Goal: Task Accomplishment & Management: Manage account settings

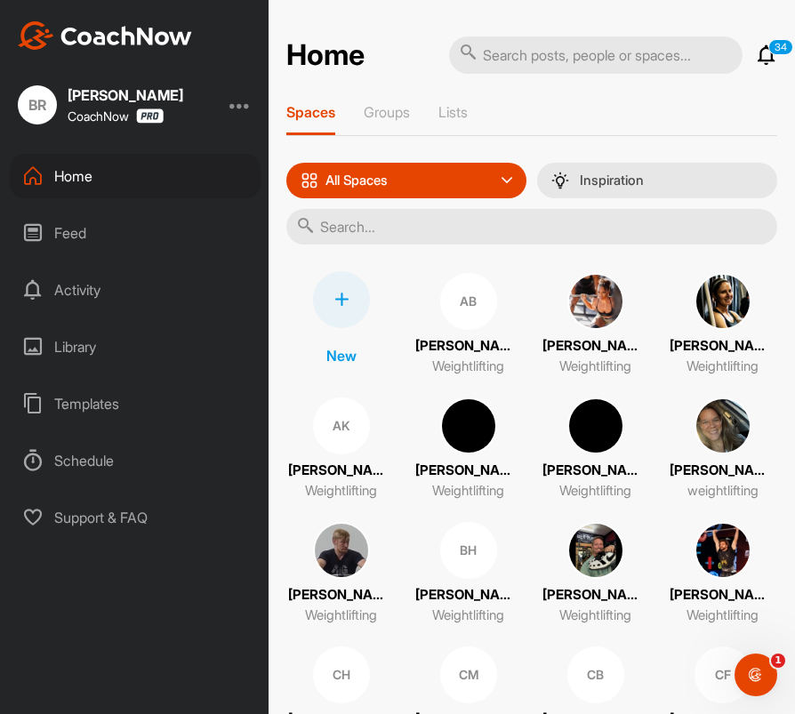
click at [771, 56] on icon at bounding box center [766, 54] width 21 height 21
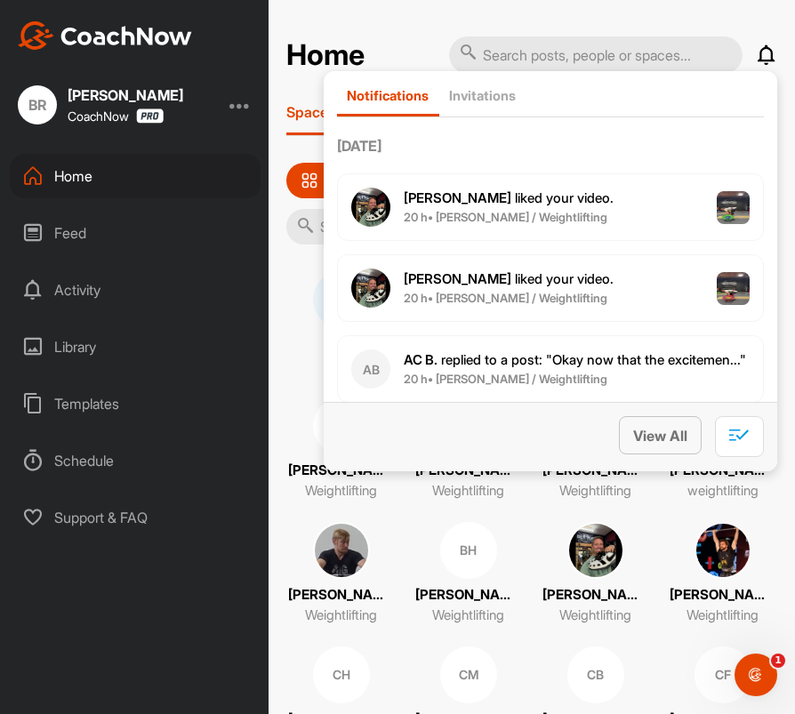
click at [664, 438] on span "View All" at bounding box center [660, 436] width 54 height 18
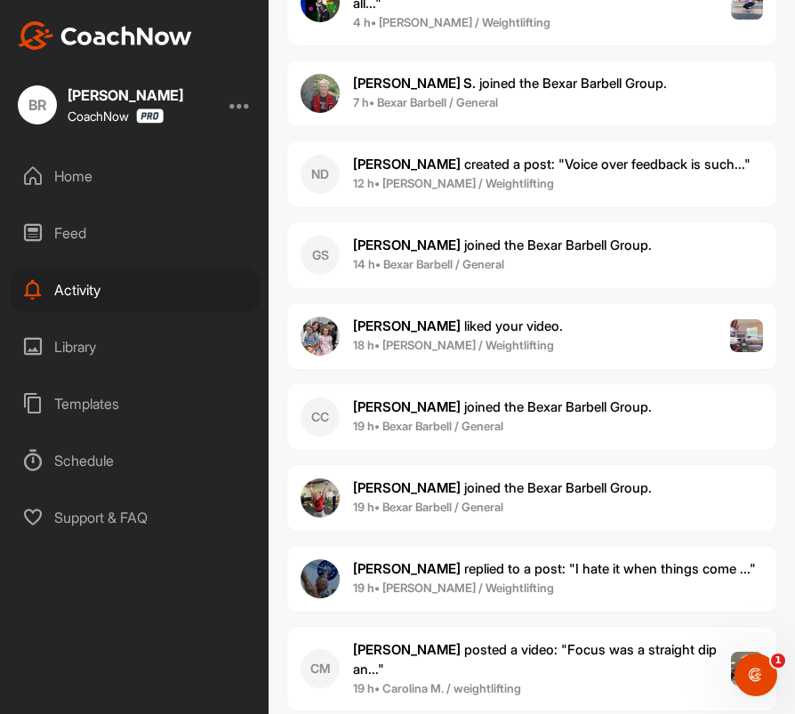
scroll to position [1575, 0]
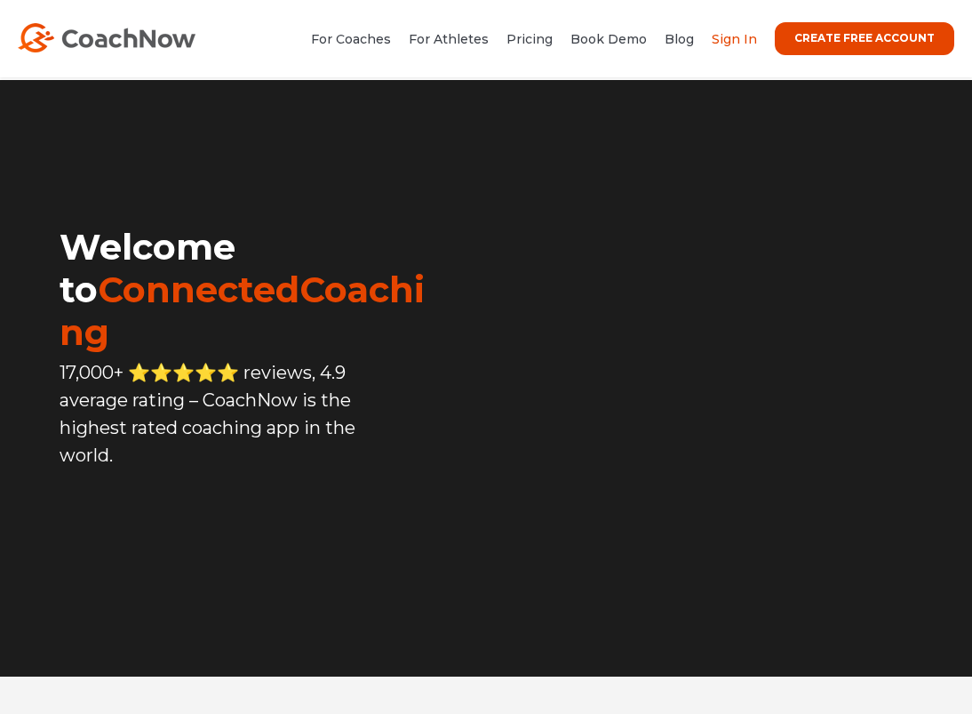
click at [746, 41] on link "Sign In" at bounding box center [734, 39] width 45 height 16
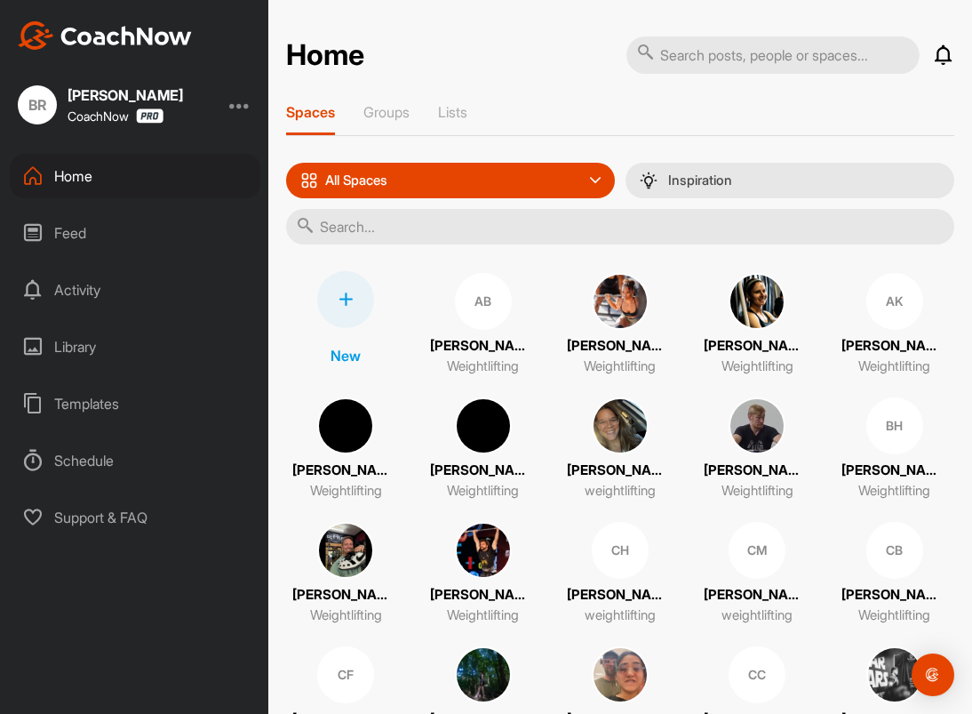
click at [345, 301] on icon at bounding box center [346, 299] width 14 height 14
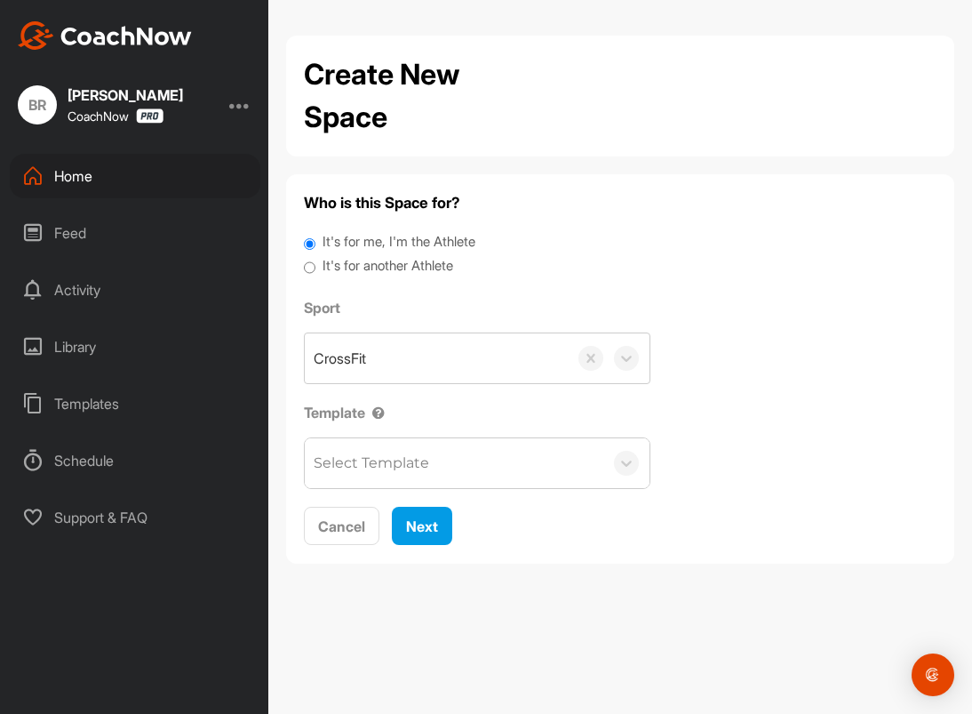
click at [398, 265] on label "It's for another Athlete" at bounding box center [388, 266] width 131 height 20
click at [316, 265] on input "It's for another Athlete" at bounding box center [310, 268] width 12 height 24
radio input "true"
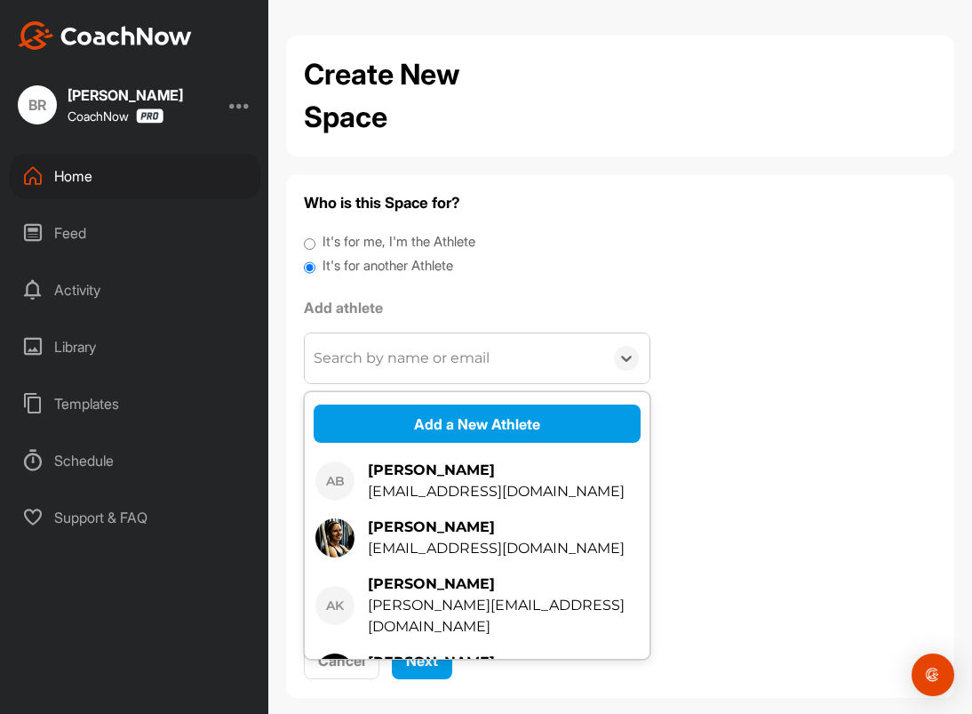
click at [417, 351] on div "Search by name or email" at bounding box center [402, 358] width 176 height 21
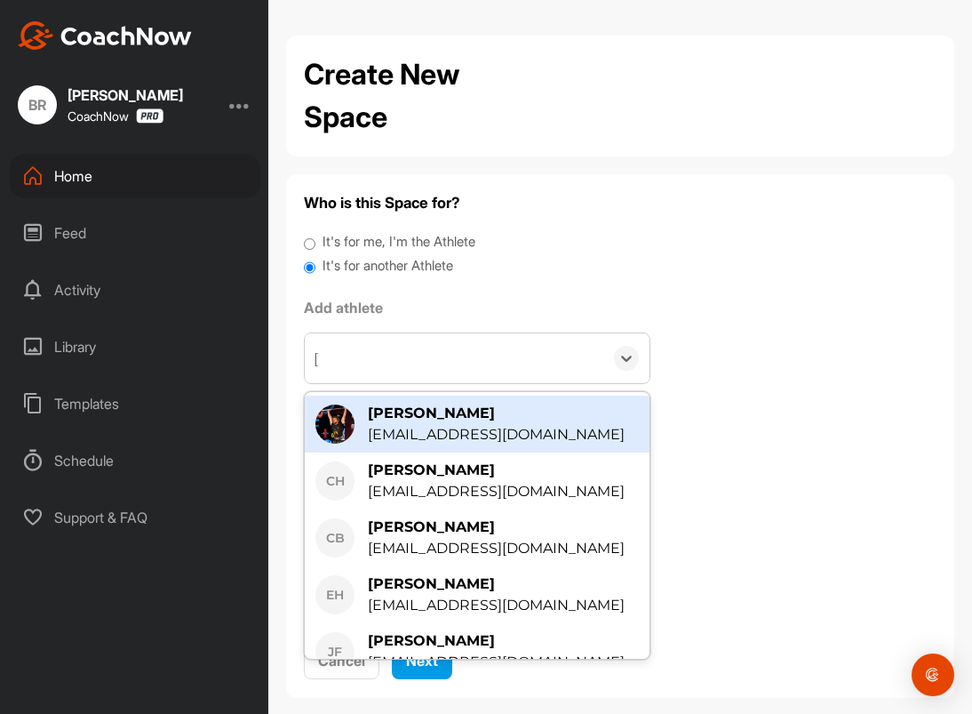
type input "josh"
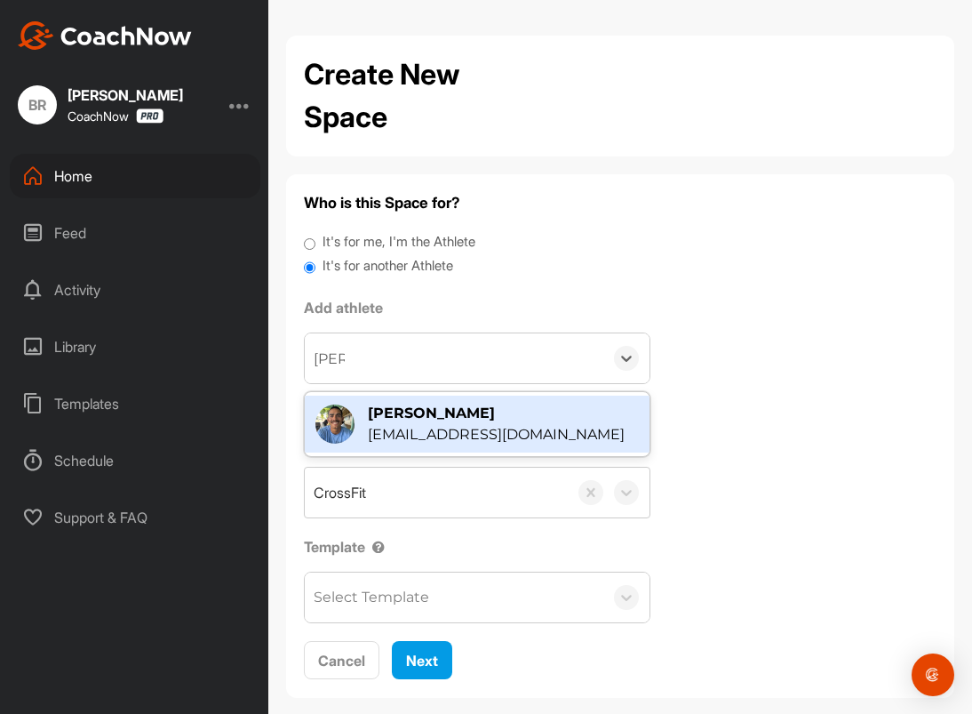
click at [448, 405] on div "Joshua Macias" at bounding box center [496, 413] width 257 height 21
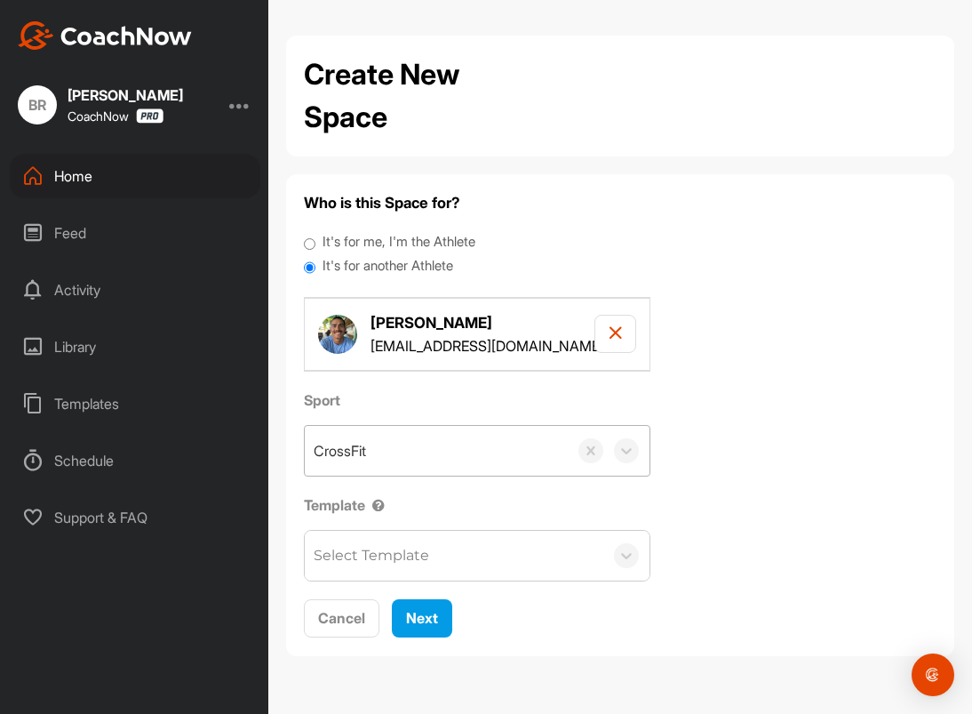
click at [390, 452] on div "CrossFit" at bounding box center [436, 451] width 263 height 50
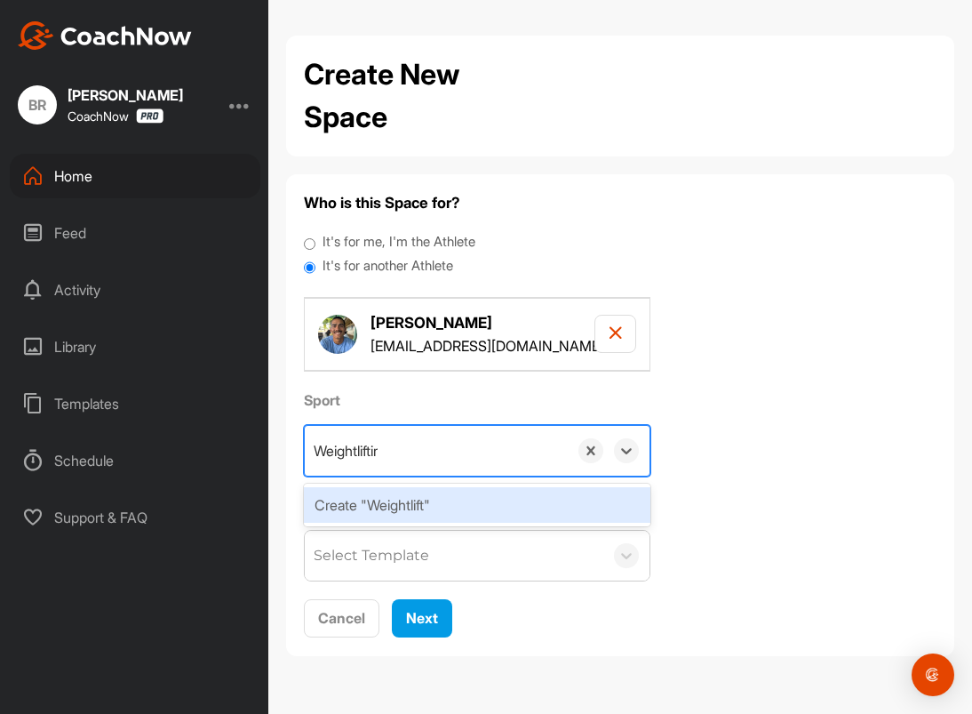
type input "Weightlifting"
click at [397, 501] on div "Create "Weightlifting"" at bounding box center [477, 505] width 347 height 36
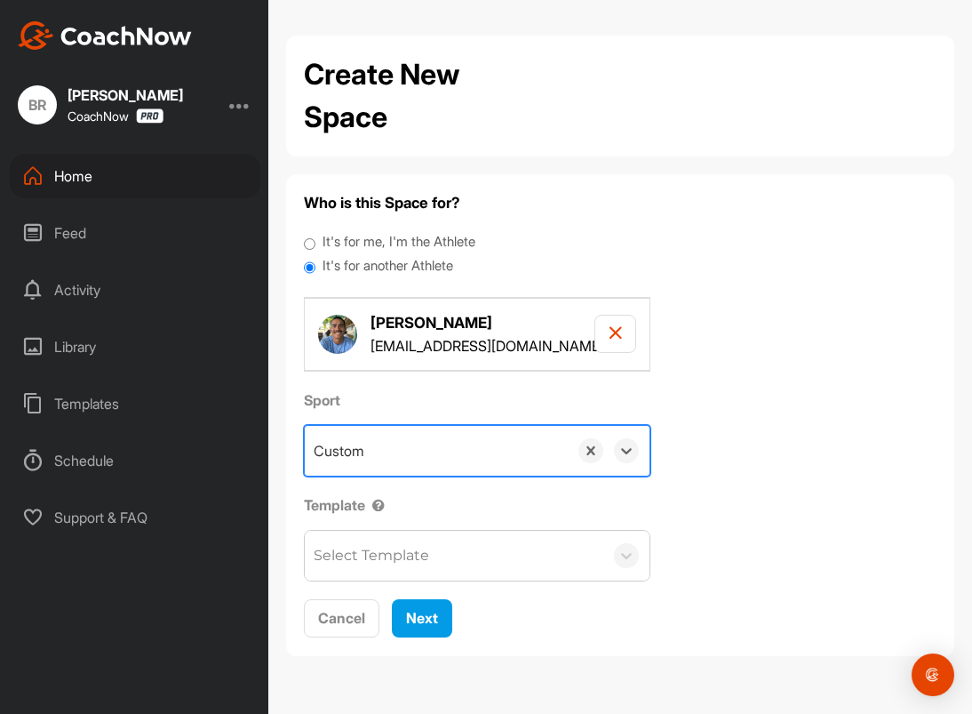
click at [397, 559] on div "Select Template" at bounding box center [372, 555] width 116 height 21
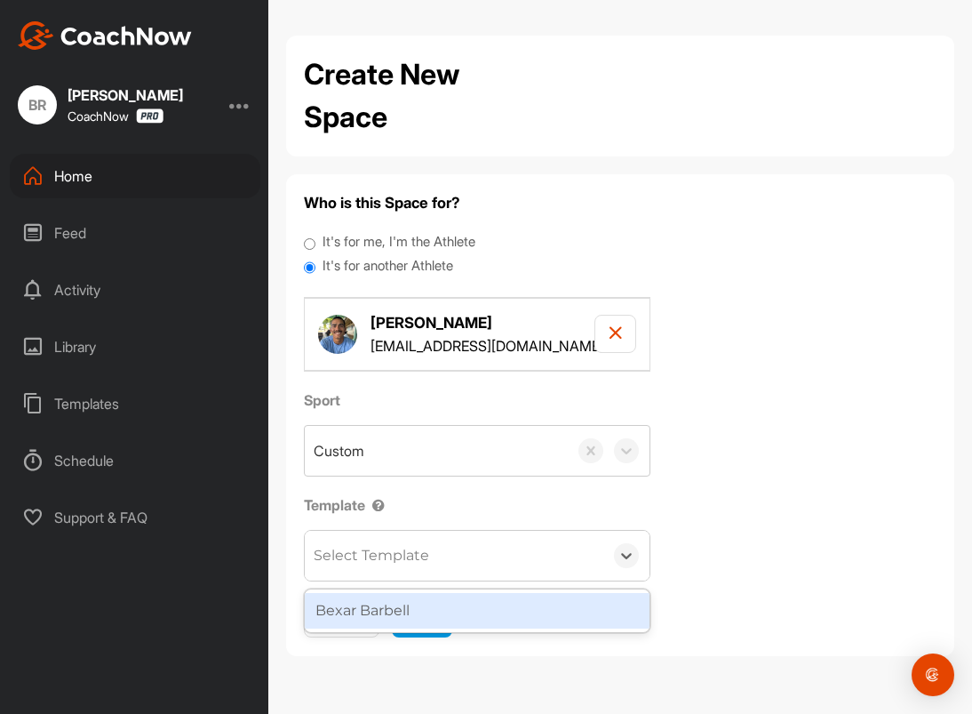
click at [397, 594] on div "Bexar Barbell" at bounding box center [477, 611] width 345 height 36
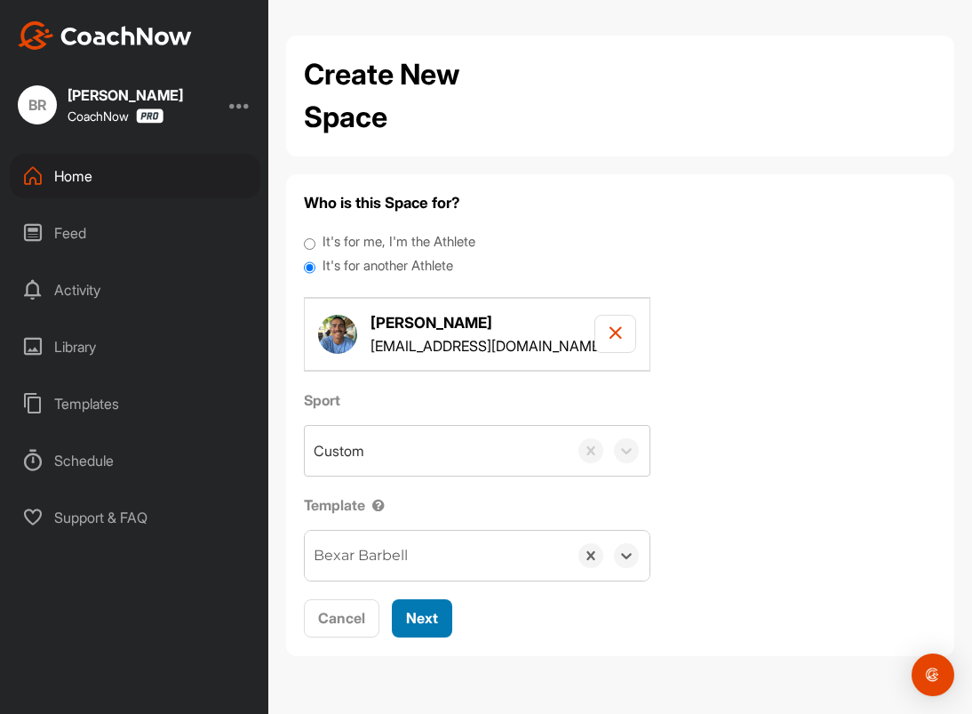
click at [425, 631] on button "Next" at bounding box center [422, 618] width 60 height 38
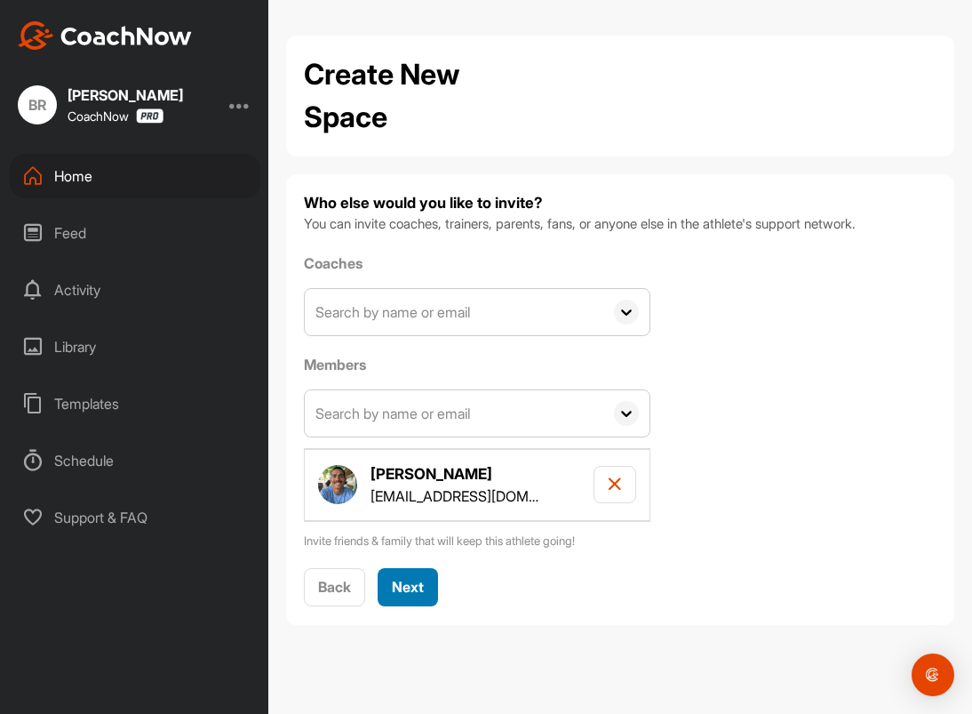
click at [406, 588] on span "Next" at bounding box center [408, 587] width 32 height 18
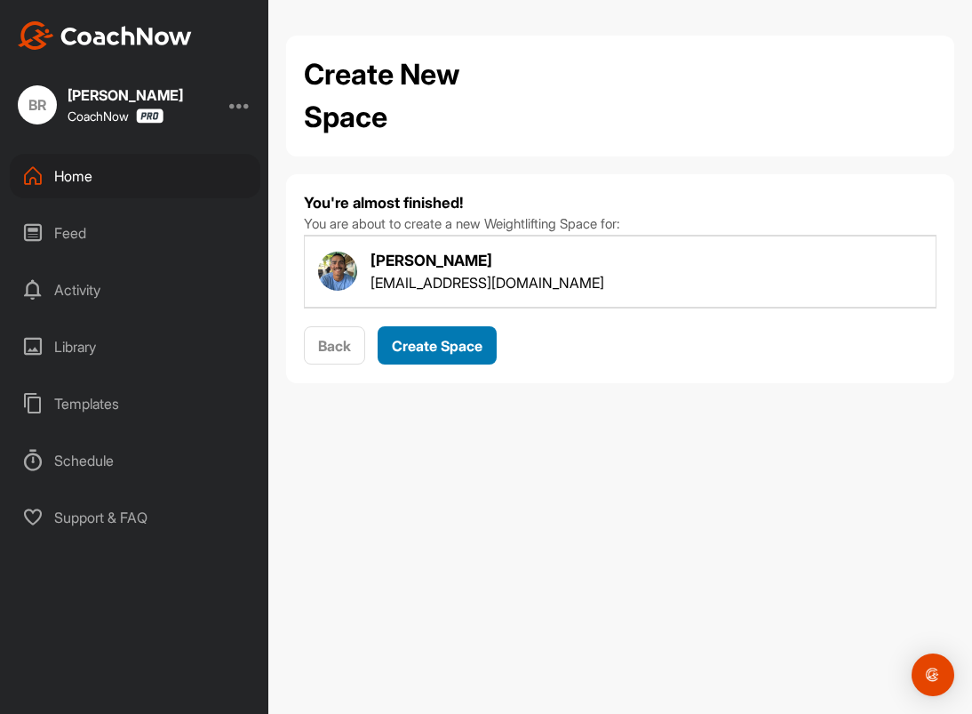
click at [444, 359] on button "Create Space" at bounding box center [437, 345] width 119 height 38
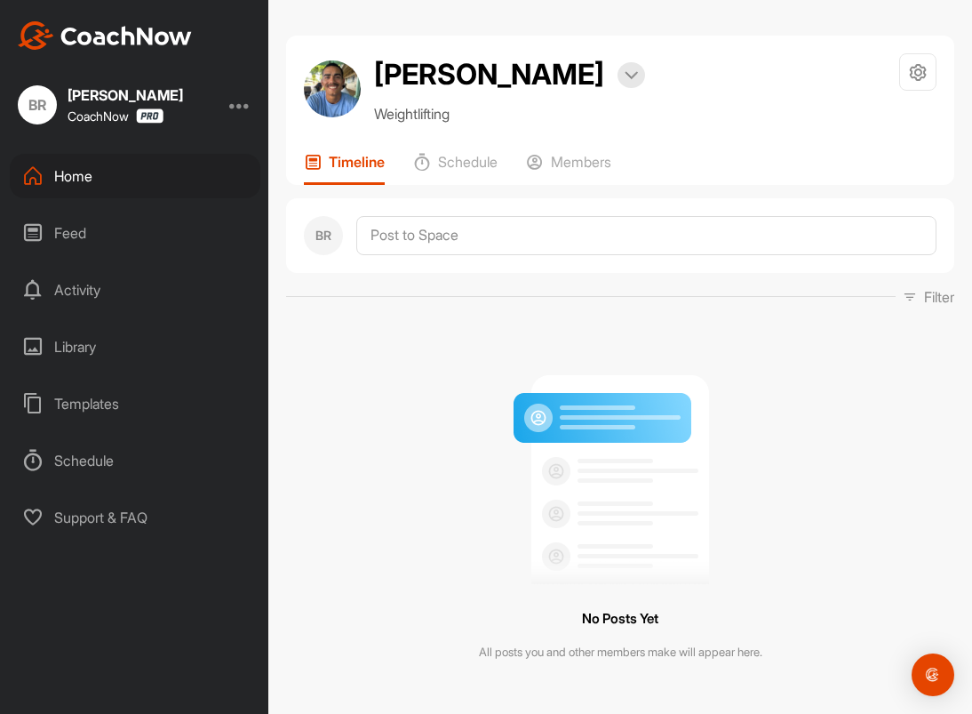
click at [68, 168] on div "Home" at bounding box center [135, 176] width 251 height 44
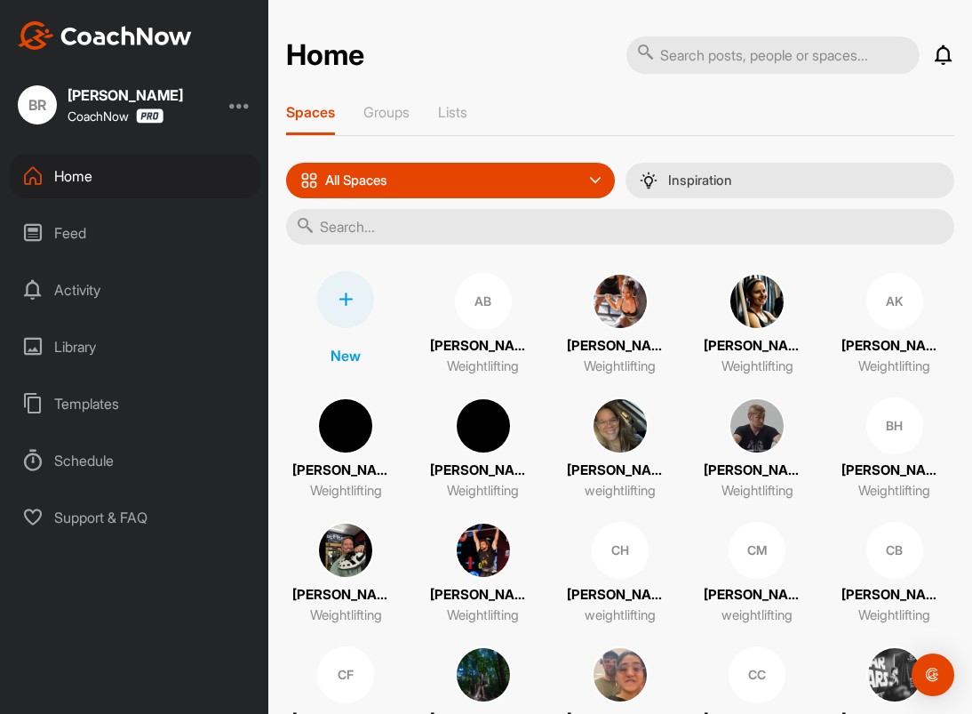
click at [345, 307] on div at bounding box center [345, 299] width 57 height 57
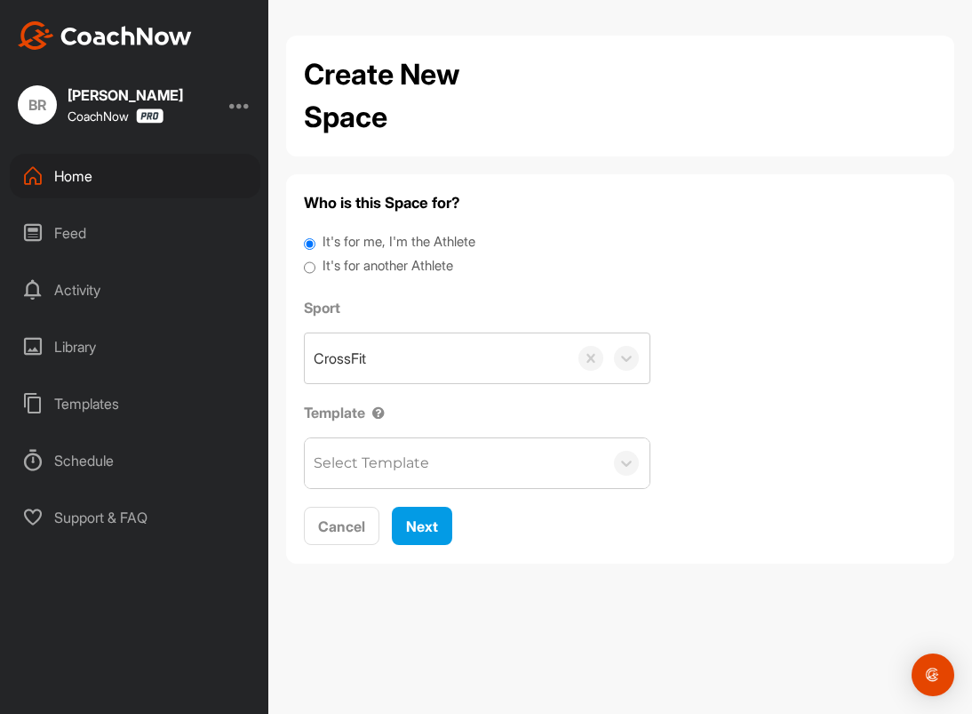
click at [382, 270] on label "It's for another Athlete" at bounding box center [388, 266] width 131 height 20
click at [316, 270] on input "It's for another Athlete" at bounding box center [310, 268] width 12 height 24
radio input "true"
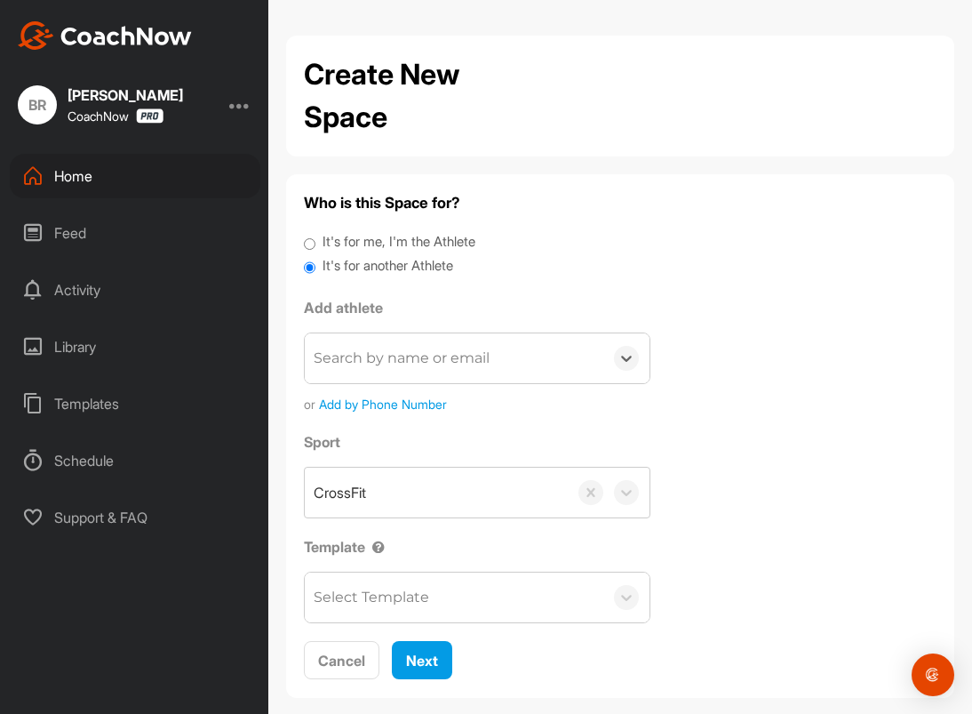
click at [378, 358] on div "Search by name or email" at bounding box center [402, 358] width 176 height 21
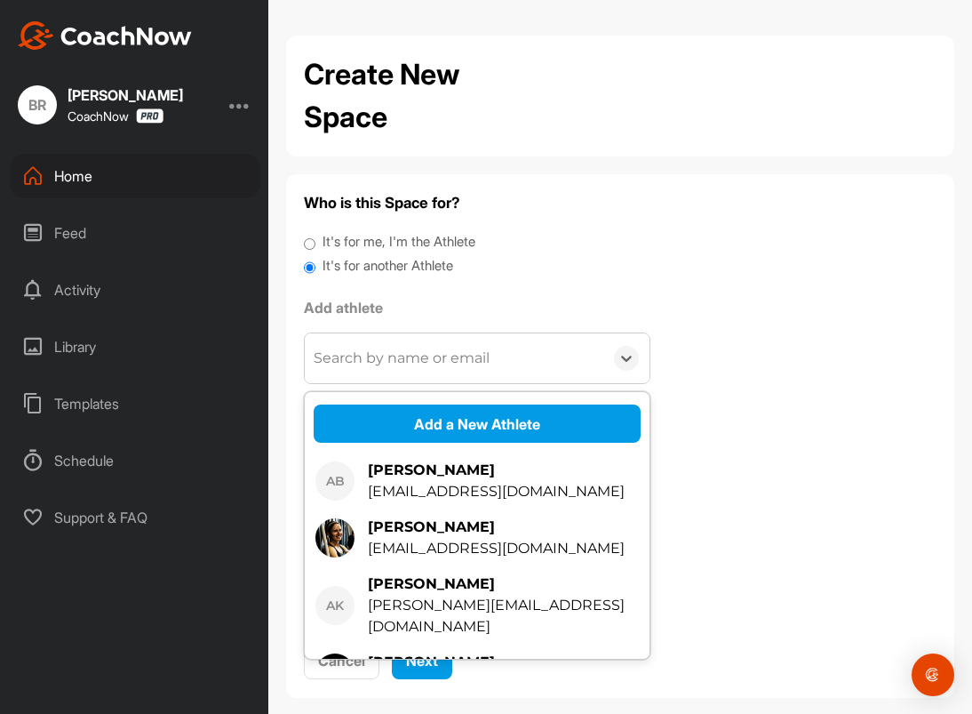
click at [378, 358] on div "Search by name or email" at bounding box center [402, 358] width 176 height 21
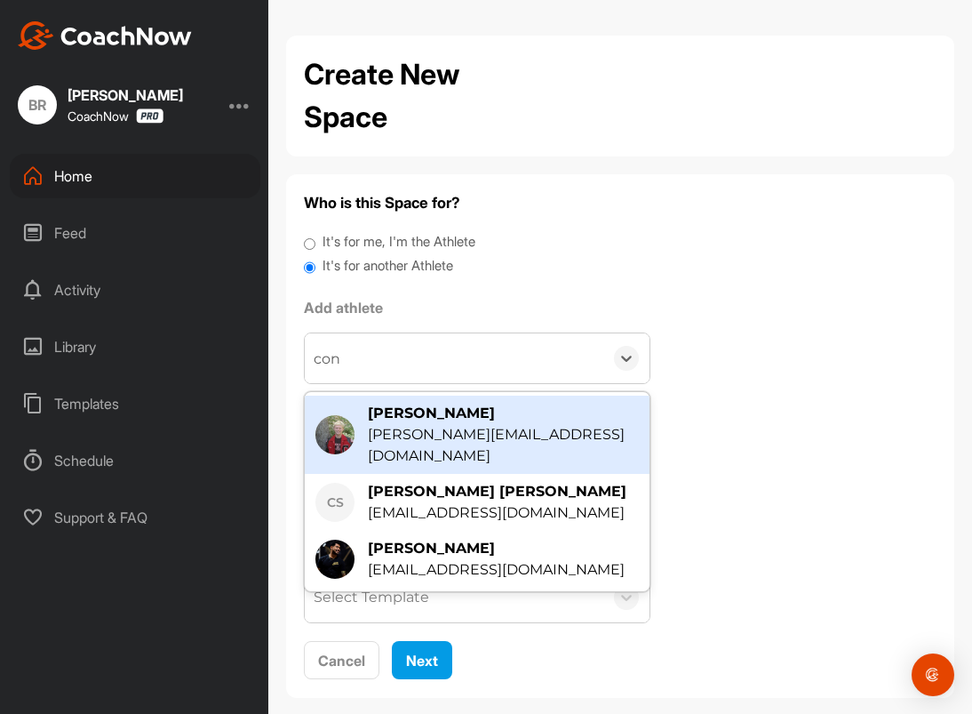
type input "conn"
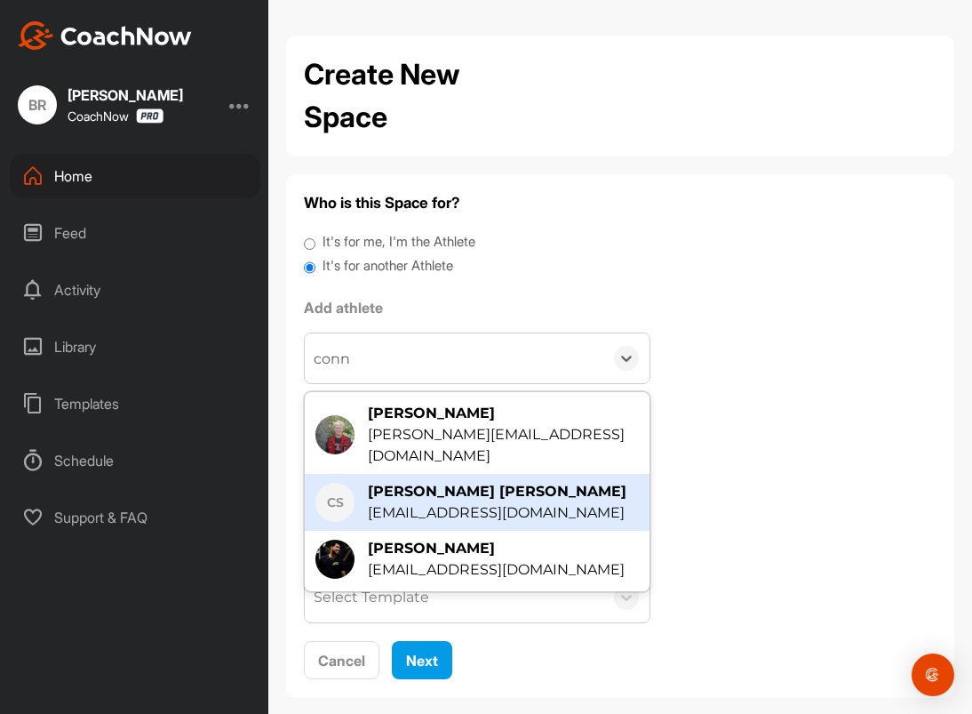
click at [470, 481] on div "Connor Schwarz" at bounding box center [497, 491] width 259 height 21
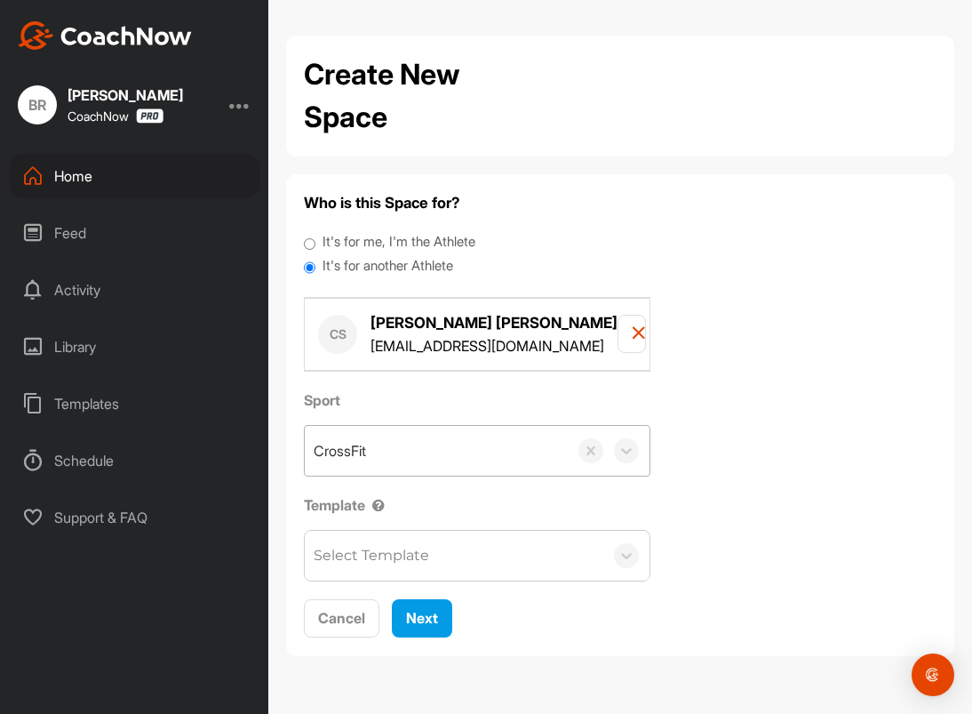
click at [431, 460] on div "CrossFit" at bounding box center [436, 451] width 263 height 50
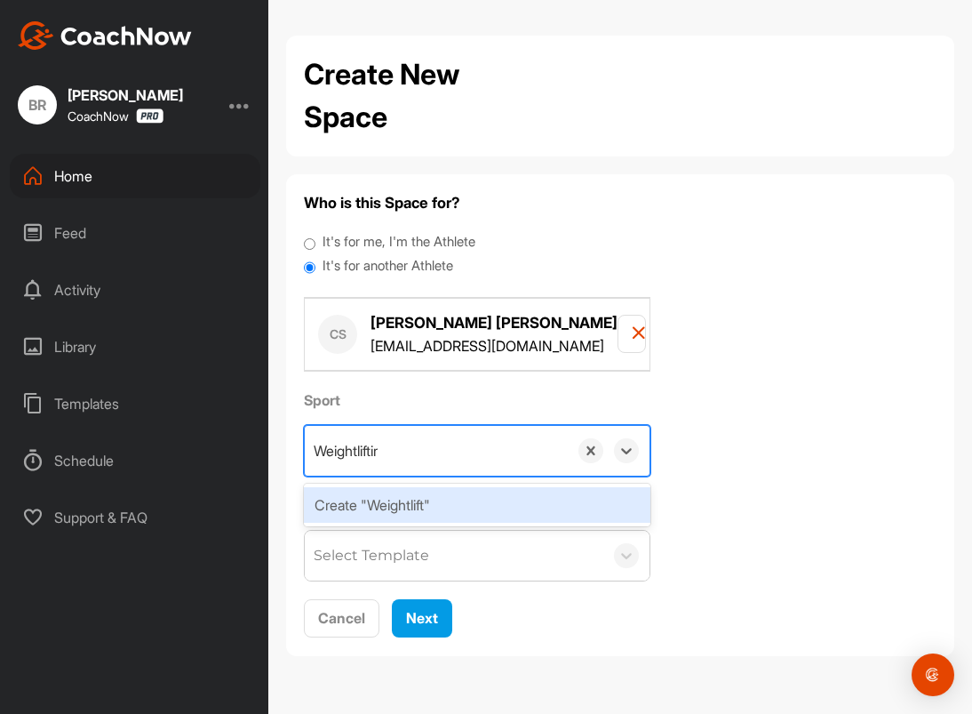
type input "Weightlifting"
click at [427, 513] on div "Create "Weightlifting"" at bounding box center [477, 505] width 347 height 36
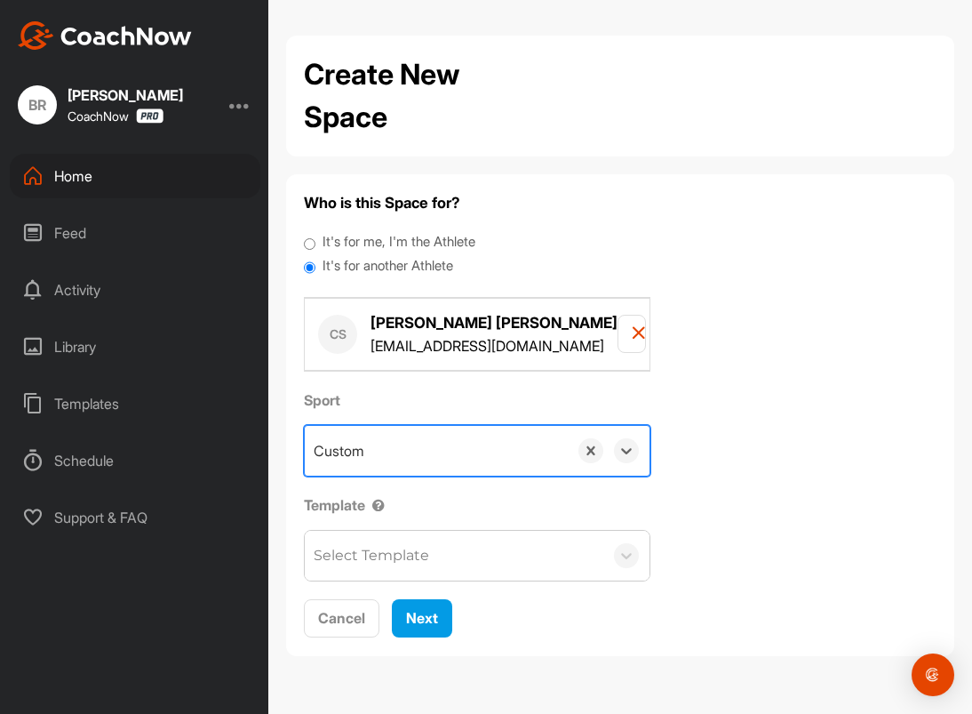
click at [427, 548] on div "Select Template" at bounding box center [372, 555] width 116 height 21
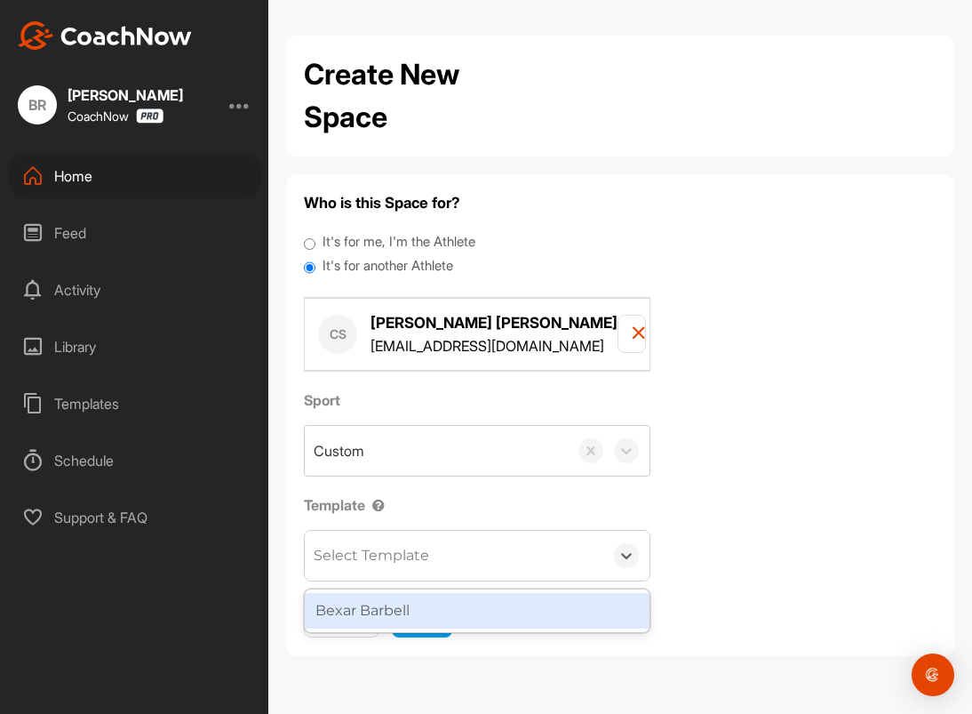
click at [420, 620] on div "Bexar Barbell" at bounding box center [477, 611] width 345 height 36
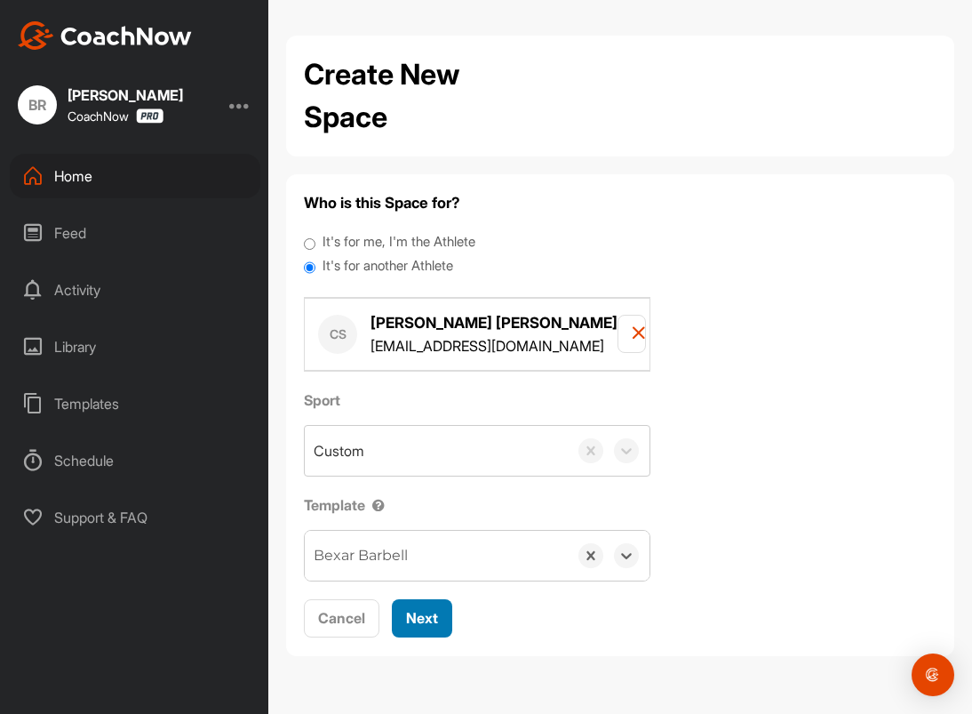
click at [422, 622] on span "Next" at bounding box center [422, 618] width 32 height 18
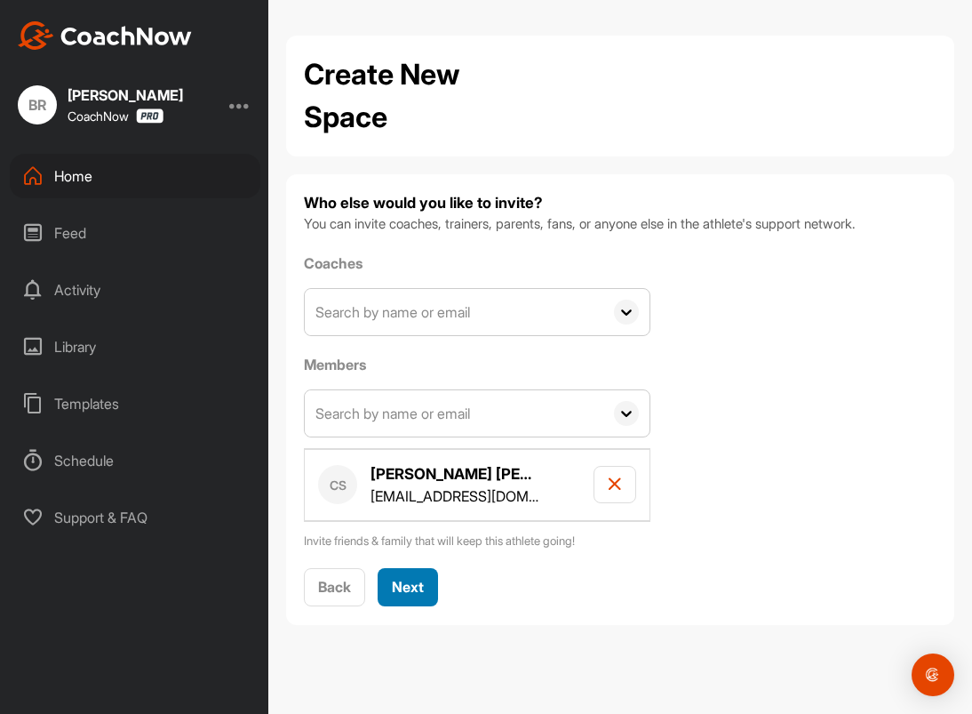
click at [394, 592] on span "Next" at bounding box center [408, 587] width 32 height 18
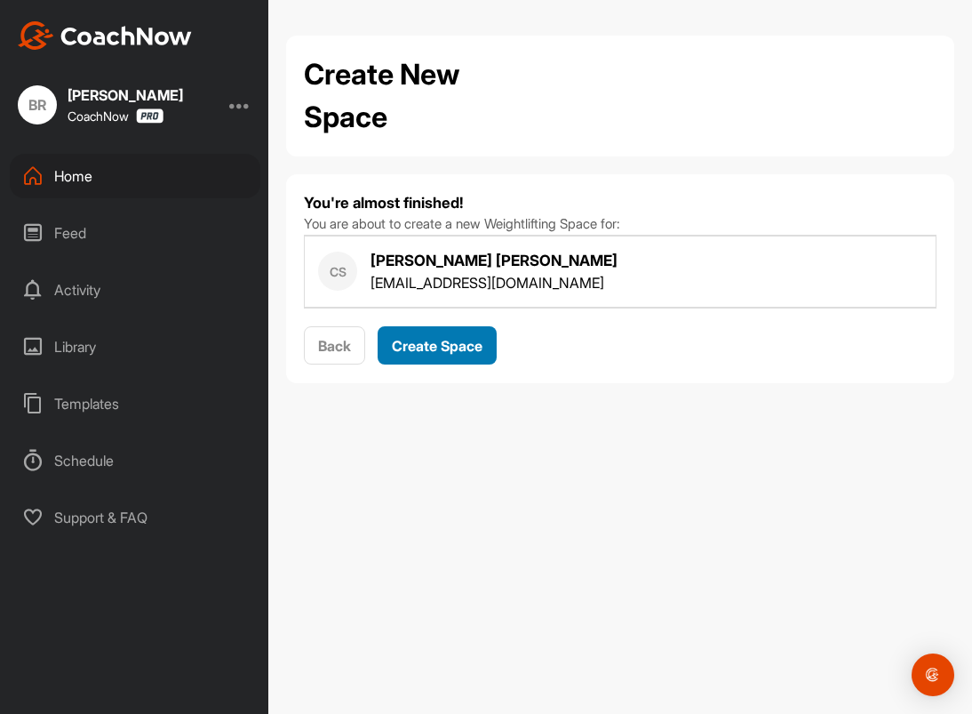
click at [420, 352] on span "Create Space" at bounding box center [437, 346] width 91 height 18
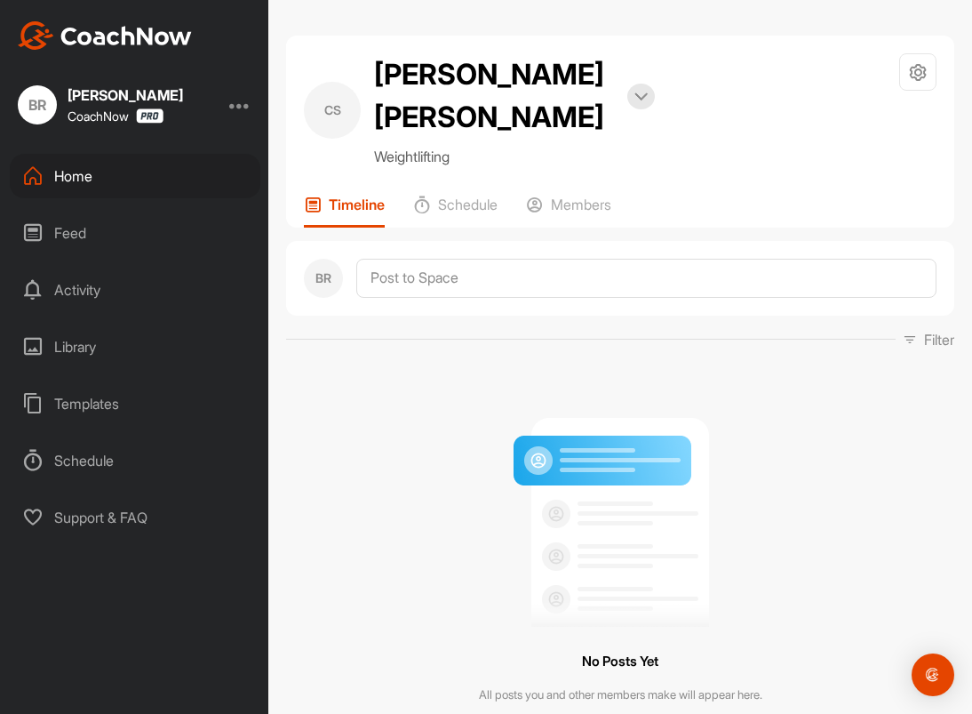
click at [98, 177] on div "Home" at bounding box center [135, 176] width 251 height 44
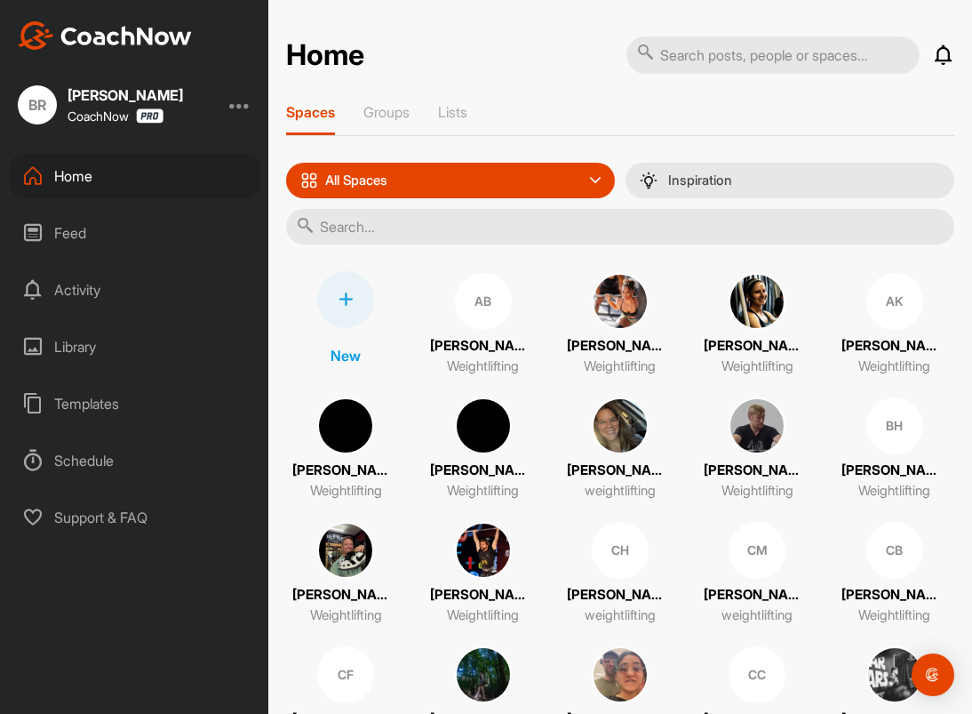
click at [346, 313] on div at bounding box center [345, 299] width 57 height 57
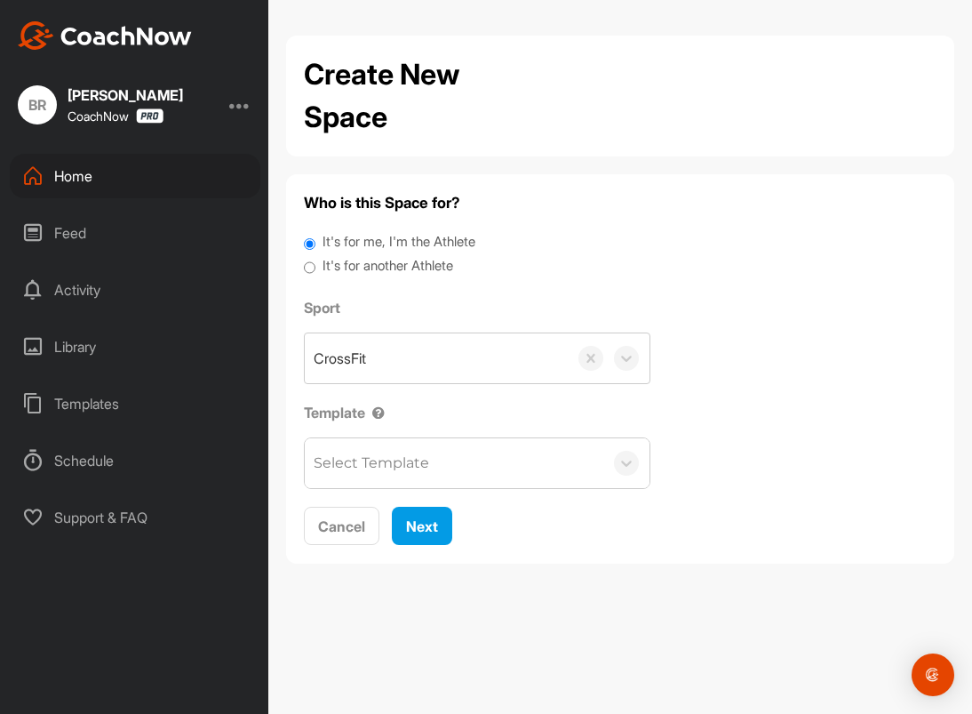
click at [365, 263] on label "It's for another Athlete" at bounding box center [388, 266] width 131 height 20
click at [316, 263] on input "It's for another Athlete" at bounding box center [310, 268] width 12 height 24
radio input "true"
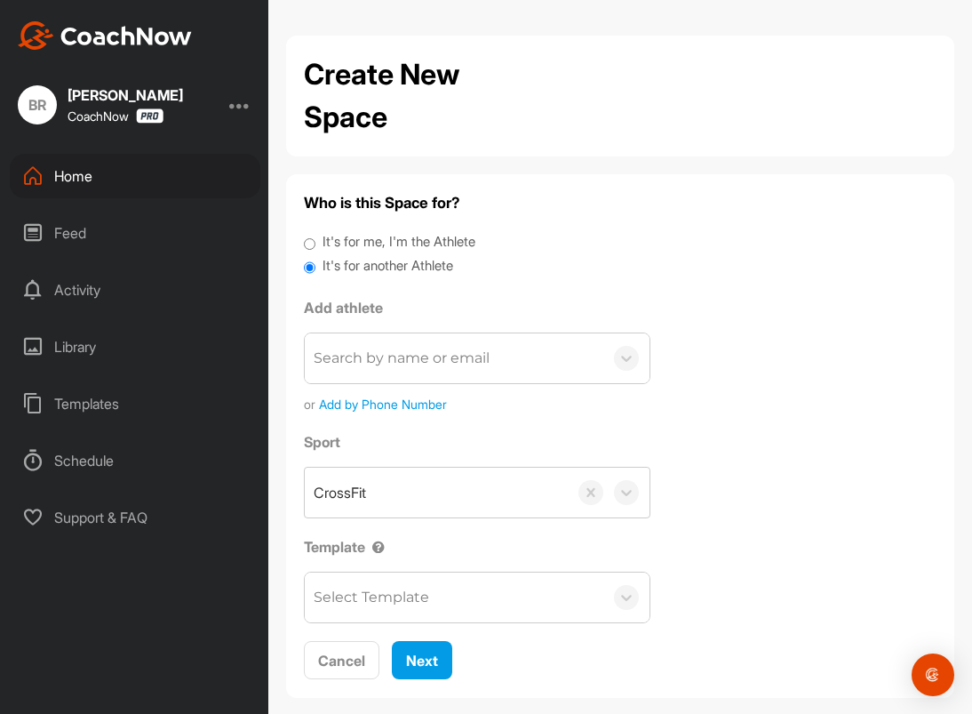
click at [389, 348] on div "Search by name or email" at bounding box center [402, 358] width 176 height 21
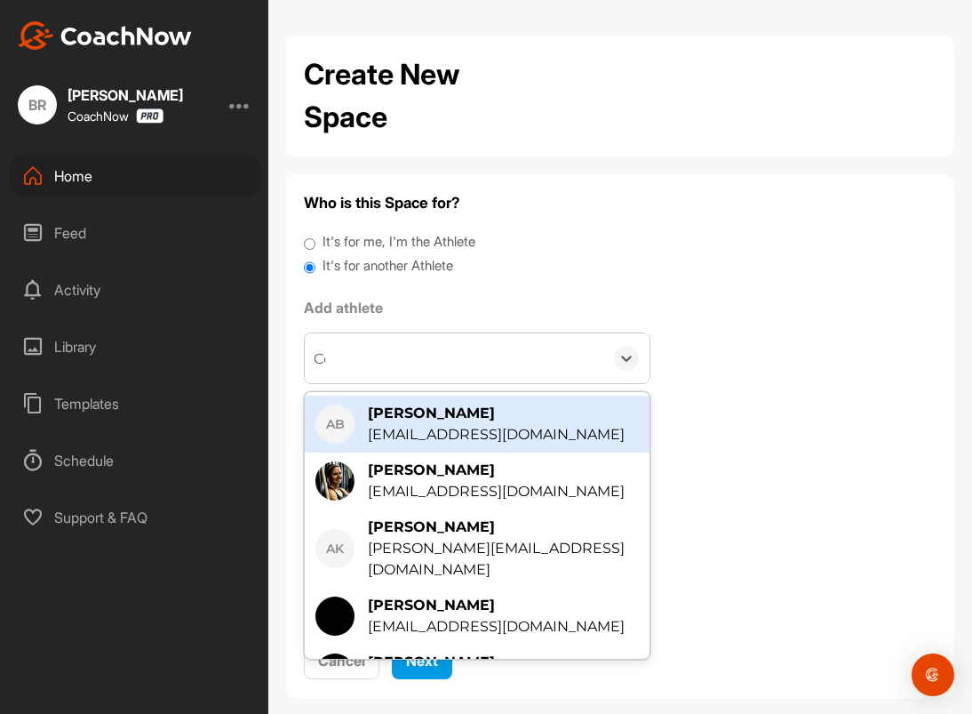
type input "Colb"
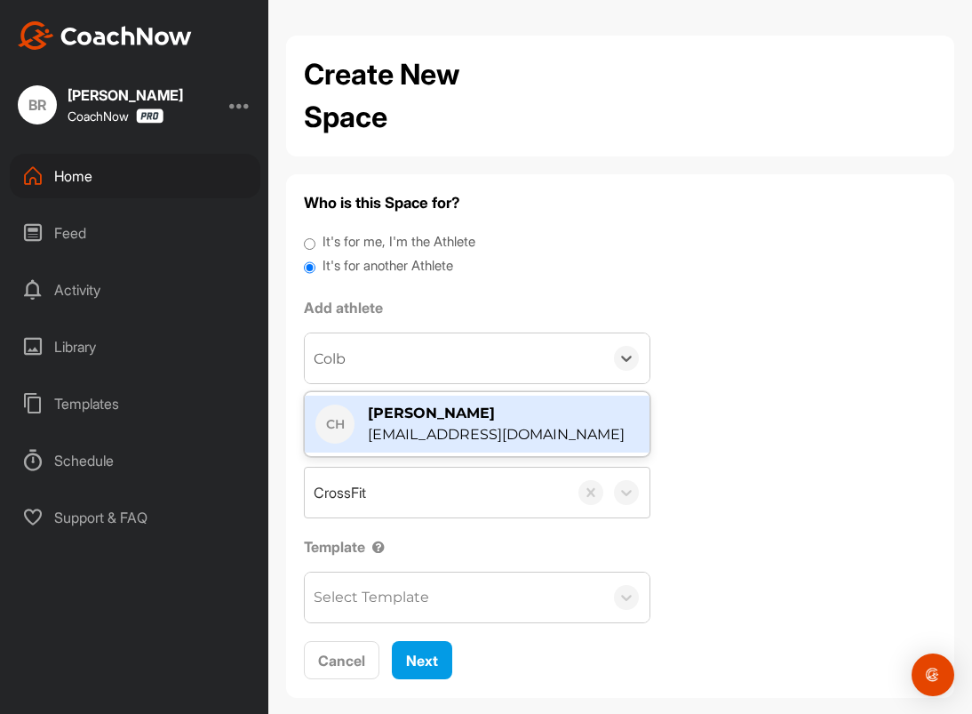
click at [428, 430] on div "colbycheesehess@gmail.com" at bounding box center [496, 434] width 257 height 21
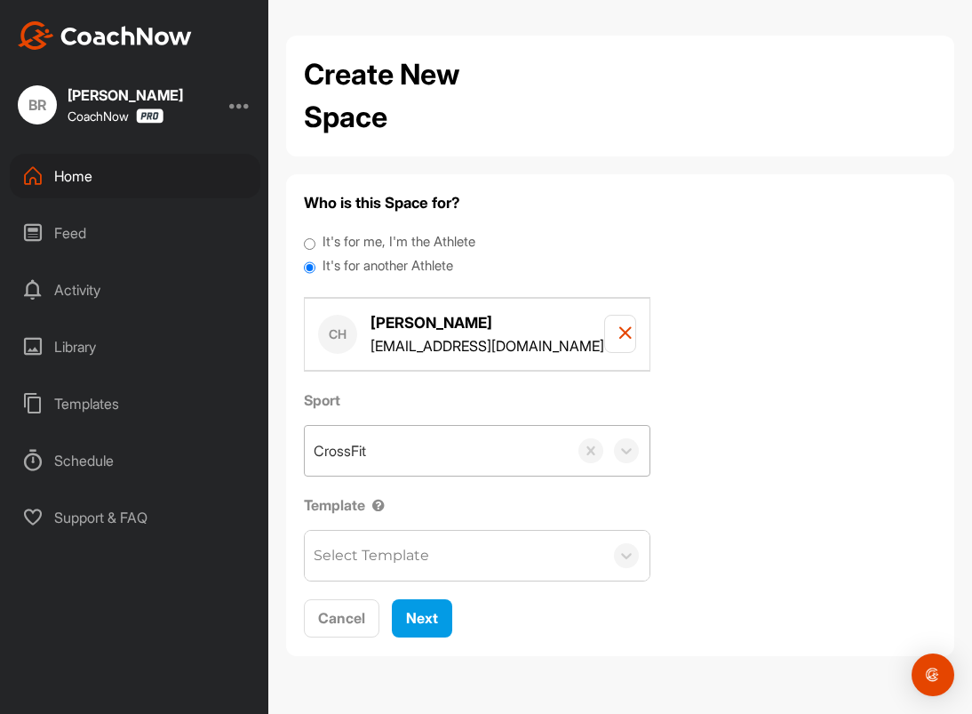
click at [375, 459] on div "CrossFit" at bounding box center [436, 451] width 263 height 50
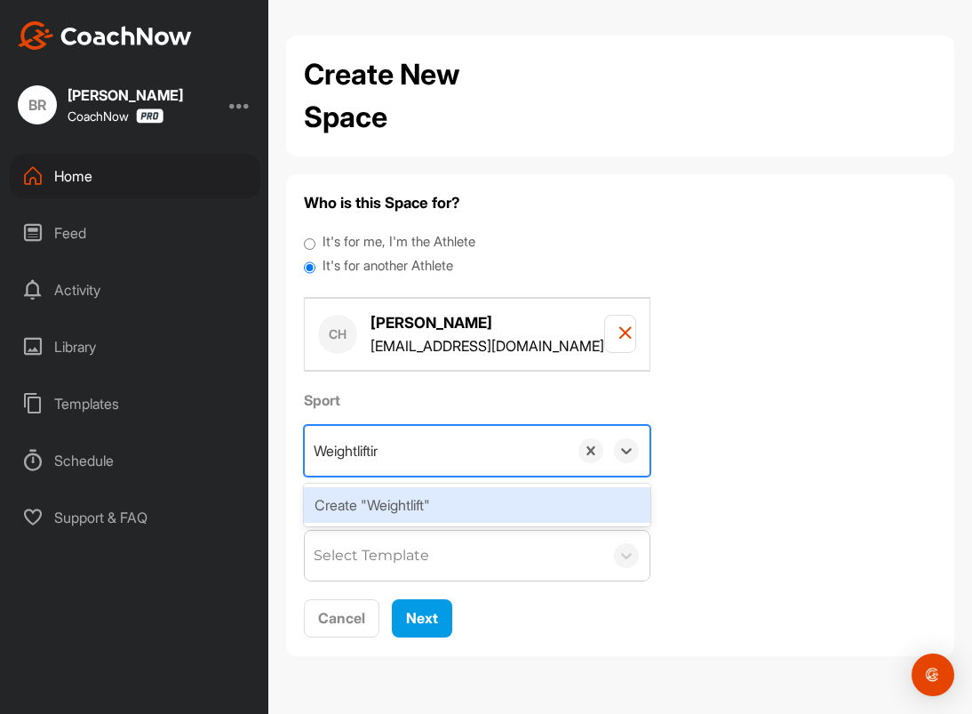
type input "Weightlifting"
click at [391, 502] on div "Create "Weightlifting"" at bounding box center [477, 505] width 347 height 36
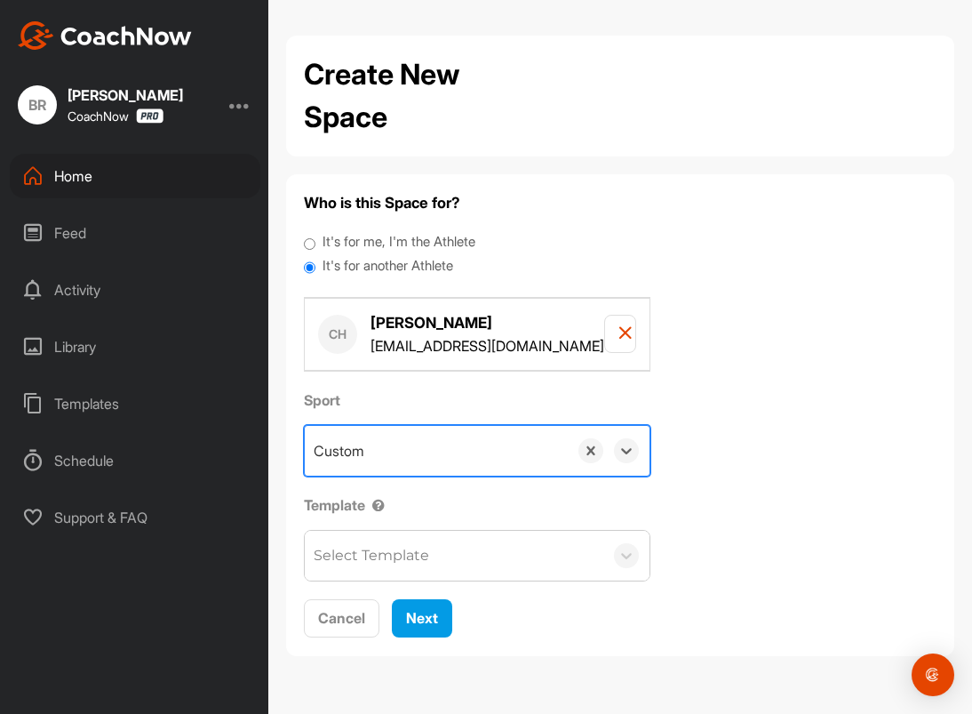
click at [383, 568] on div "Select Template" at bounding box center [454, 556] width 299 height 50
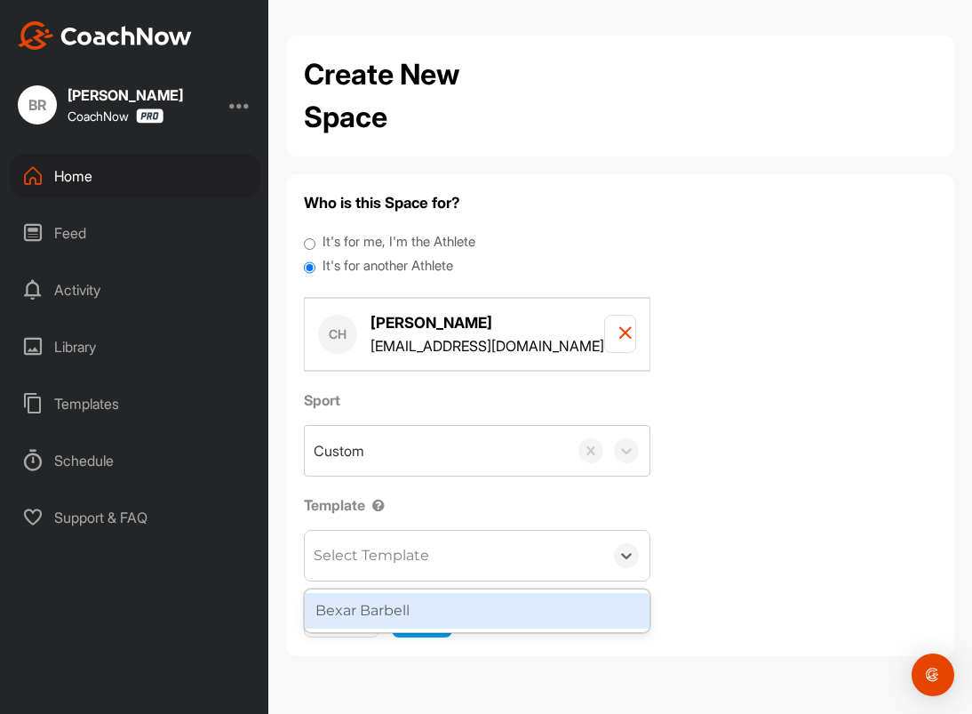
click at [389, 614] on div "Bexar Barbell" at bounding box center [477, 611] width 345 height 36
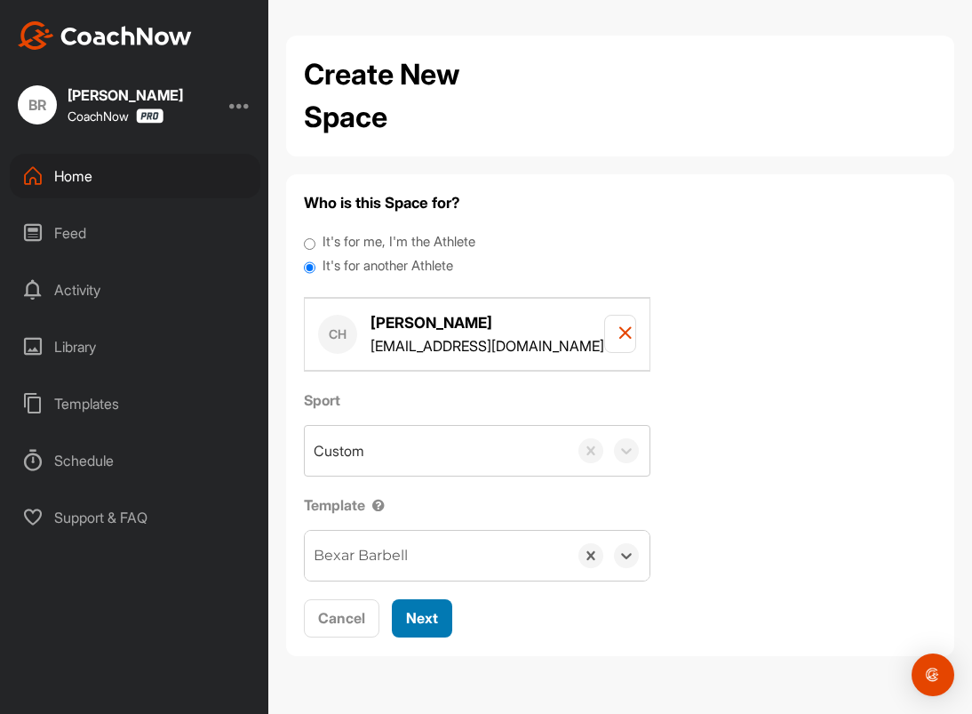
click at [426, 615] on span "Next" at bounding box center [422, 618] width 32 height 18
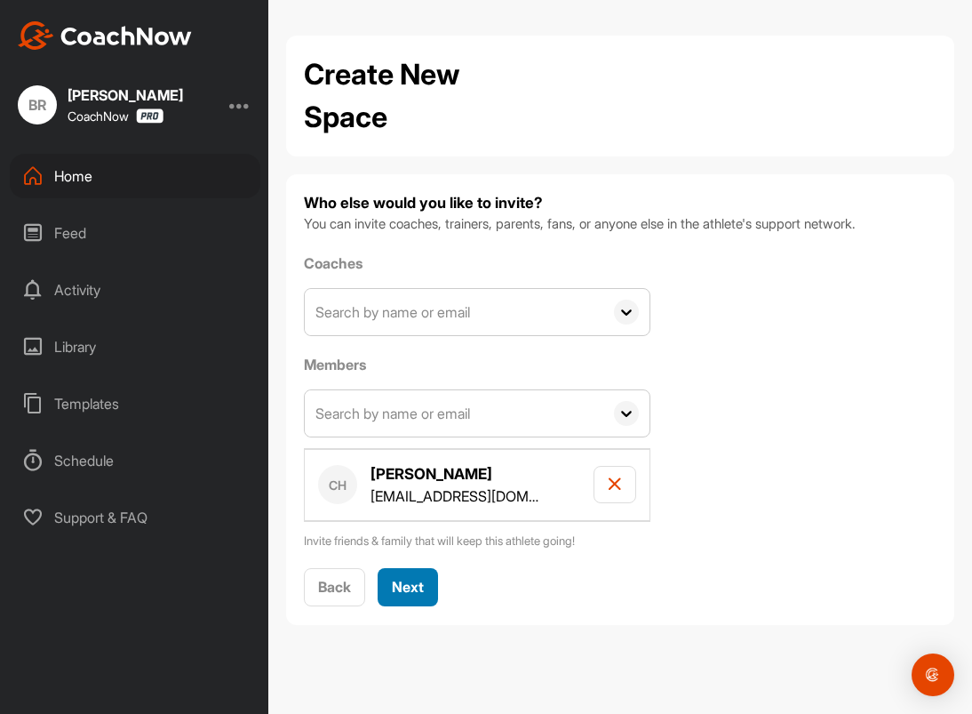
click at [420, 589] on span "Next" at bounding box center [408, 587] width 32 height 18
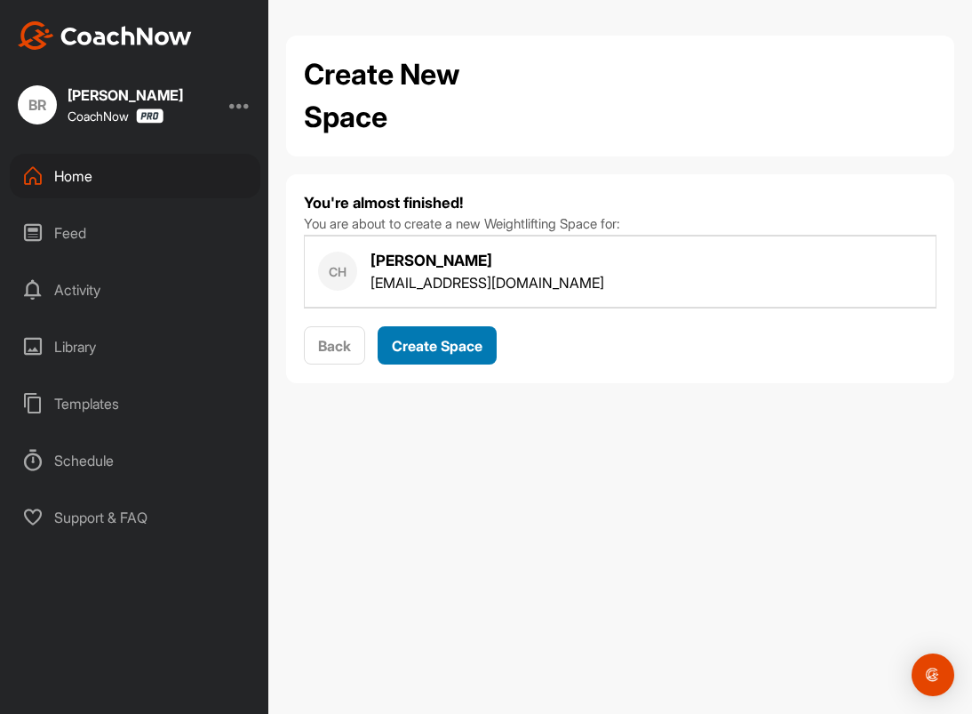
click at [432, 340] on span "Create Space" at bounding box center [437, 346] width 91 height 18
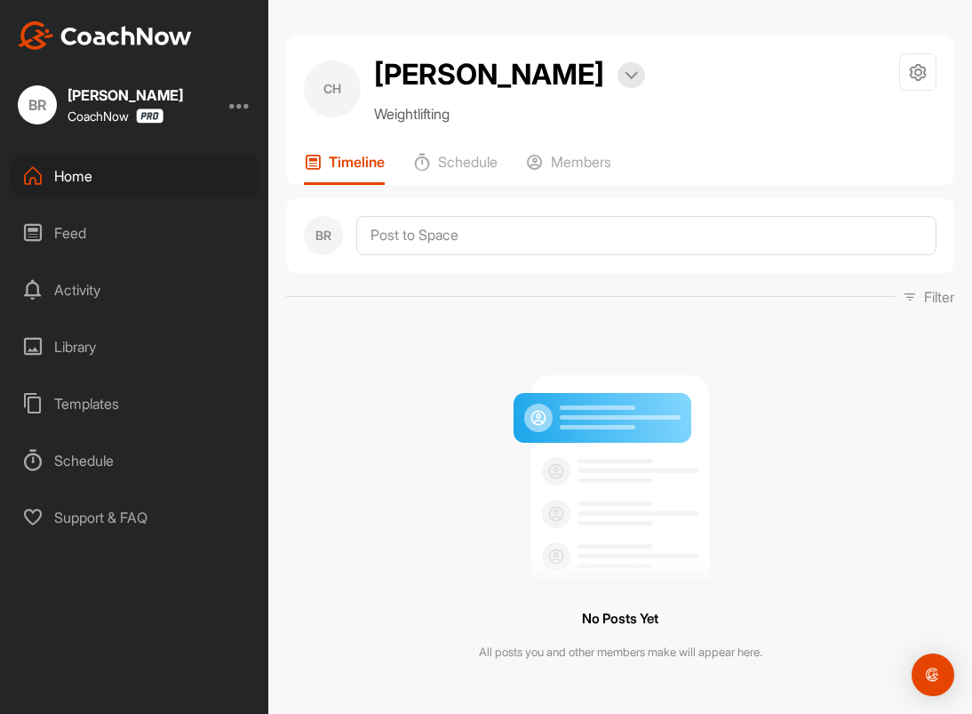
click at [92, 188] on div "Home" at bounding box center [135, 176] width 251 height 44
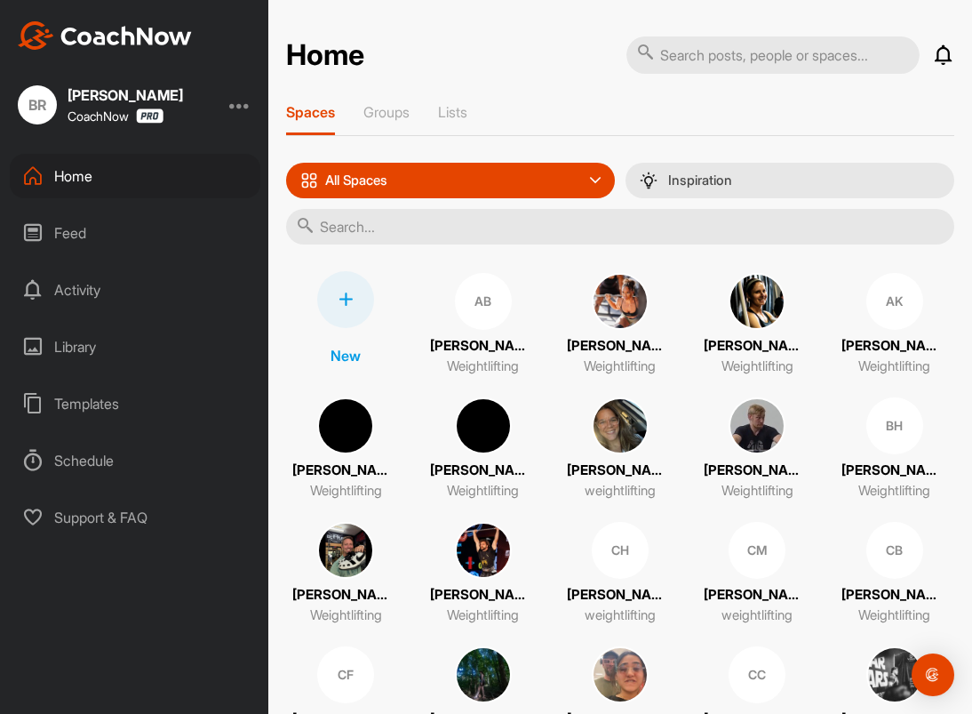
click at [352, 294] on icon at bounding box center [346, 299] width 14 height 14
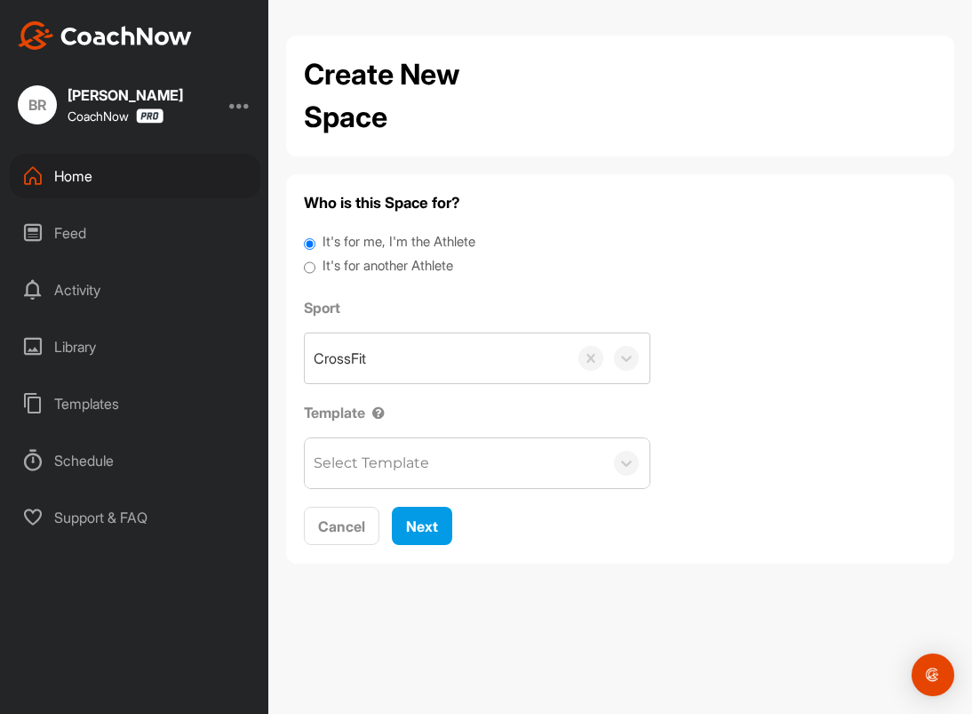
click at [364, 267] on label "It's for another Athlete" at bounding box center [388, 266] width 131 height 20
click at [316, 267] on input "It's for another Athlete" at bounding box center [310, 268] width 12 height 24
radio input "true"
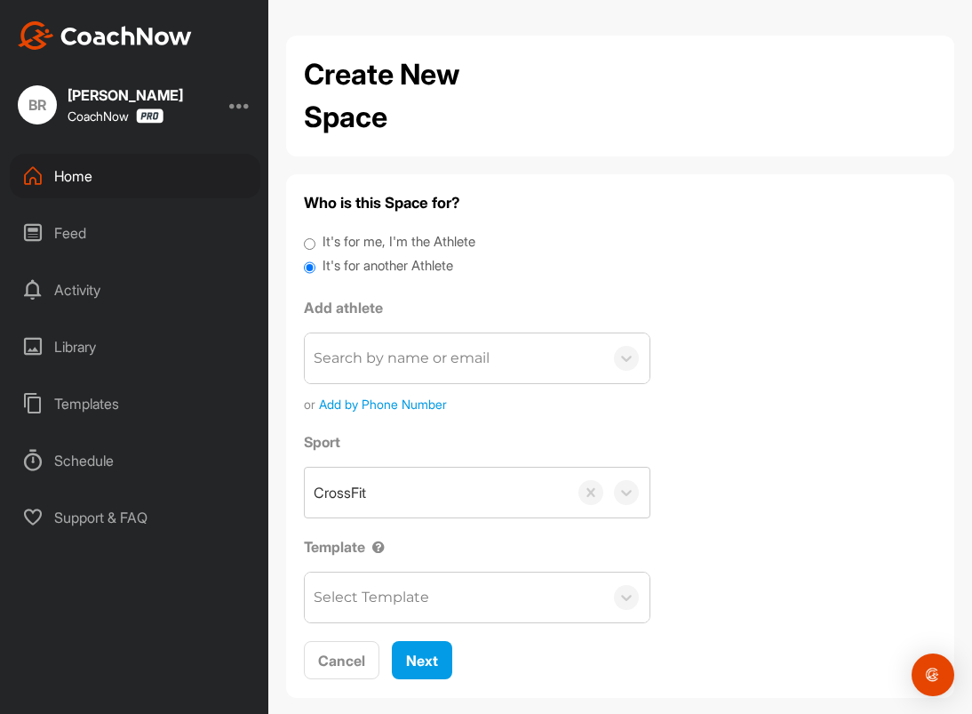
click at [380, 350] on div "Search by name or email" at bounding box center [402, 358] width 176 height 21
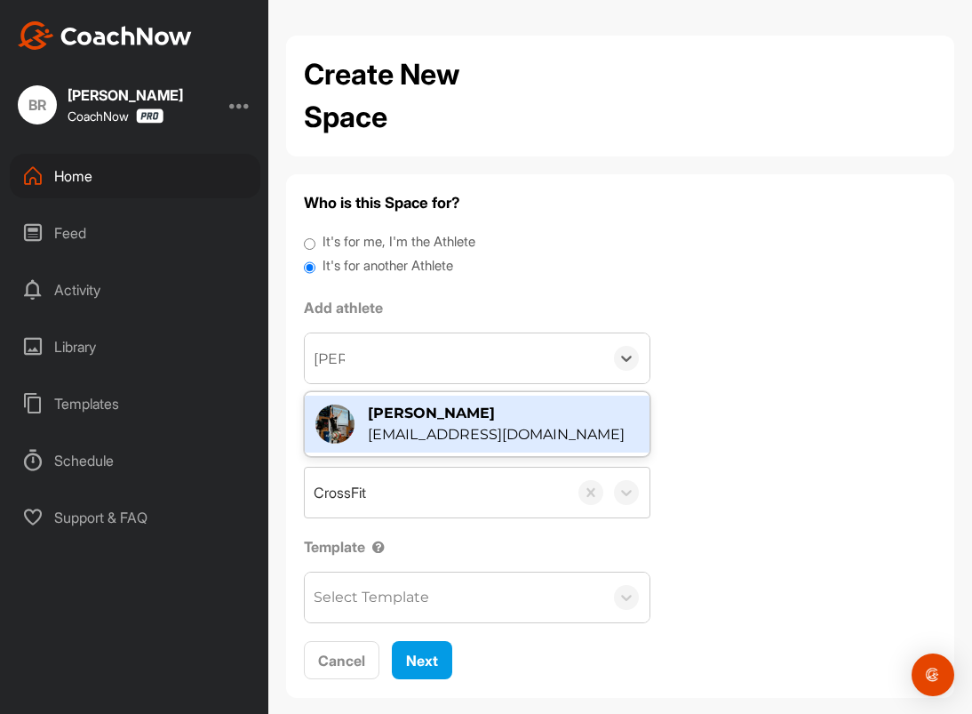
type input "julian"
click at [423, 411] on div "Julian Heidenbauer" at bounding box center [496, 413] width 257 height 21
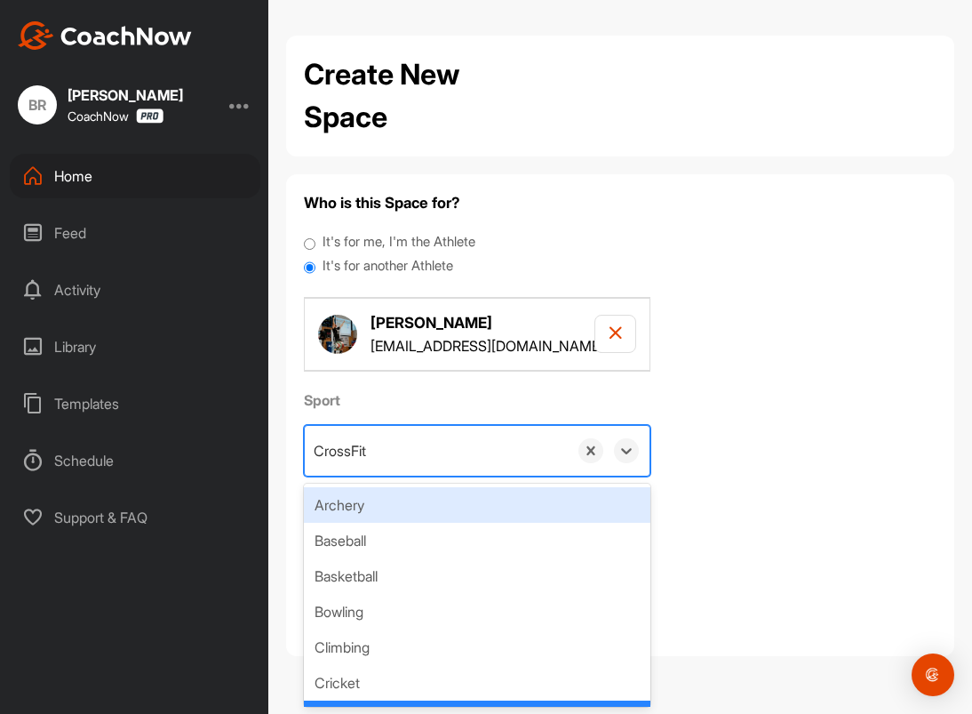
click at [369, 455] on div "CrossFit" at bounding box center [436, 451] width 263 height 50
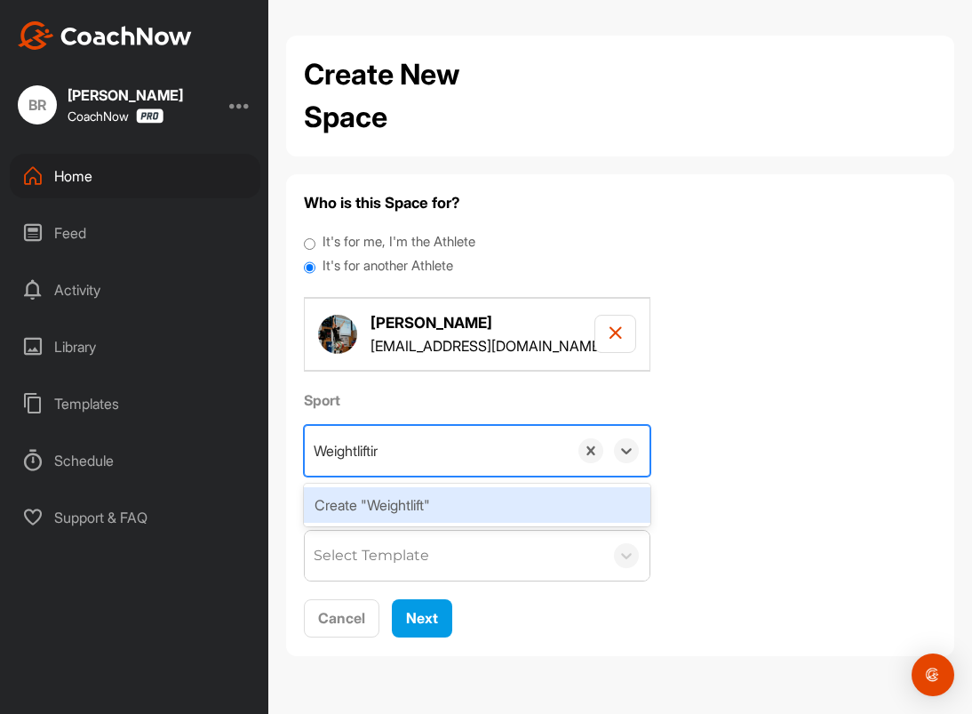
type input "Weightlifting"
click at [386, 506] on div "Create "Weightlifting"" at bounding box center [477, 505] width 347 height 36
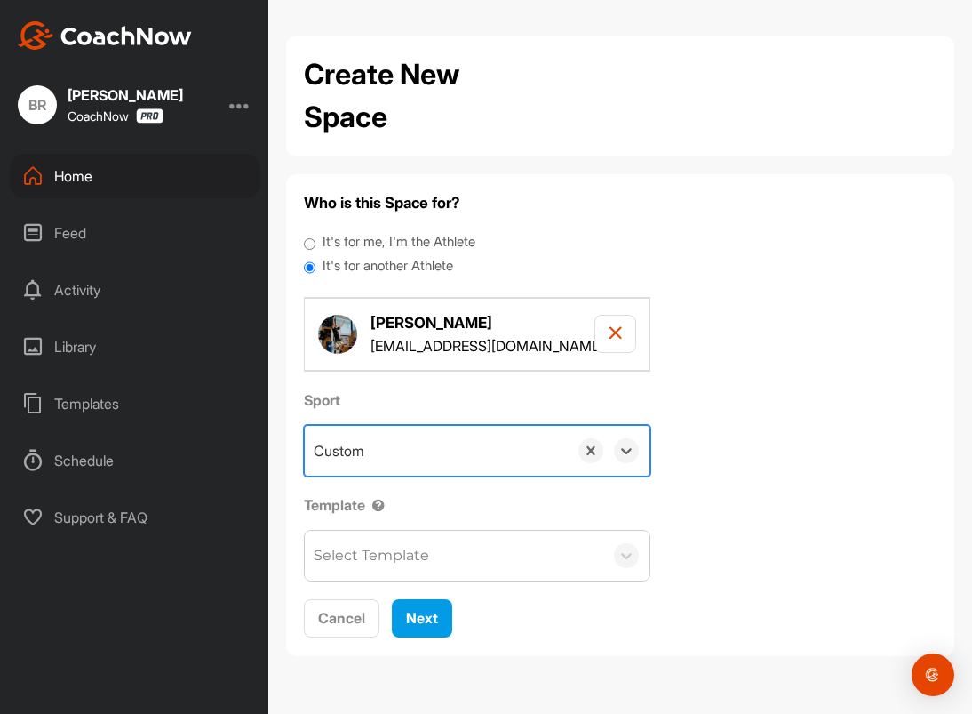
click at [386, 552] on div "Select Template" at bounding box center [372, 555] width 116 height 21
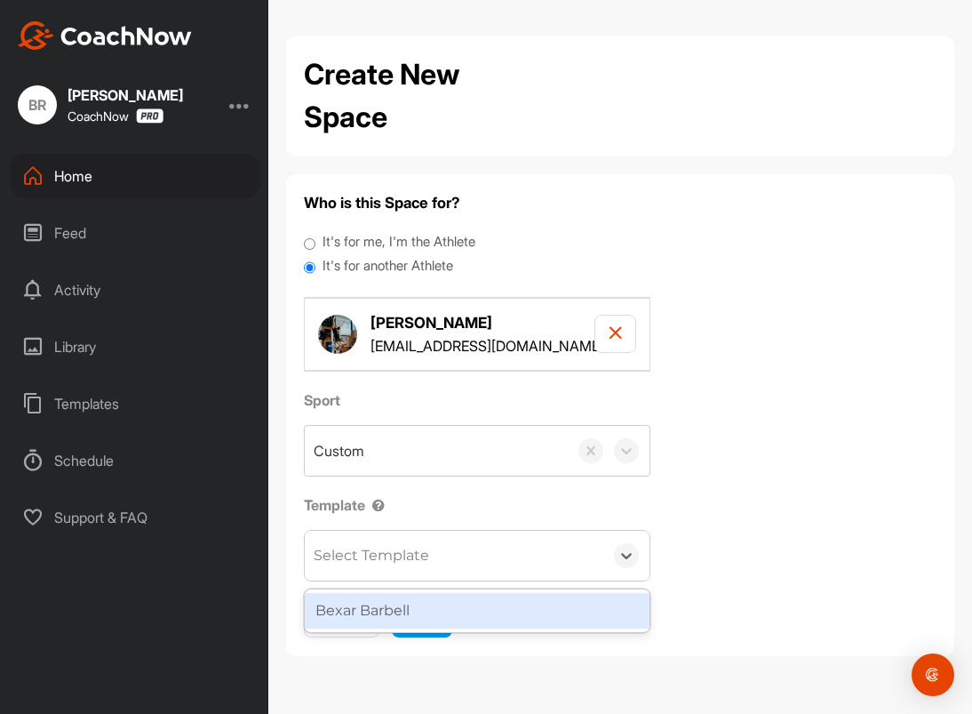
click at [399, 607] on div "Bexar Barbell" at bounding box center [477, 611] width 345 height 36
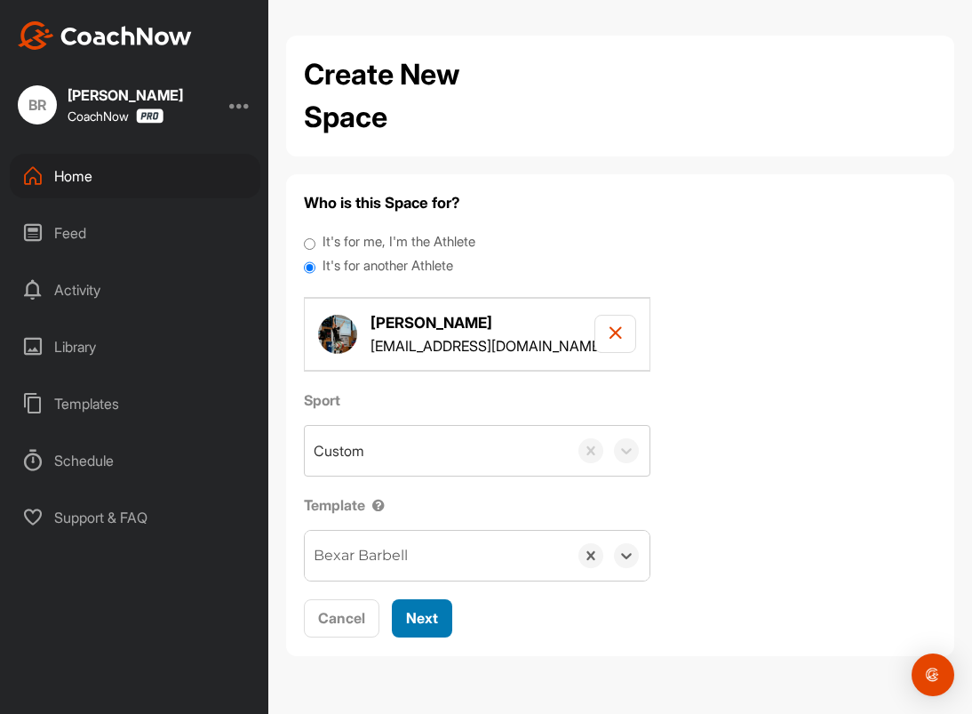
click at [419, 620] on span "Next" at bounding box center [422, 618] width 32 height 18
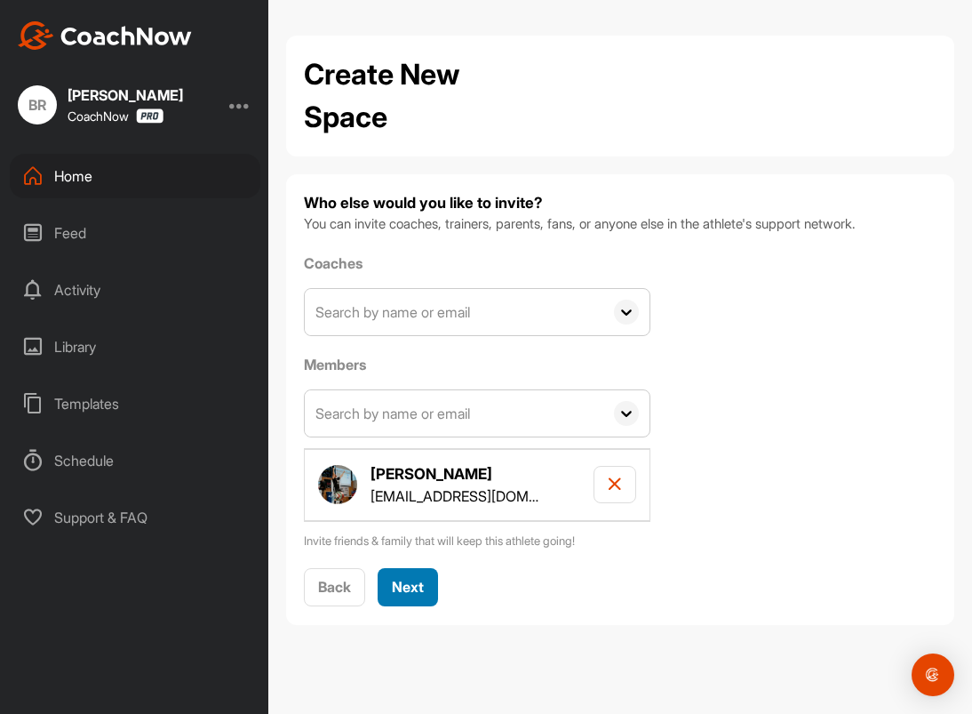
click at [410, 583] on span "Next" at bounding box center [408, 587] width 32 height 18
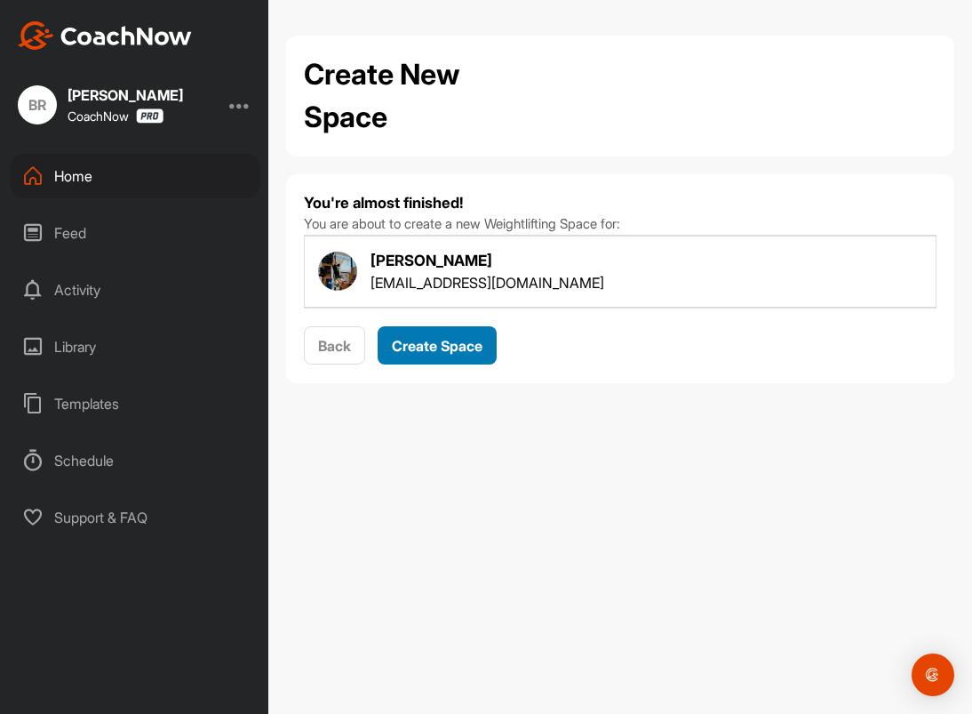
click at [408, 338] on span "Create Space" at bounding box center [437, 346] width 91 height 18
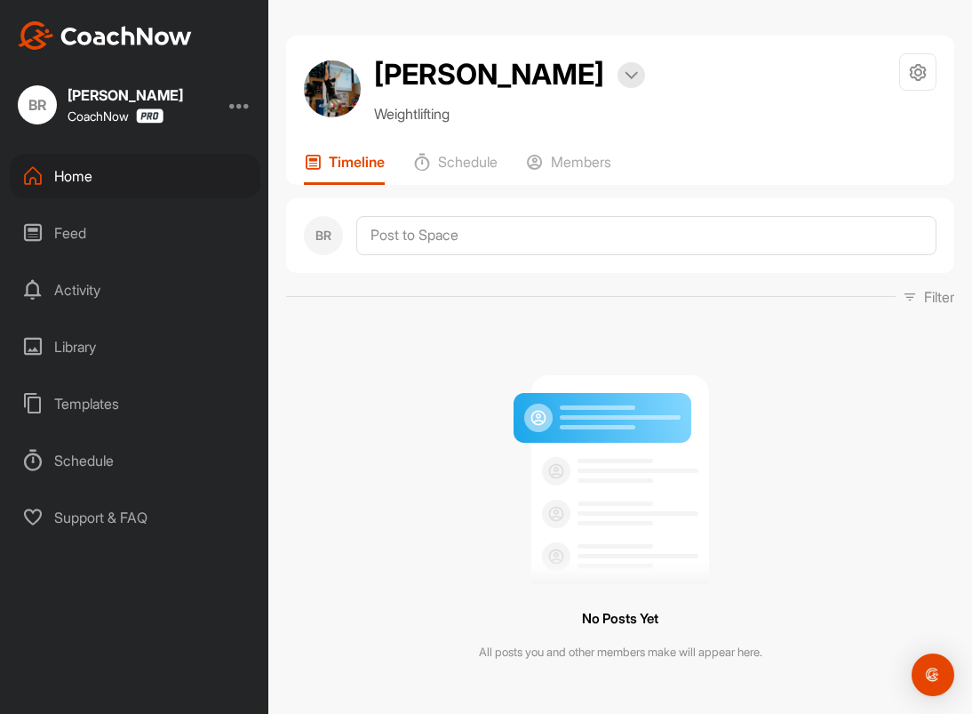
click at [109, 172] on div "Home" at bounding box center [135, 176] width 251 height 44
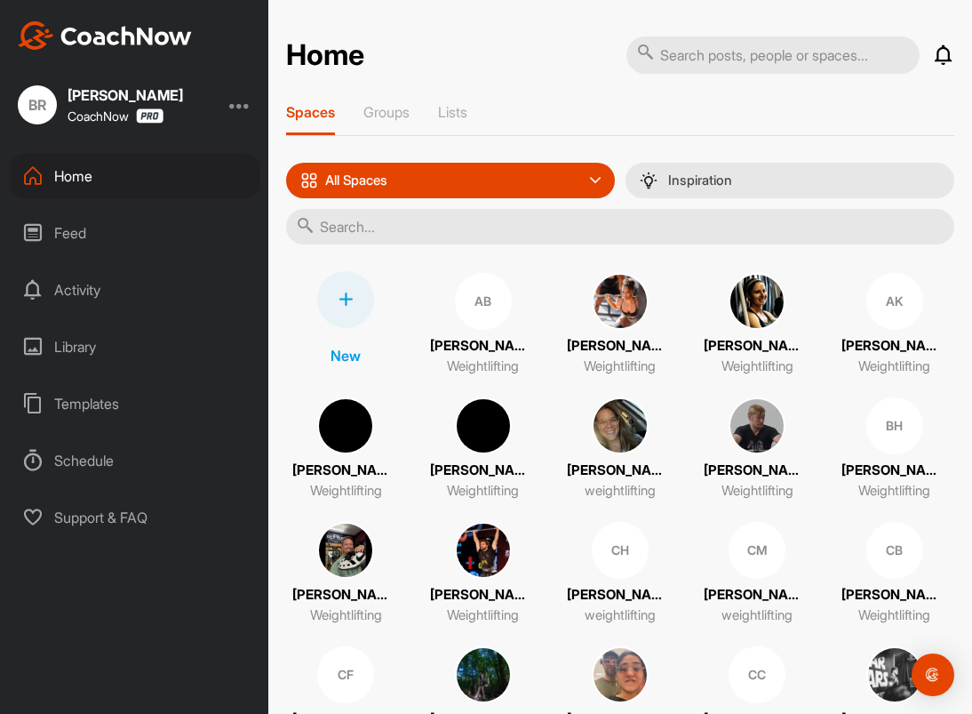
click at [342, 307] on div at bounding box center [345, 299] width 57 height 57
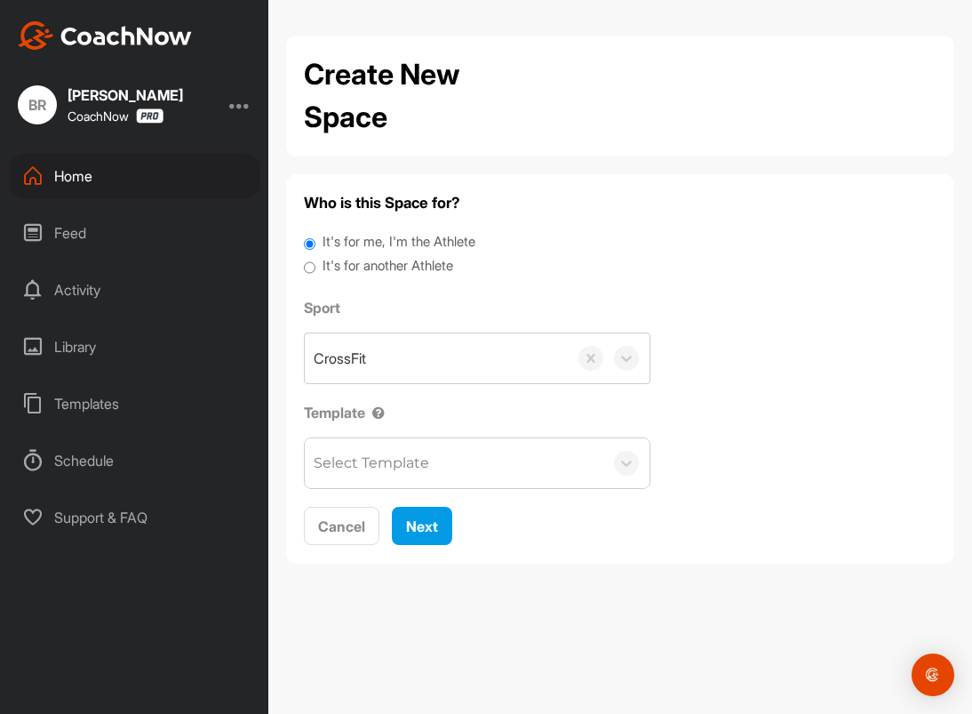
click at [355, 266] on label "It's for another Athlete" at bounding box center [388, 266] width 131 height 20
click at [316, 266] on input "It's for another Athlete" at bounding box center [310, 268] width 12 height 24
radio input "true"
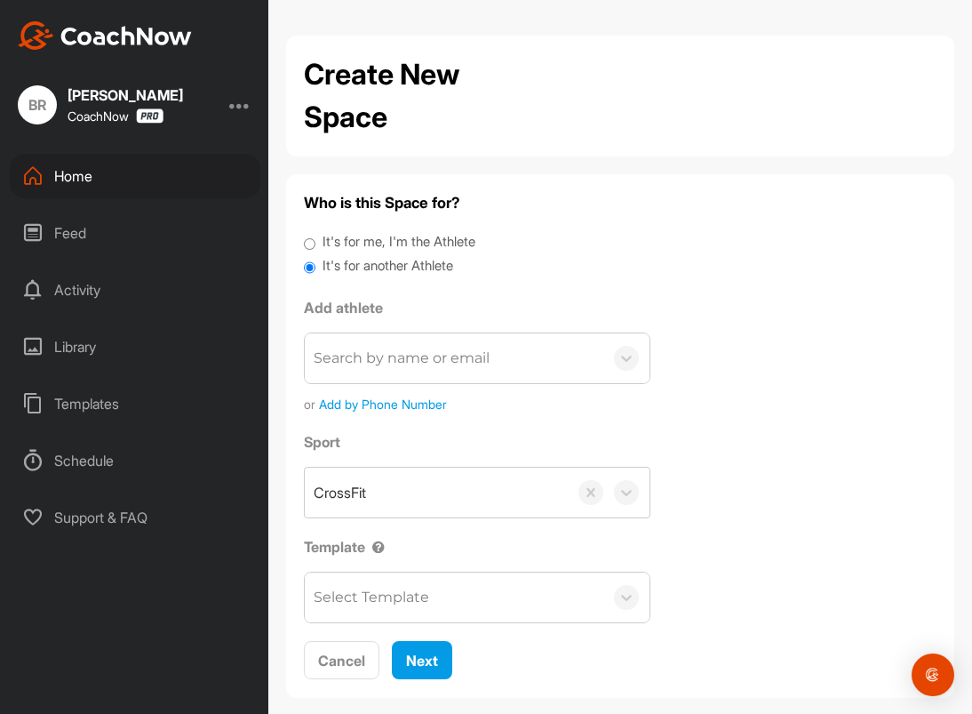
click at [376, 369] on div "Search by name or email" at bounding box center [454, 358] width 299 height 50
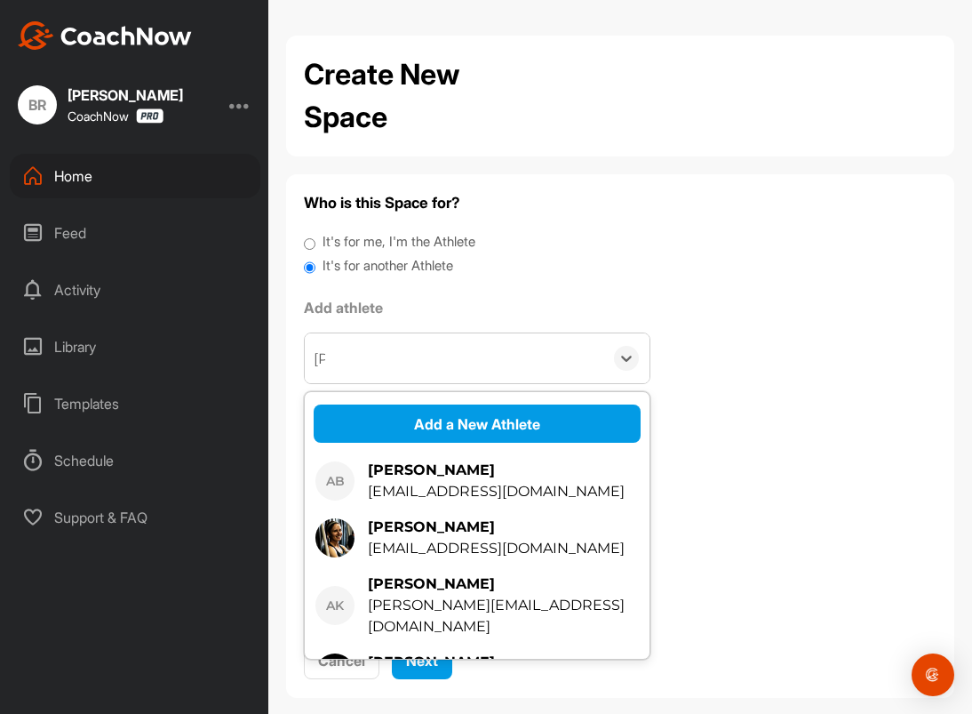
type input "Erin"
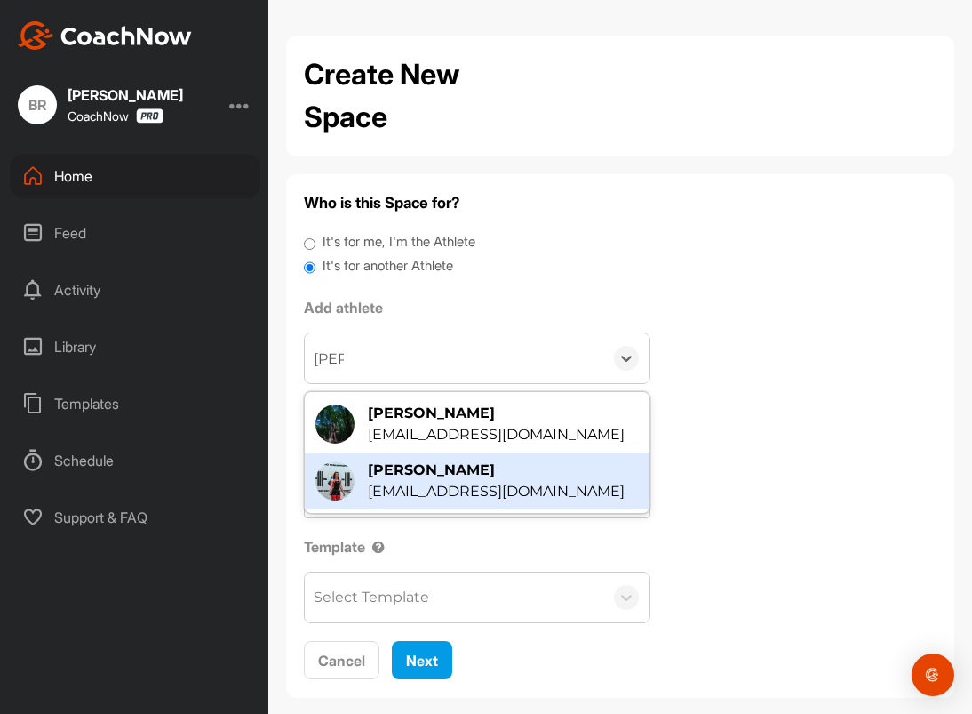
click at [418, 486] on div "erinhuss90@aol.com" at bounding box center [496, 491] width 257 height 21
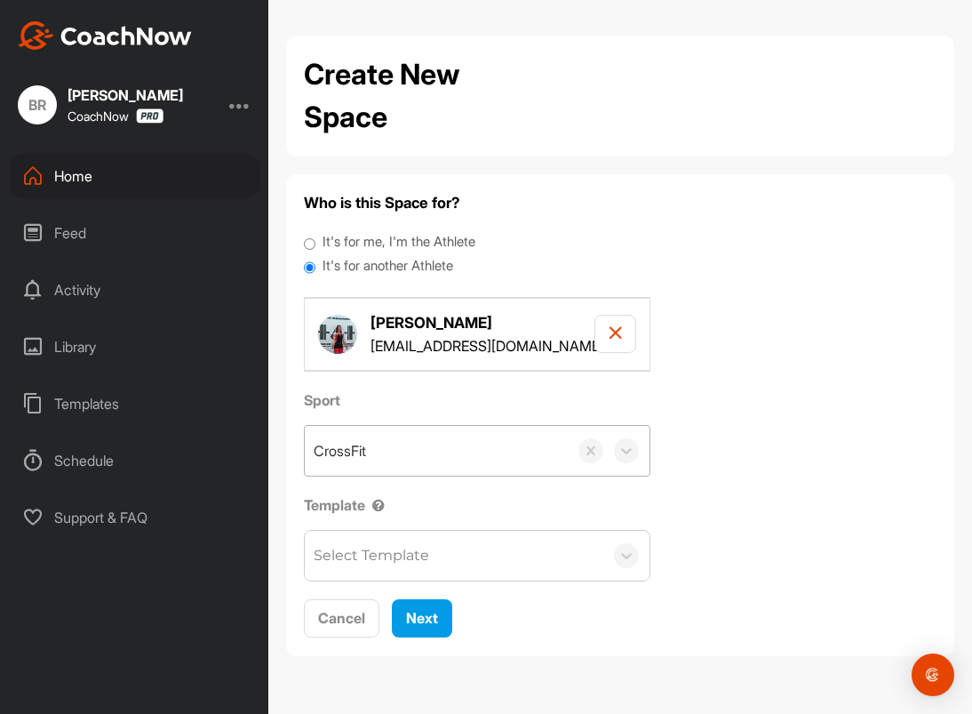
click at [441, 452] on div "CrossFit" at bounding box center [436, 451] width 263 height 50
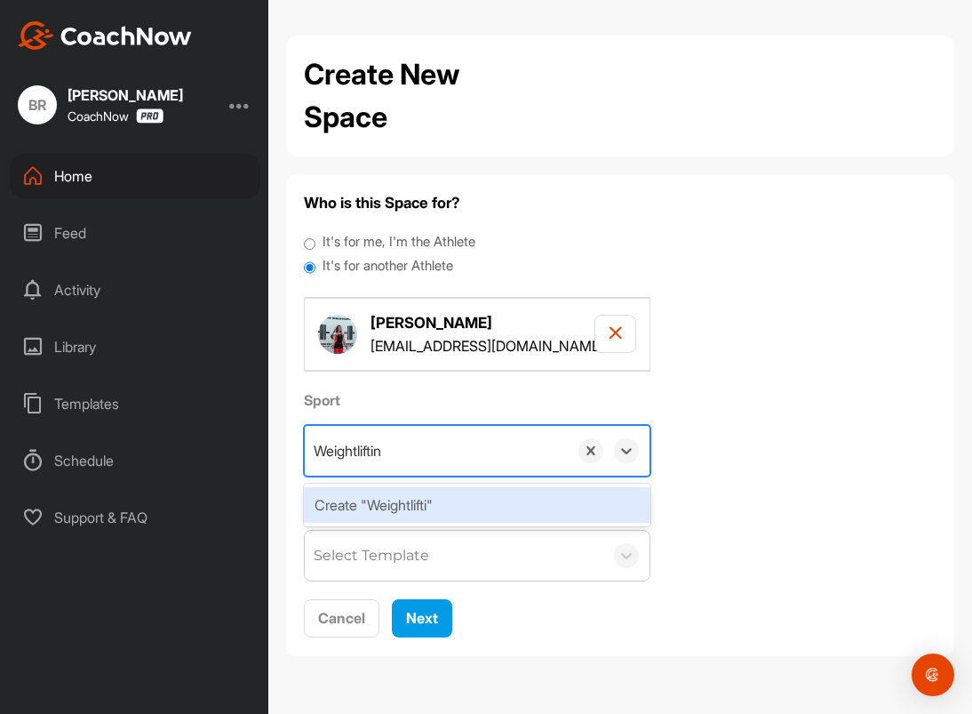
type input "Weightlifting"
click at [400, 501] on div "Create "Weightlifting"" at bounding box center [477, 505] width 347 height 36
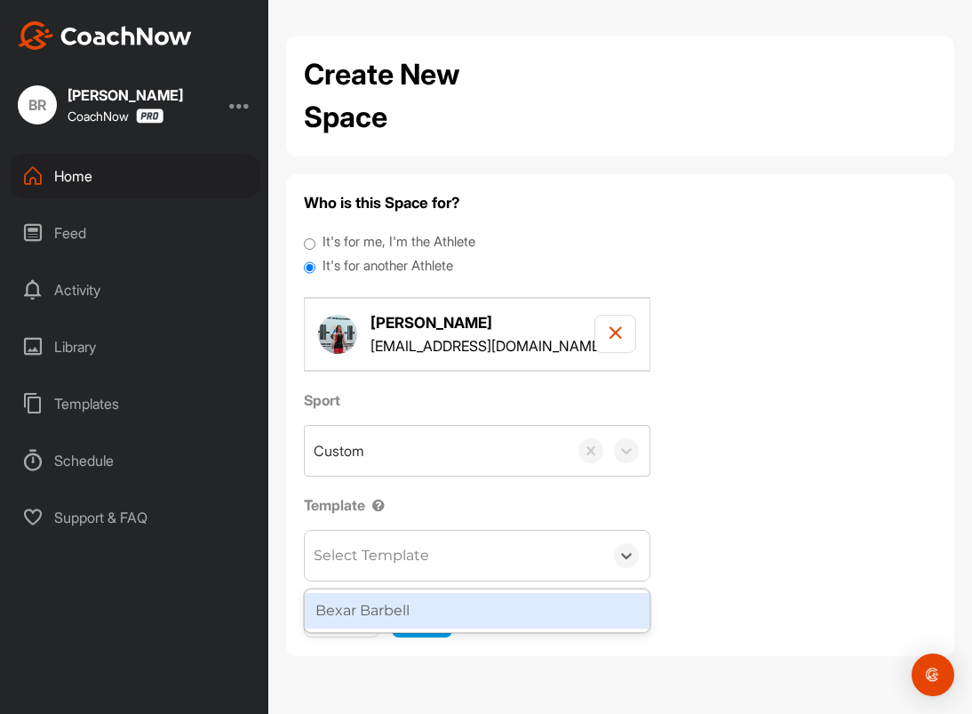
click at [399, 555] on div "Select Template" at bounding box center [372, 555] width 116 height 21
click at [403, 619] on div "Bexar Barbell" at bounding box center [477, 611] width 345 height 36
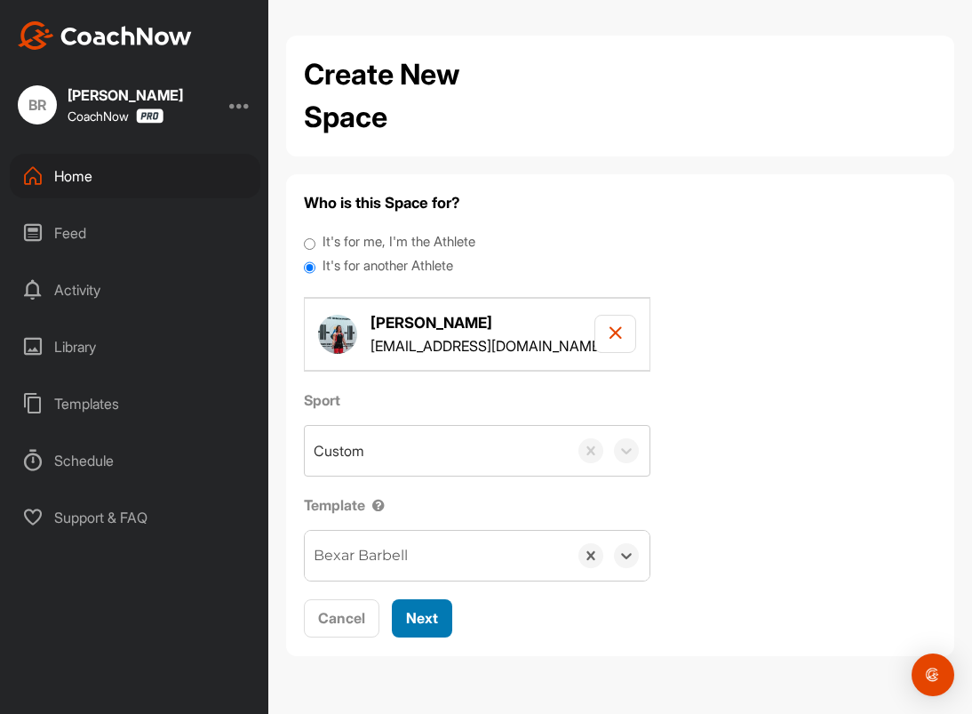
click at [413, 619] on span "Next" at bounding box center [422, 618] width 32 height 18
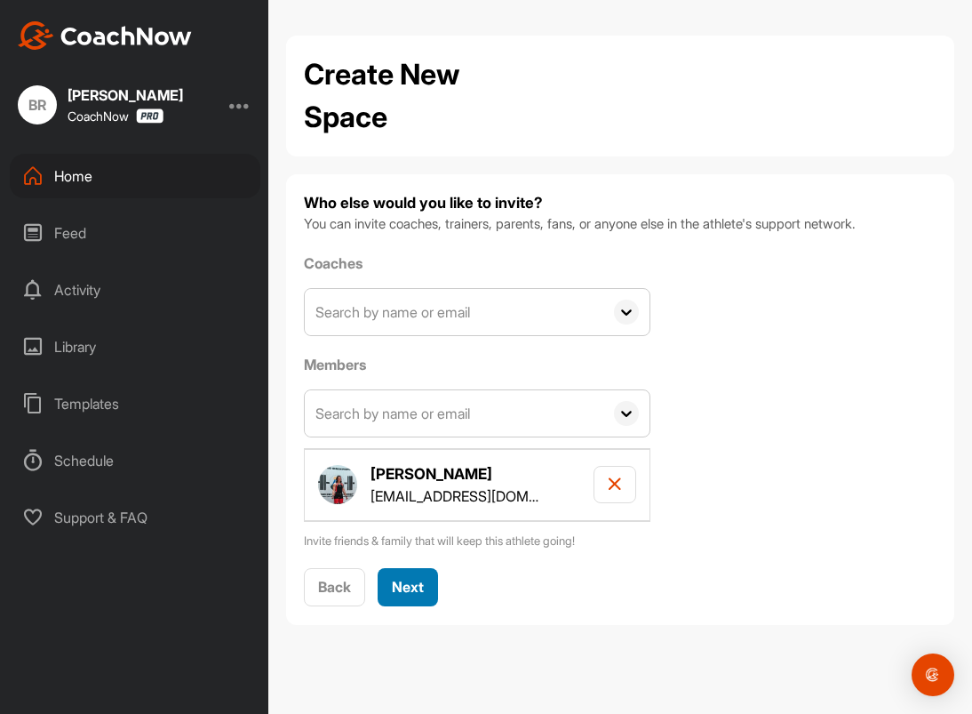
click at [403, 465] on h4 "Erin Huss" at bounding box center [455, 474] width 169 height 22
click at [400, 586] on span "Next" at bounding box center [408, 587] width 32 height 18
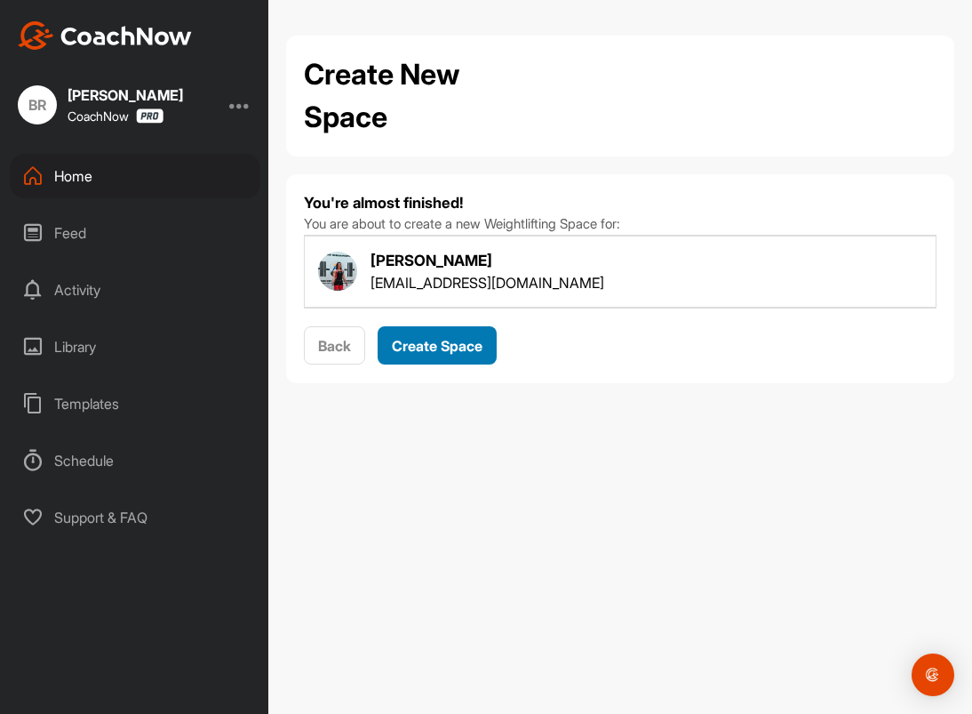
click at [448, 353] on span "Create Space" at bounding box center [437, 346] width 91 height 18
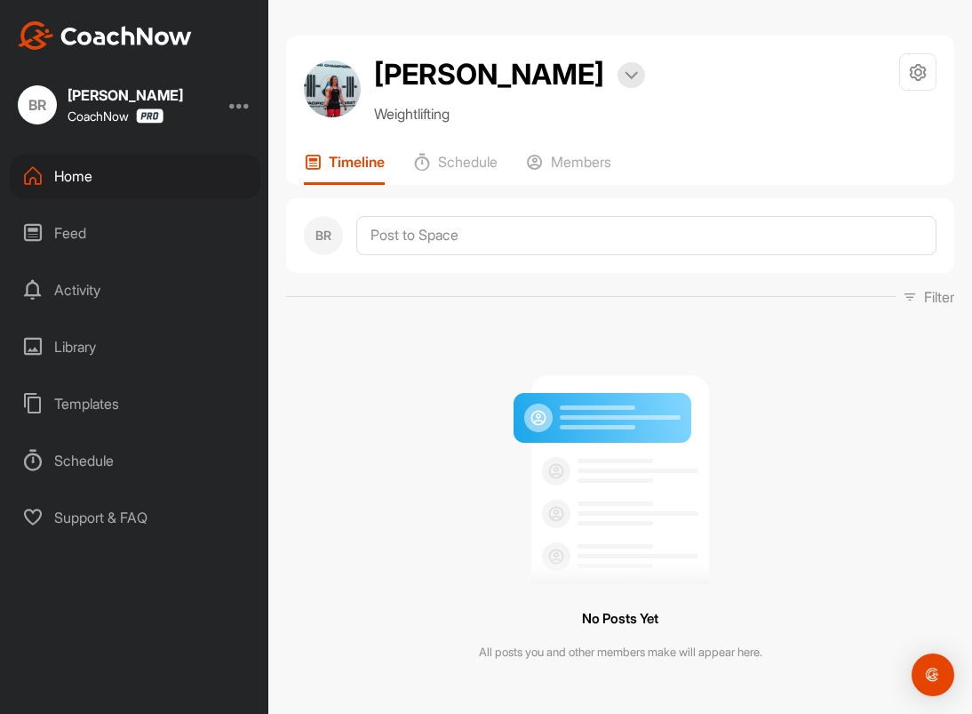
click at [78, 171] on div "Home" at bounding box center [135, 176] width 251 height 44
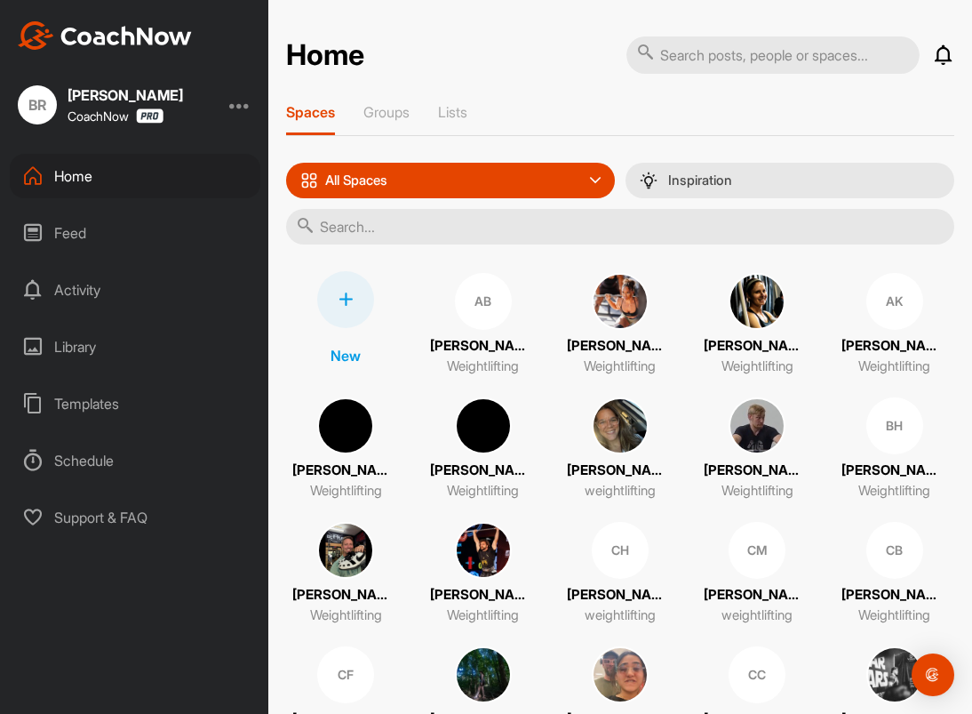
click at [336, 303] on div at bounding box center [345, 299] width 57 height 57
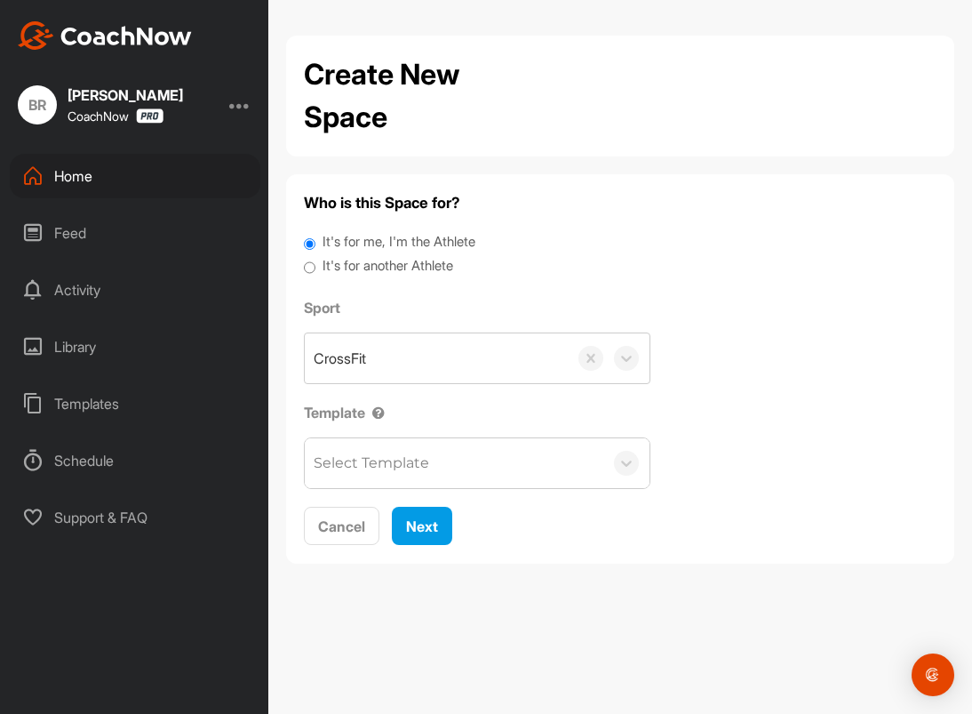
click at [390, 269] on label "It's for another Athlete" at bounding box center [388, 266] width 131 height 20
click at [316, 269] on input "It's for another Athlete" at bounding box center [310, 268] width 12 height 24
radio input "true"
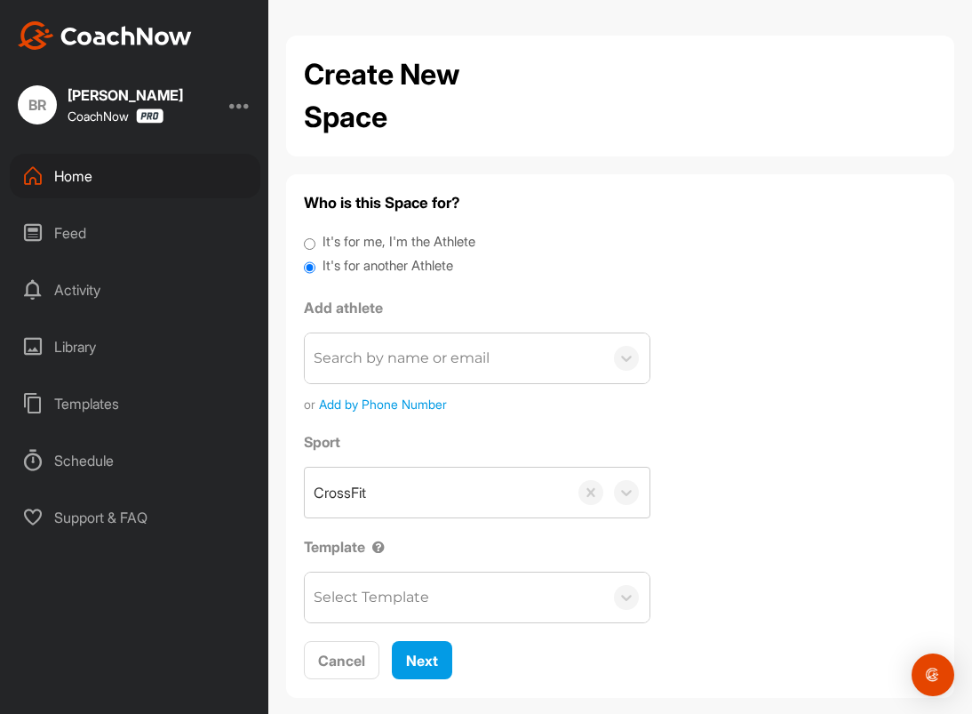
click at [68, 179] on div "Home" at bounding box center [135, 176] width 251 height 44
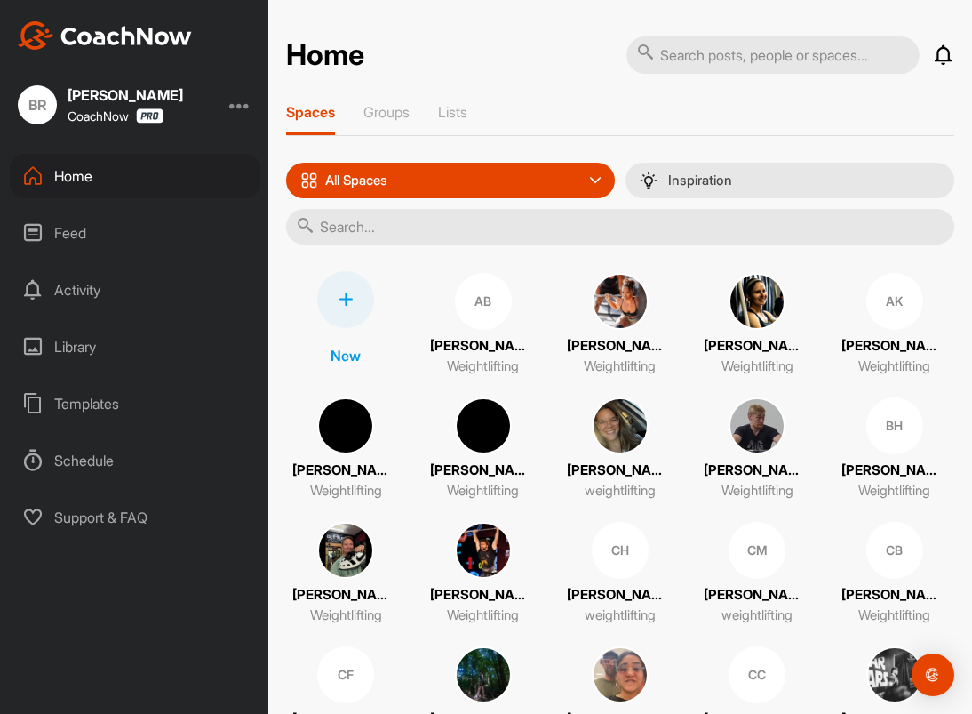
click at [412, 241] on input "text" at bounding box center [620, 227] width 668 height 36
type input "garr"
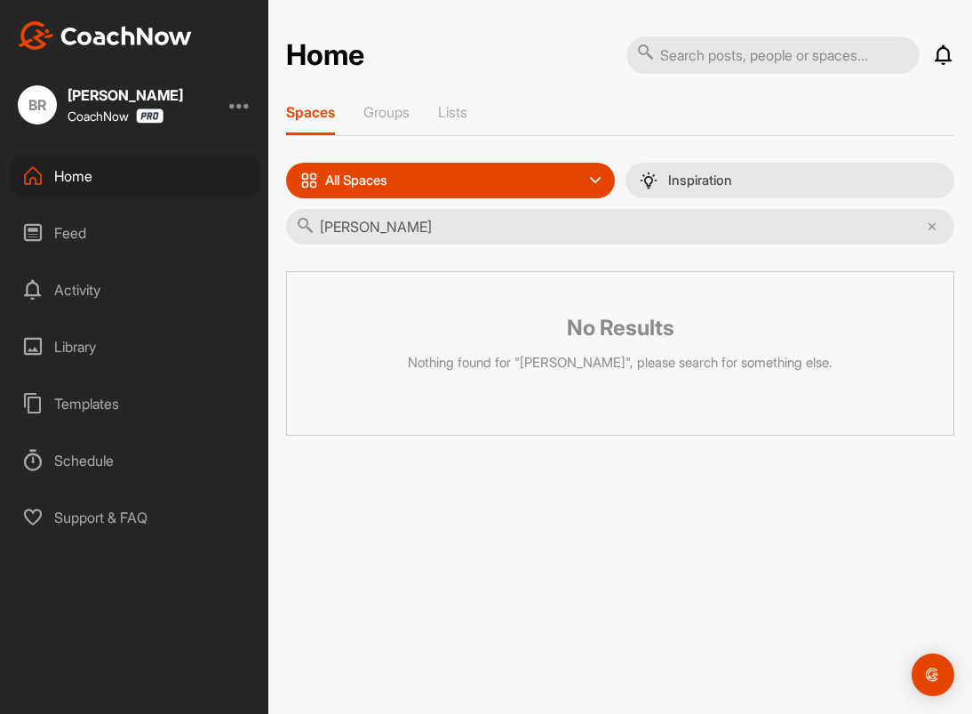
click at [62, 168] on div "Home" at bounding box center [135, 176] width 251 height 44
drag, startPoint x: 345, startPoint y: 226, endPoint x: 319, endPoint y: 226, distance: 25.8
click at [319, 226] on input "garr" at bounding box center [620, 227] width 668 height 36
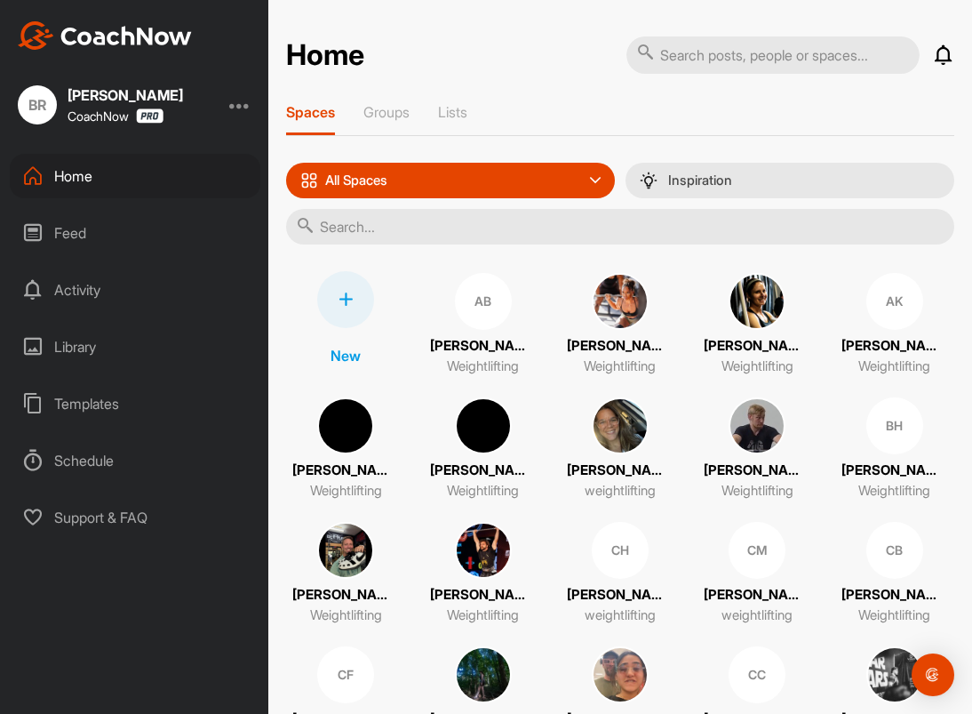
click at [345, 313] on div at bounding box center [345, 299] width 57 height 57
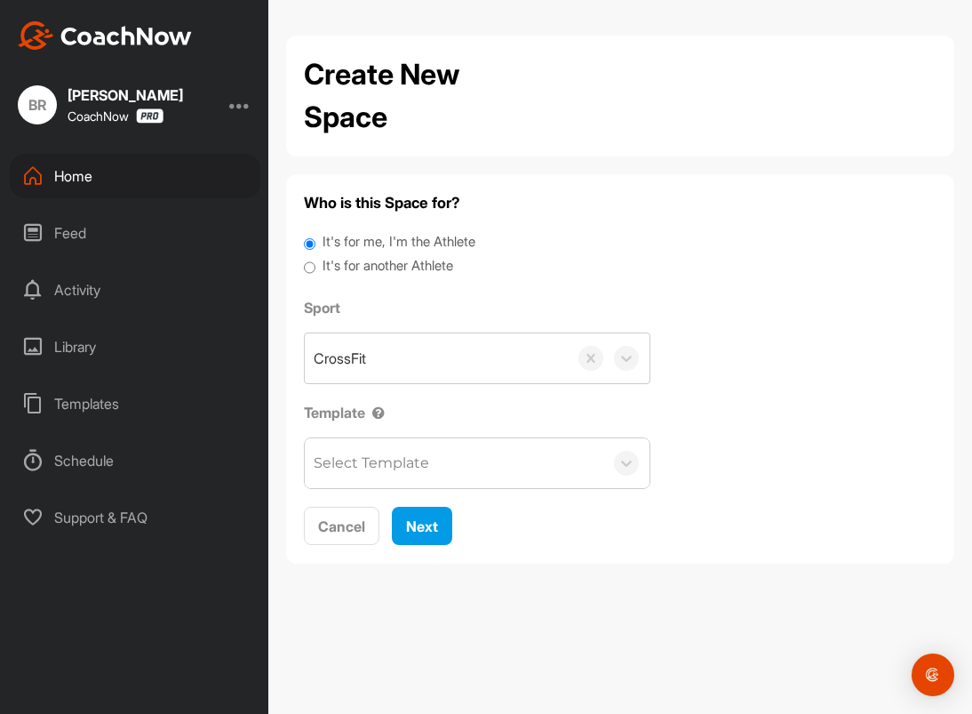
click at [396, 272] on label "It's for another Athlete" at bounding box center [388, 266] width 131 height 20
click at [316, 272] on input "It's for another Athlete" at bounding box center [310, 268] width 12 height 24
radio input "true"
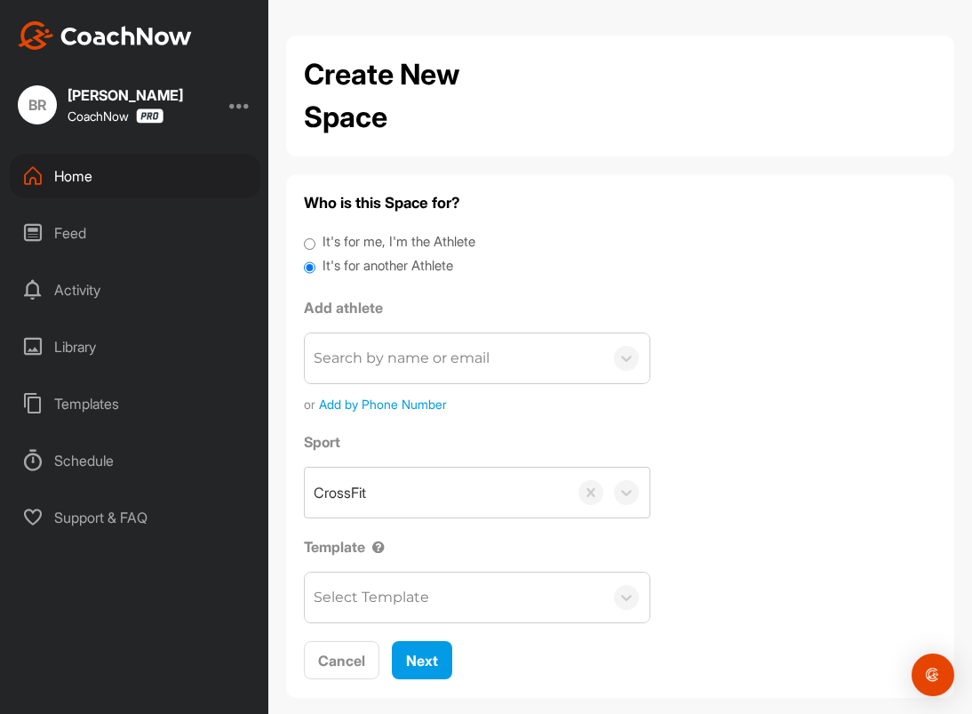
click at [381, 349] on div "Search by name or email" at bounding box center [402, 358] width 176 height 21
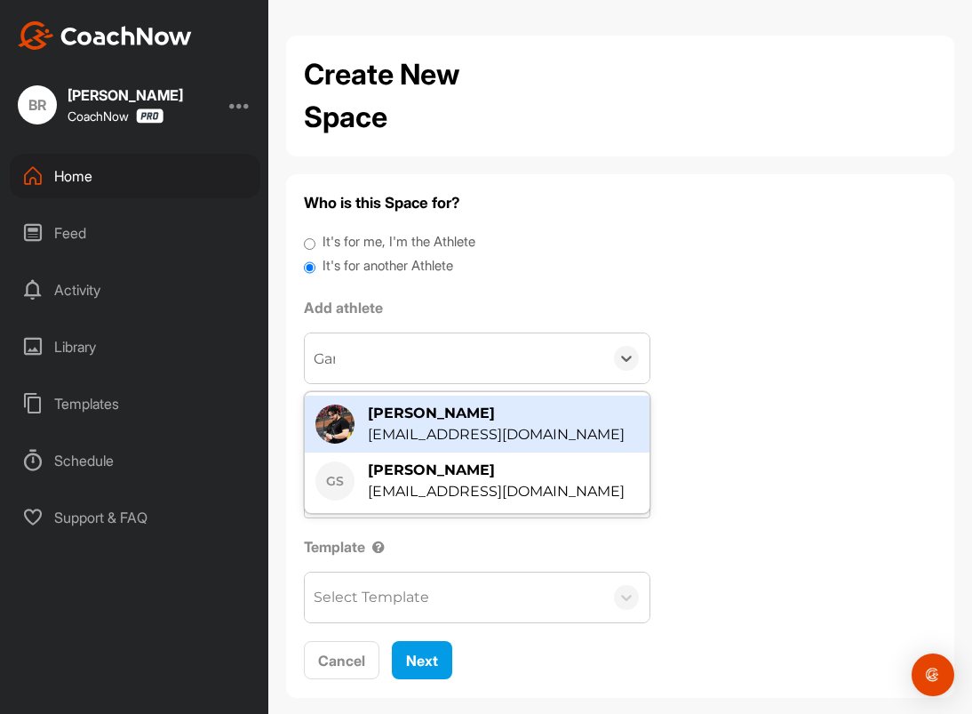
type input "Garr"
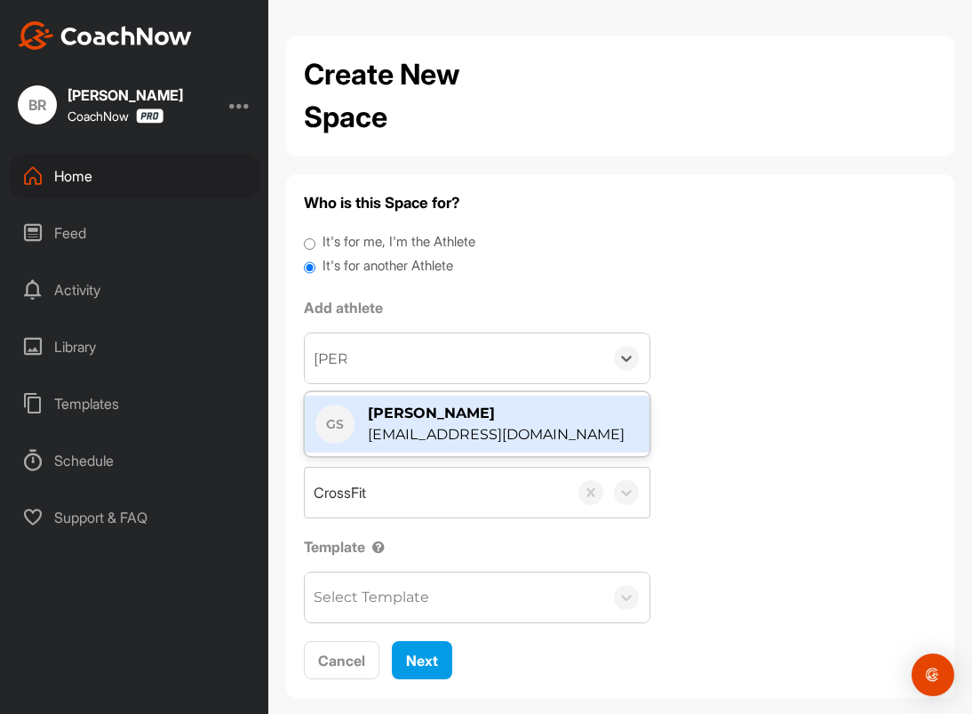
click at [414, 415] on div "Garrick Sargento" at bounding box center [496, 413] width 257 height 21
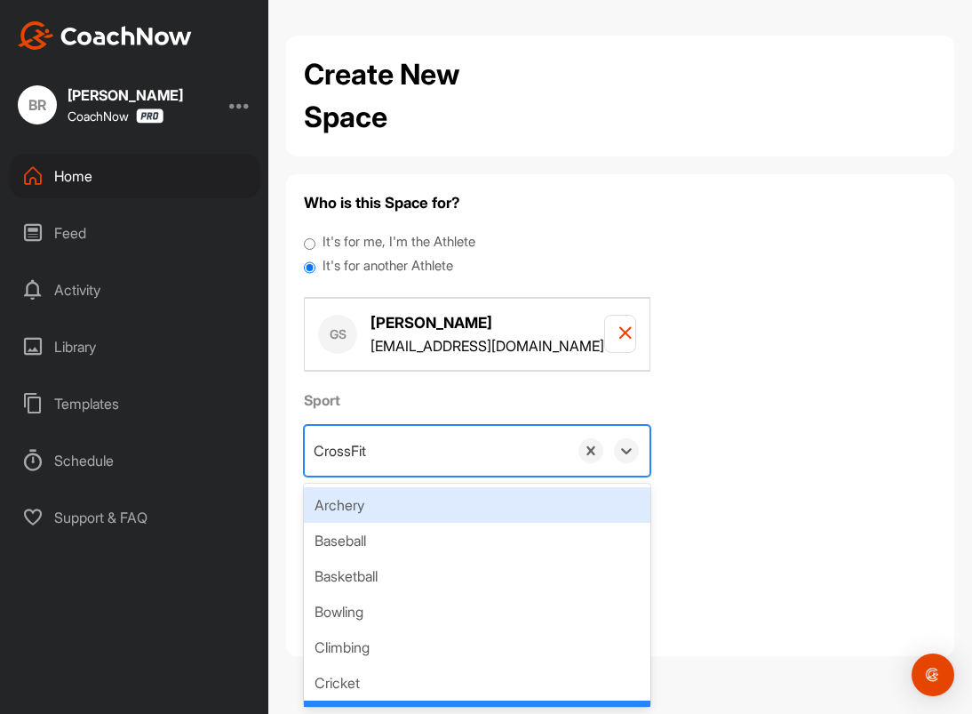
click at [397, 436] on div "CrossFit" at bounding box center [436, 451] width 263 height 50
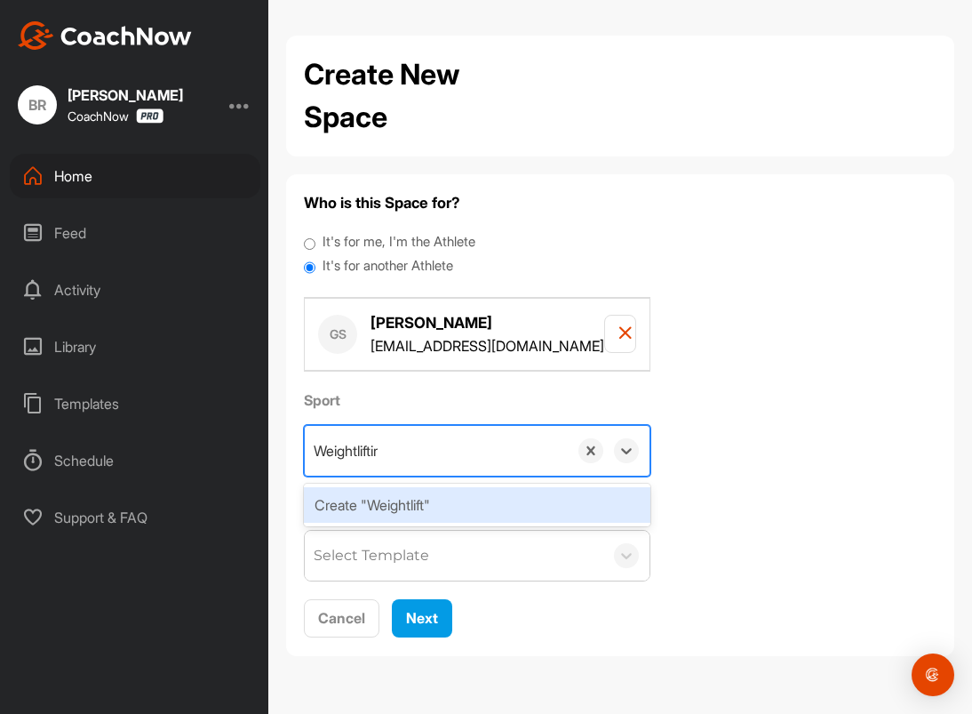
type input "Weightlifting"
click at [405, 498] on div "Create "Weightlifting"" at bounding box center [477, 505] width 347 height 36
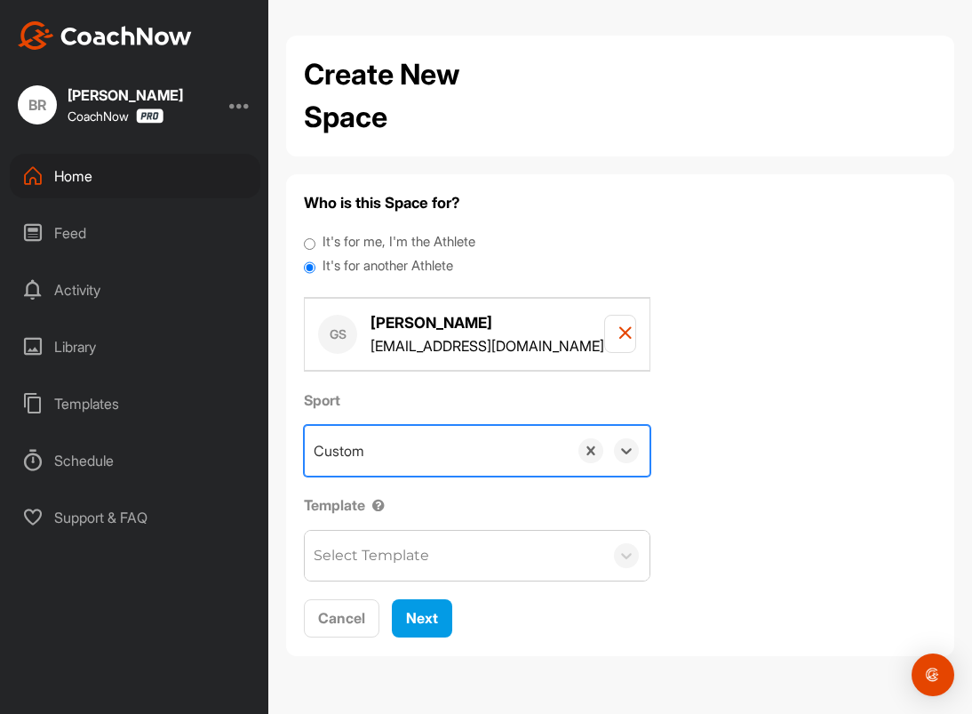
click at [404, 557] on div "Select Template" at bounding box center [372, 555] width 116 height 21
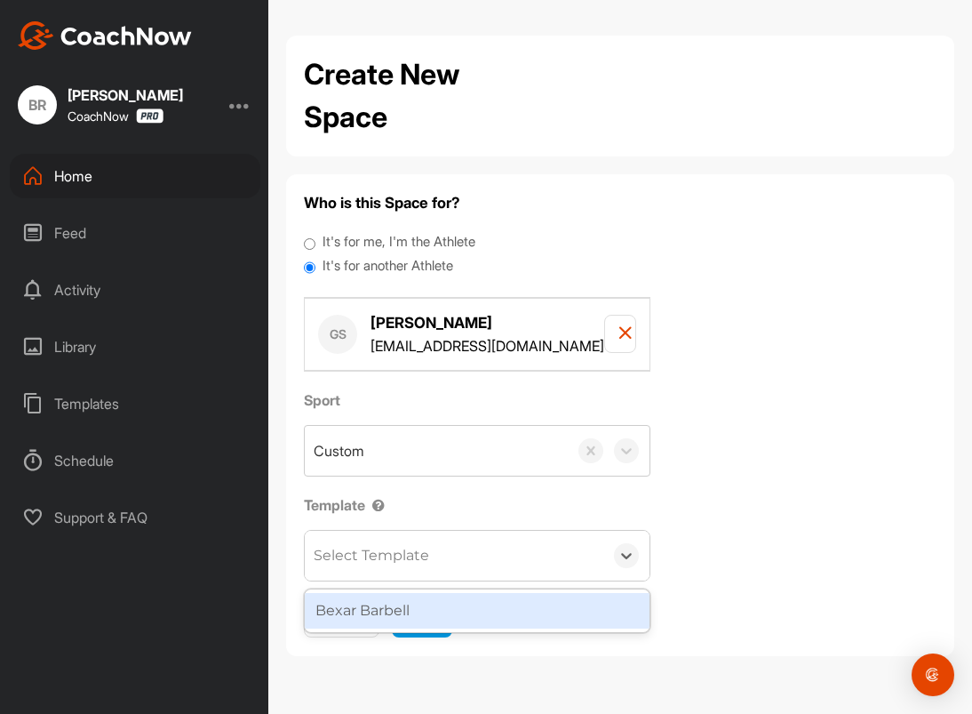
click at [404, 603] on div "Bexar Barbell" at bounding box center [477, 611] width 345 height 36
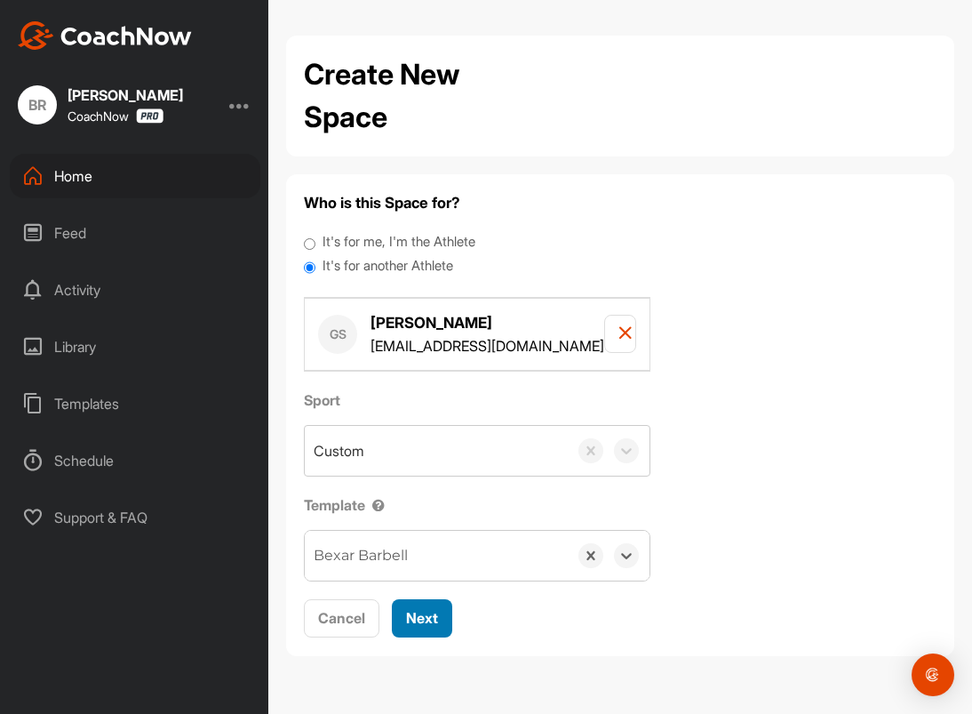
click at [428, 614] on span "Next" at bounding box center [422, 618] width 32 height 18
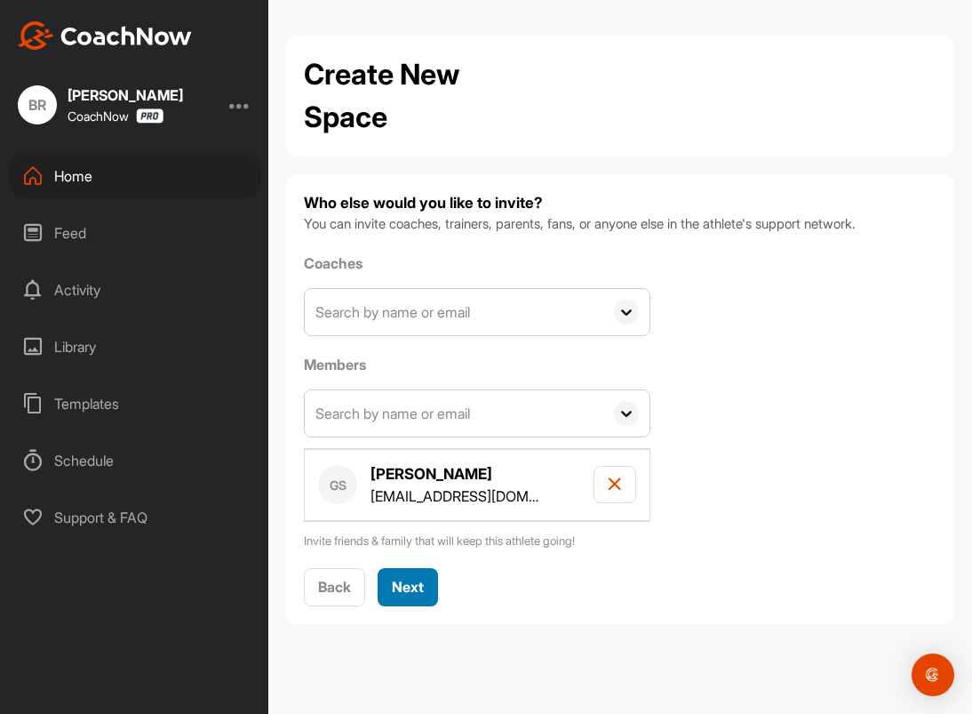
click at [409, 581] on span "Next" at bounding box center [408, 587] width 32 height 18
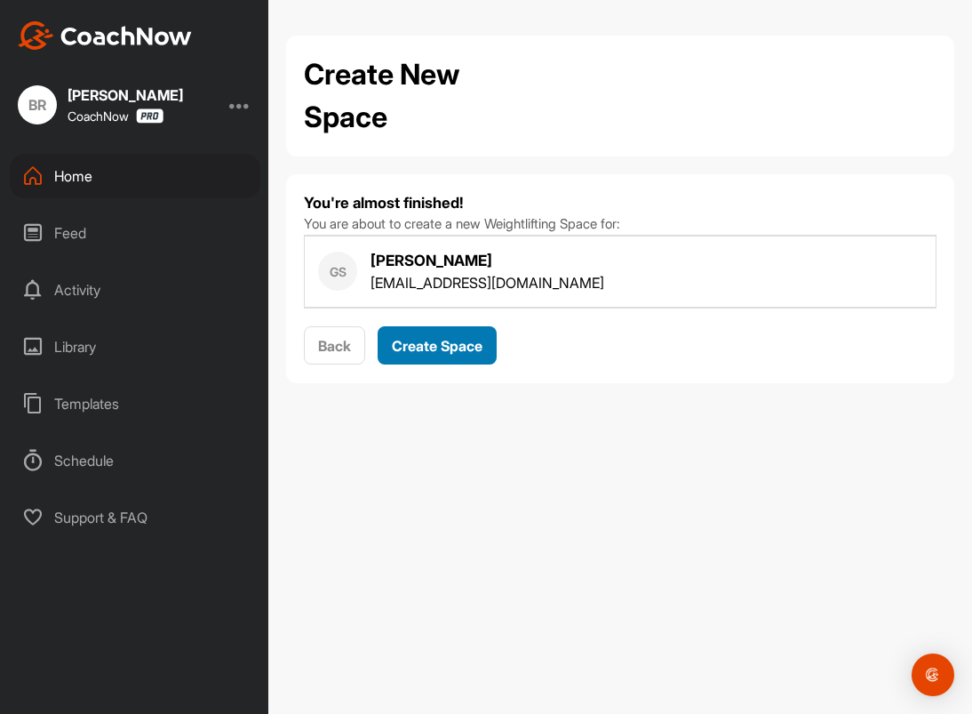
click at [444, 339] on span "Create Space" at bounding box center [437, 346] width 91 height 18
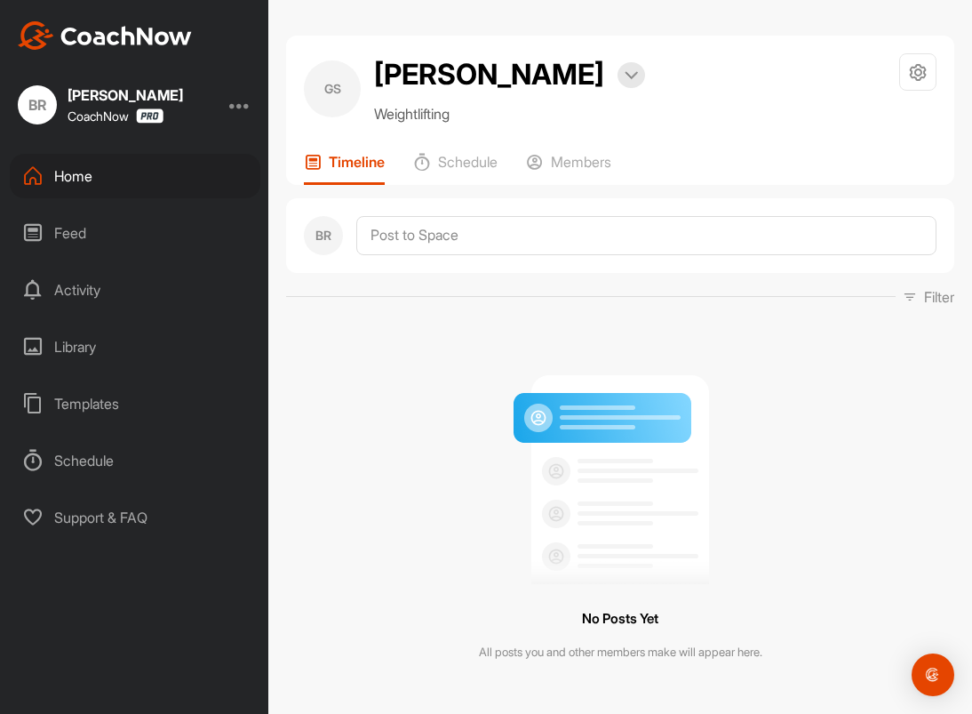
click at [104, 171] on div "Home" at bounding box center [135, 176] width 251 height 44
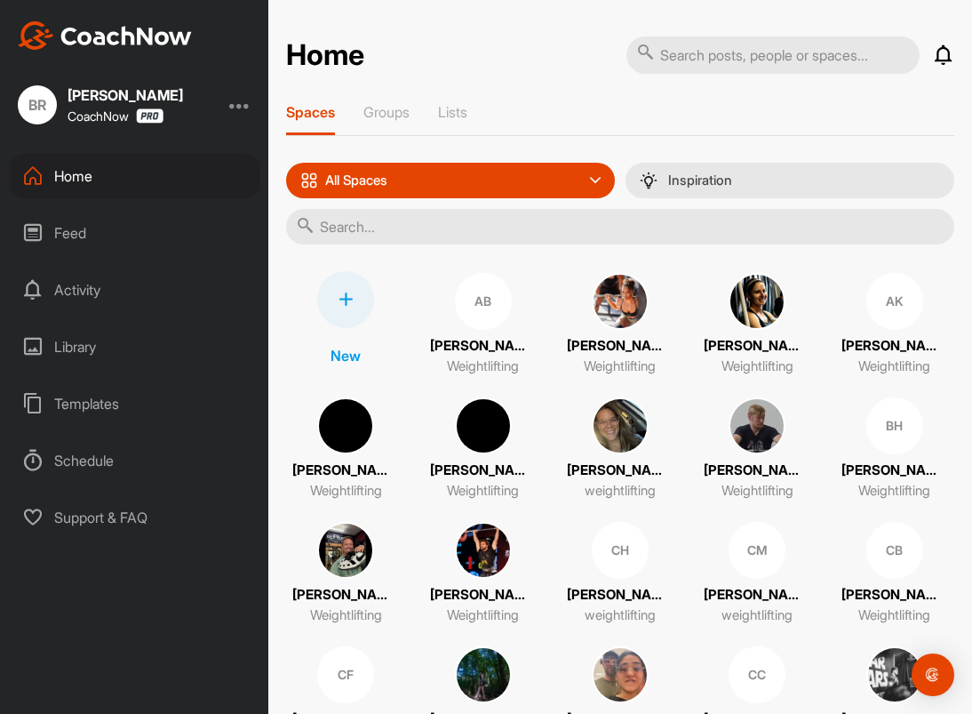
click at [343, 295] on icon at bounding box center [346, 299] width 14 height 14
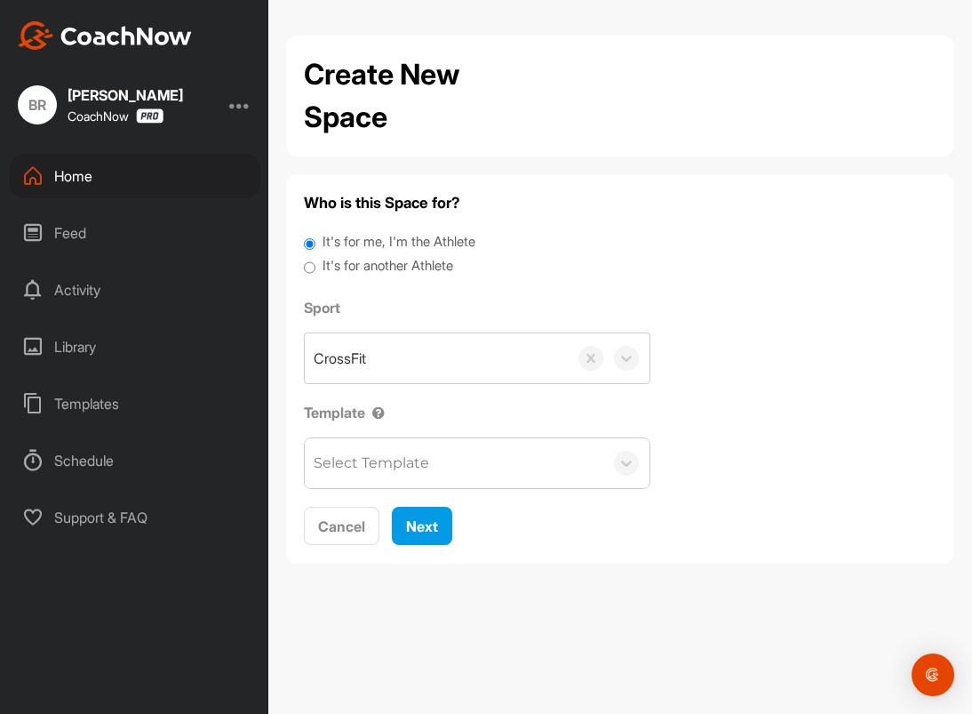
click at [367, 265] on label "It's for another Athlete" at bounding box center [388, 266] width 131 height 20
click at [316, 265] on input "It's for another Athlete" at bounding box center [310, 268] width 12 height 24
radio input "true"
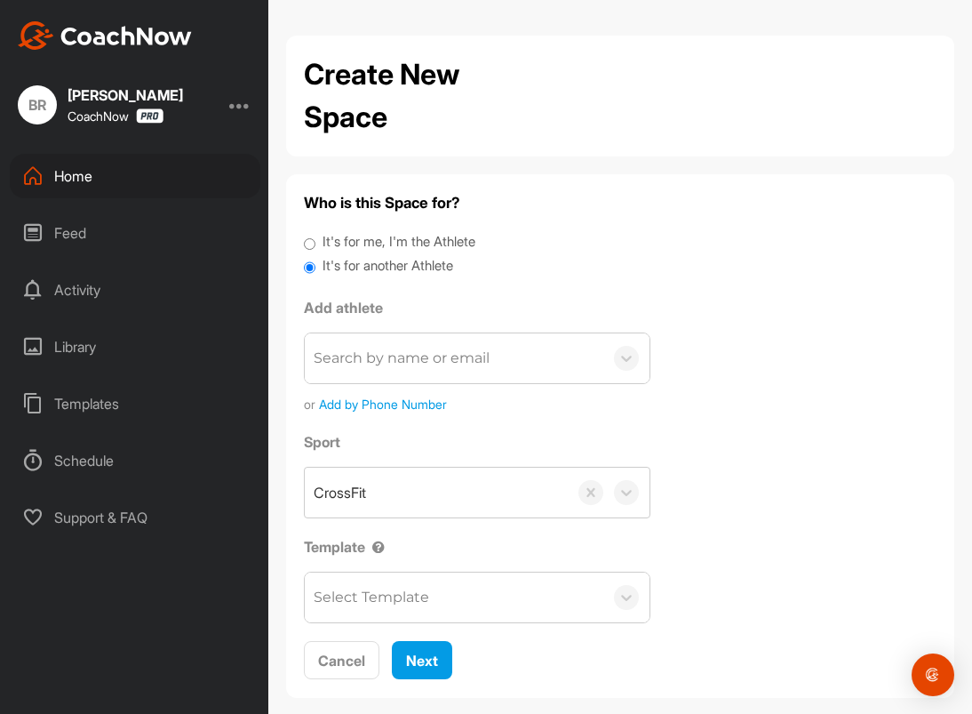
click at [368, 361] on div "Search by name or email" at bounding box center [402, 358] width 176 height 21
click at [95, 172] on div "Home" at bounding box center [135, 176] width 251 height 44
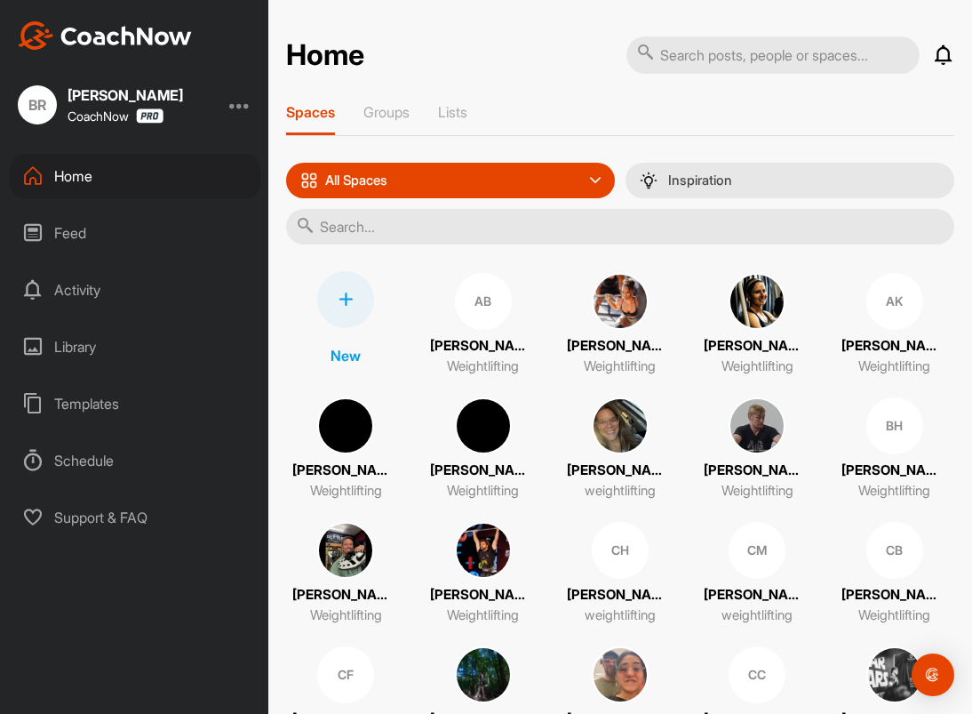
click at [392, 224] on input "text" at bounding box center [620, 227] width 668 height 36
type input "eil"
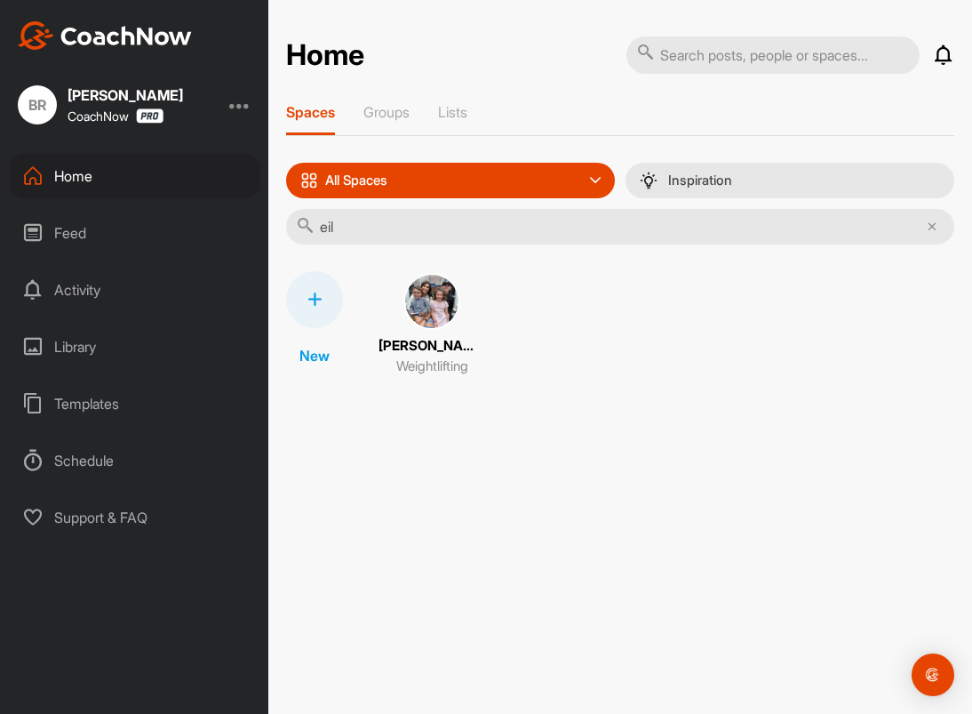
drag, startPoint x: 347, startPoint y: 230, endPoint x: 316, endPoint y: 230, distance: 31.1
click at [316, 230] on input "eil" at bounding box center [620, 227] width 668 height 36
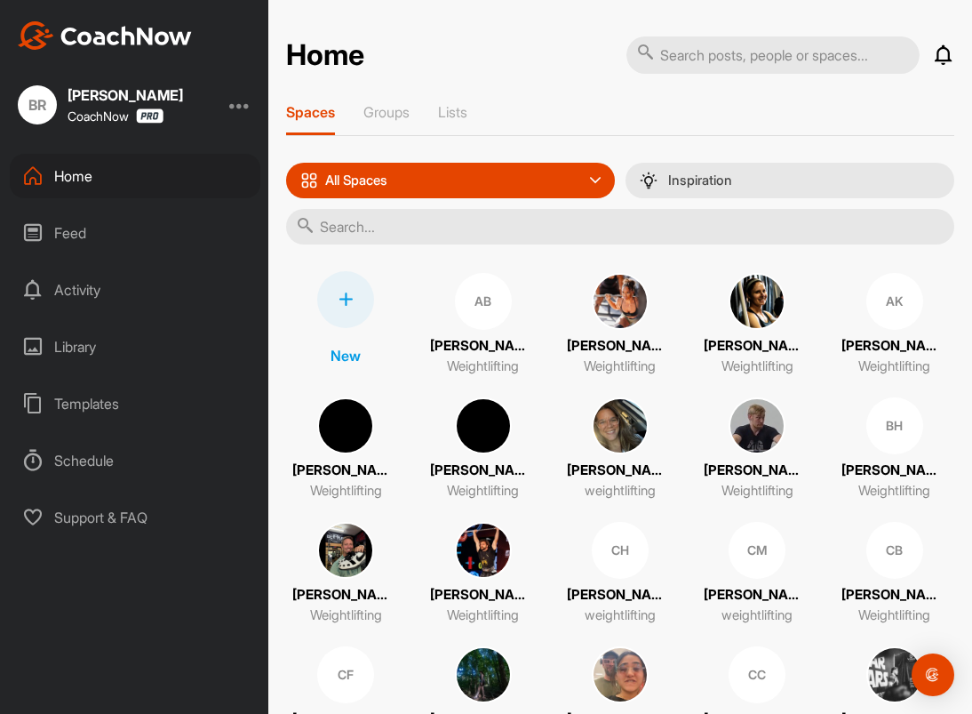
click at [74, 180] on div "Home" at bounding box center [135, 176] width 251 height 44
click at [345, 295] on icon at bounding box center [346, 299] width 14 height 14
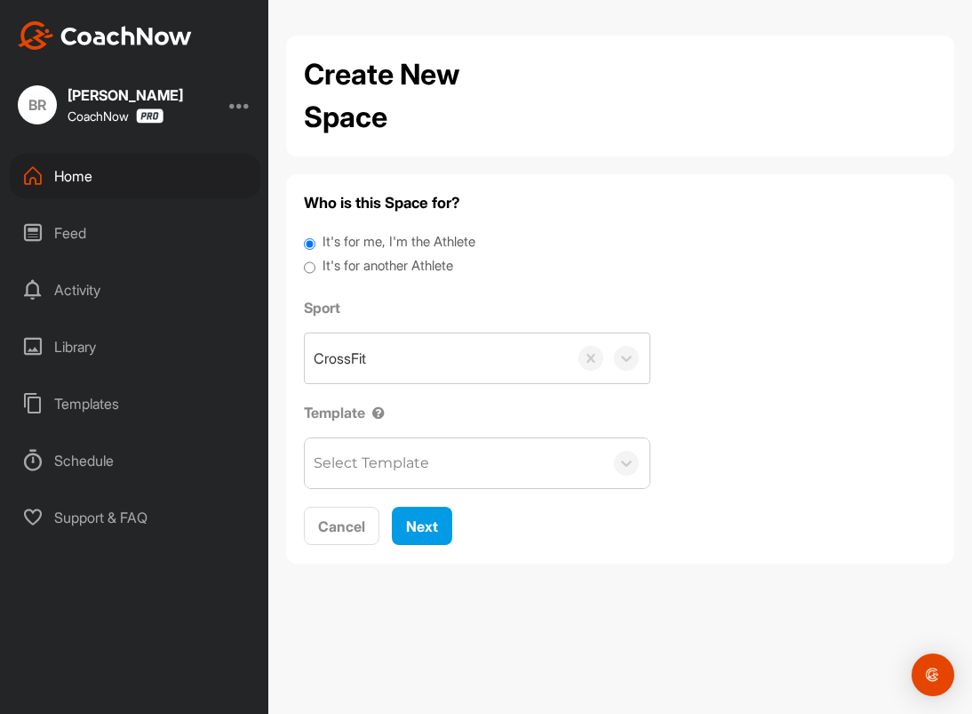
click at [392, 264] on label "It's for another Athlete" at bounding box center [388, 266] width 131 height 20
click at [316, 264] on input "It's for another Athlete" at bounding box center [310, 268] width 12 height 24
radio input "true"
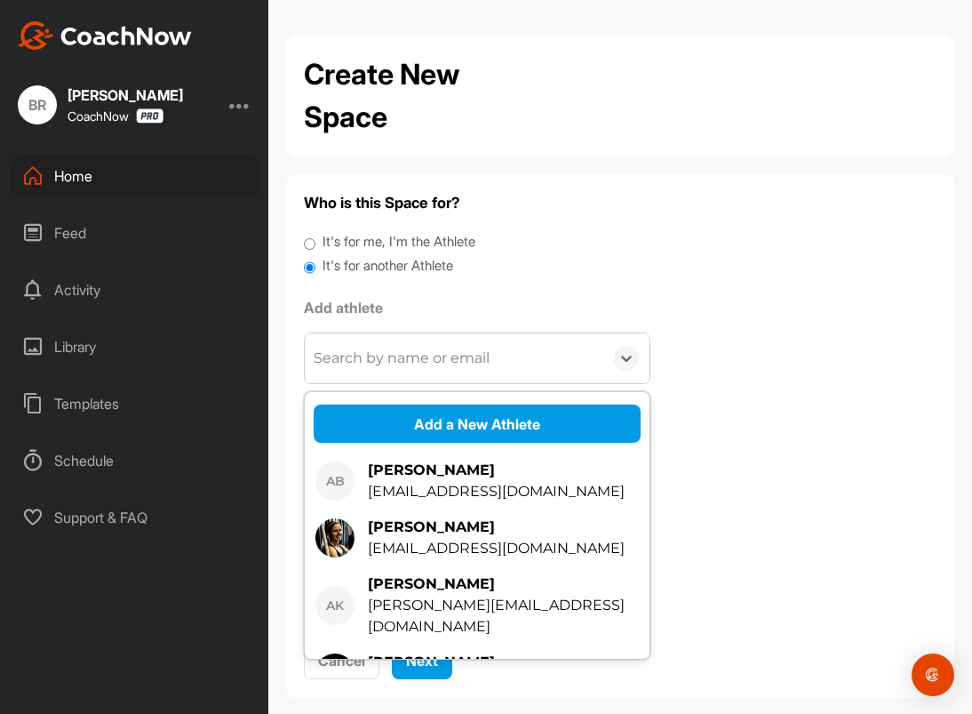
click at [384, 358] on div "Search by name or email" at bounding box center [402, 358] width 176 height 21
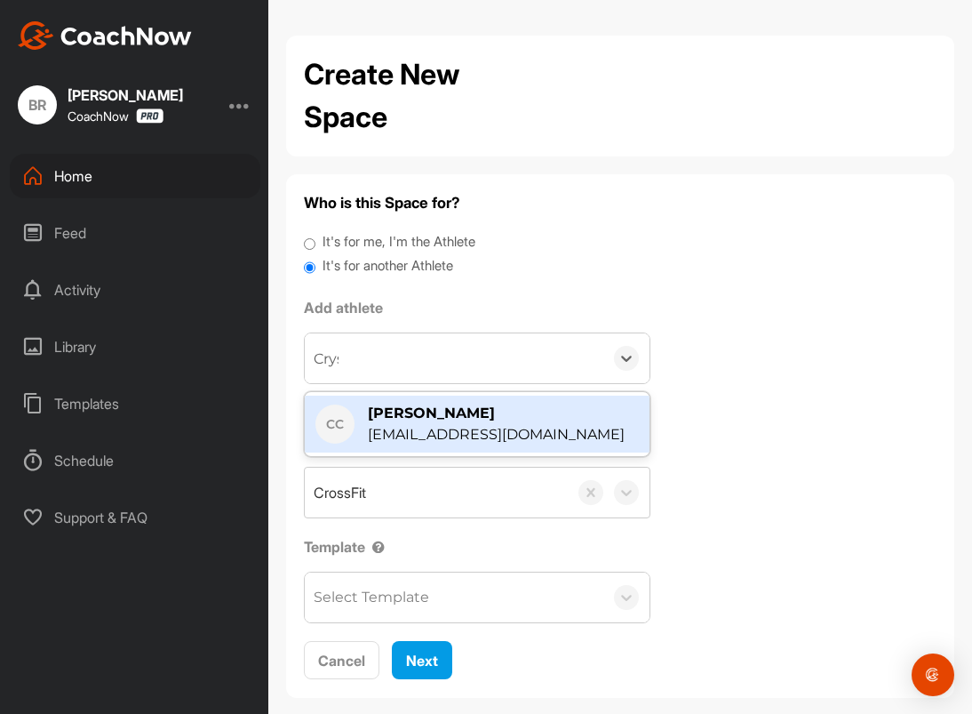
type input "Cryst"
click at [433, 422] on div "Crystal Coppersmith" at bounding box center [496, 413] width 257 height 21
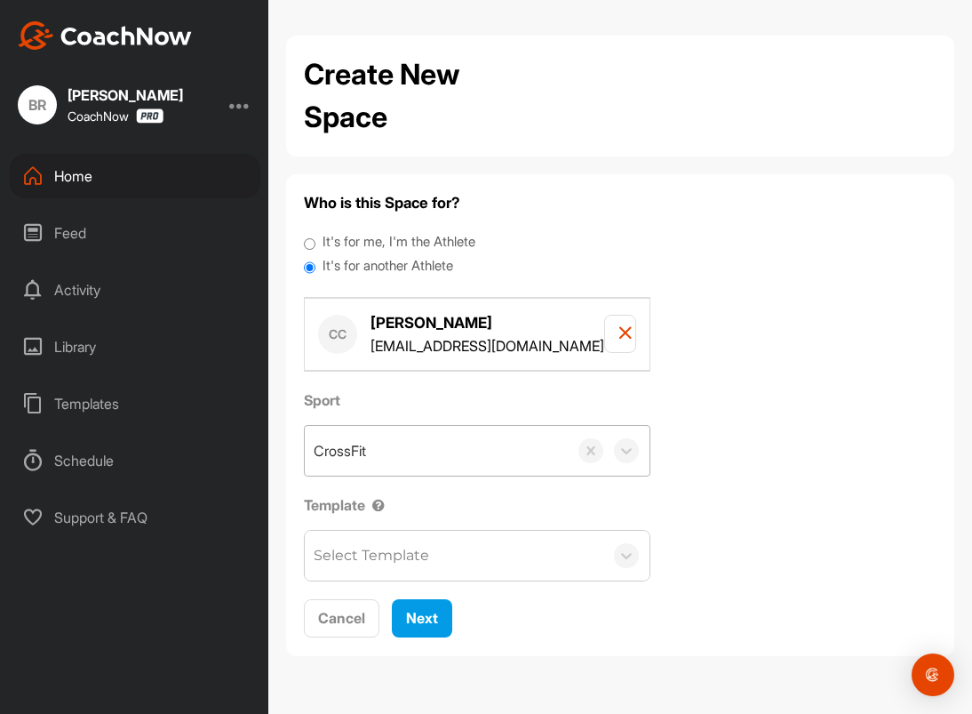
click at [386, 462] on div "CrossFit" at bounding box center [436, 451] width 263 height 50
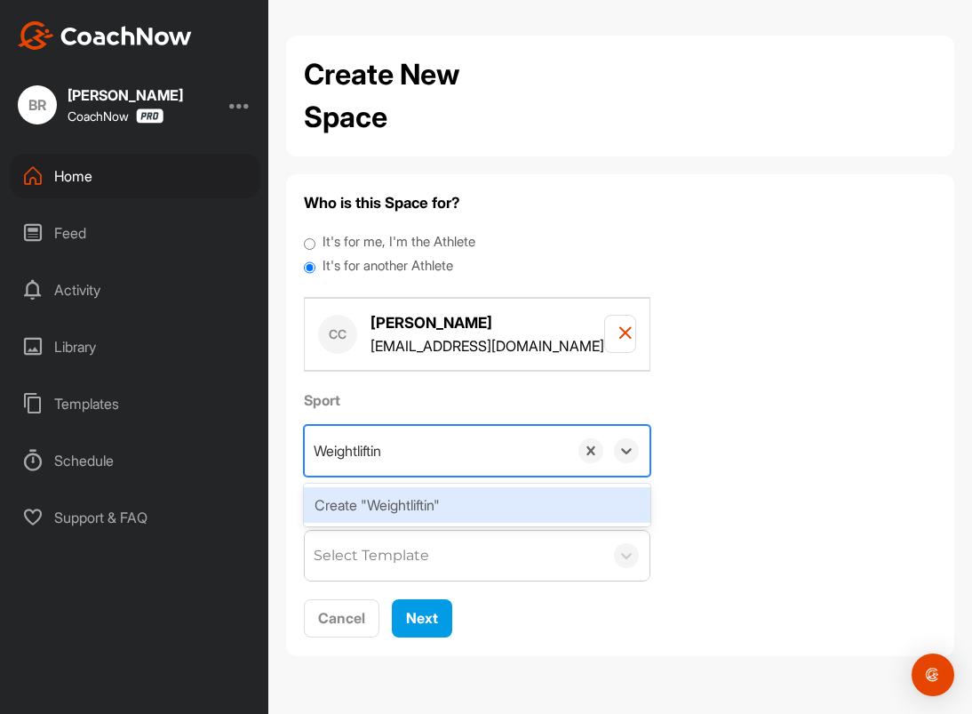
type input "Weightlifting"
click at [410, 505] on div "Create "Weightlifting"" at bounding box center [477, 505] width 347 height 36
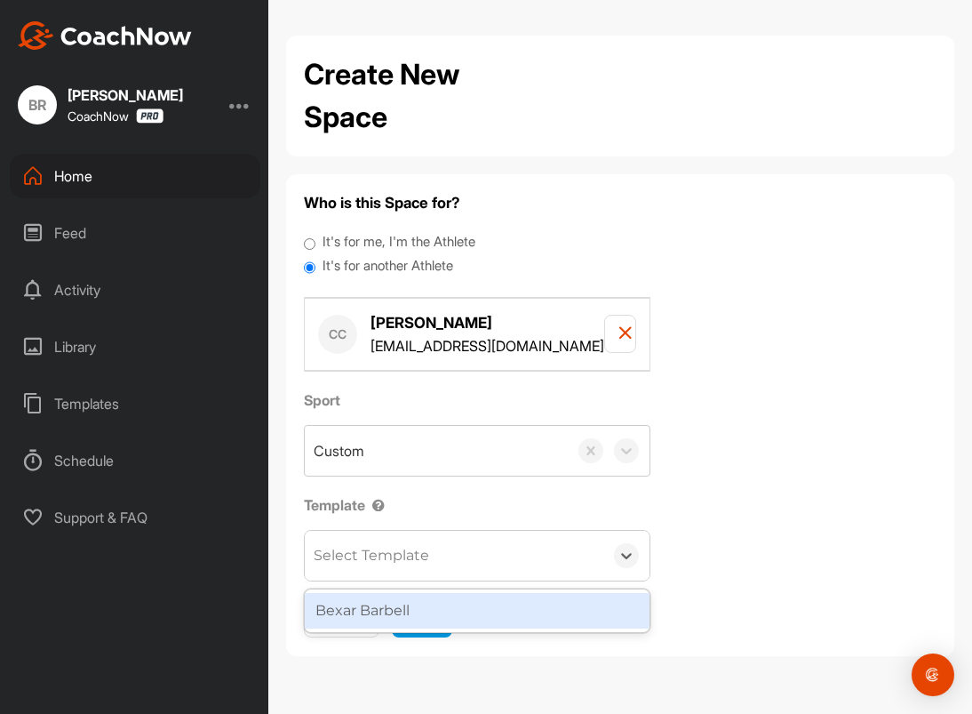
click at [403, 540] on div "Select Template" at bounding box center [454, 556] width 299 height 50
click at [403, 598] on div "Bexar Barbell" at bounding box center [477, 611] width 345 height 36
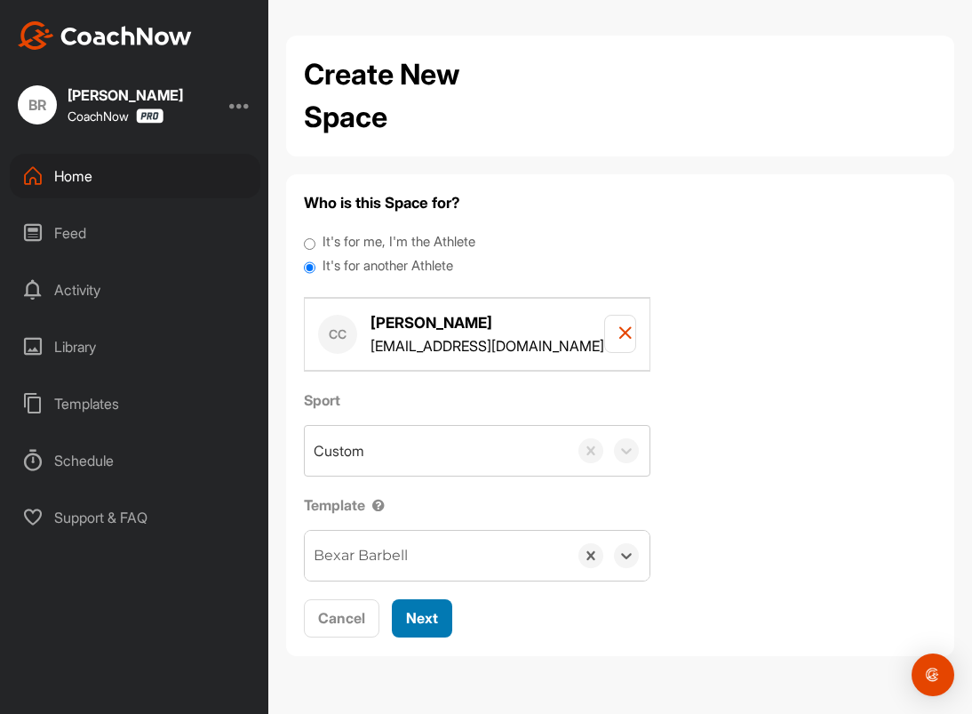
click at [404, 609] on button "Next" at bounding box center [422, 618] width 60 height 38
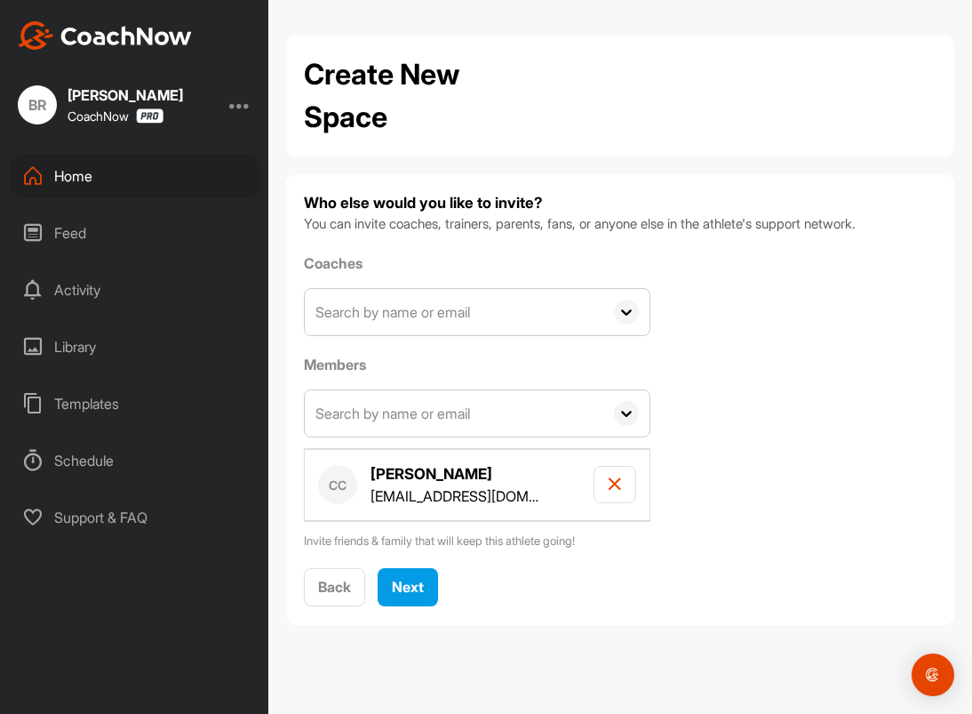
click at [406, 446] on span "AB AC Baez acbaez67@gmail.com Amber Pewitt amber@romesf.com AK Angelo Kelly ang…" at bounding box center [477, 469] width 347 height 161
click at [409, 583] on span "Next" at bounding box center [408, 587] width 32 height 18
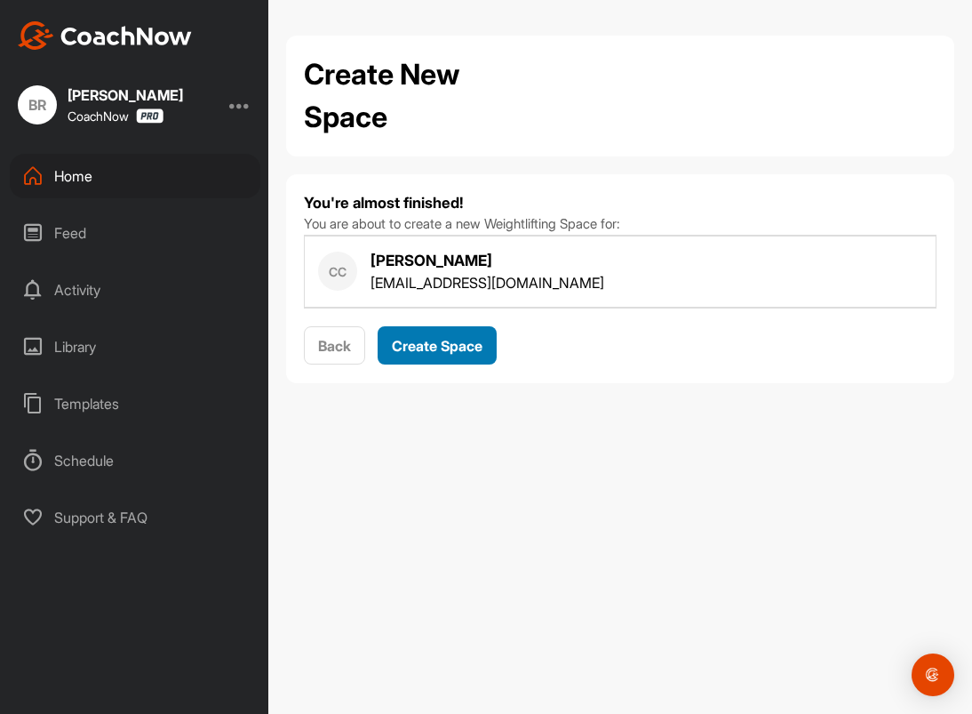
click at [451, 344] on span "Create Space" at bounding box center [437, 346] width 91 height 18
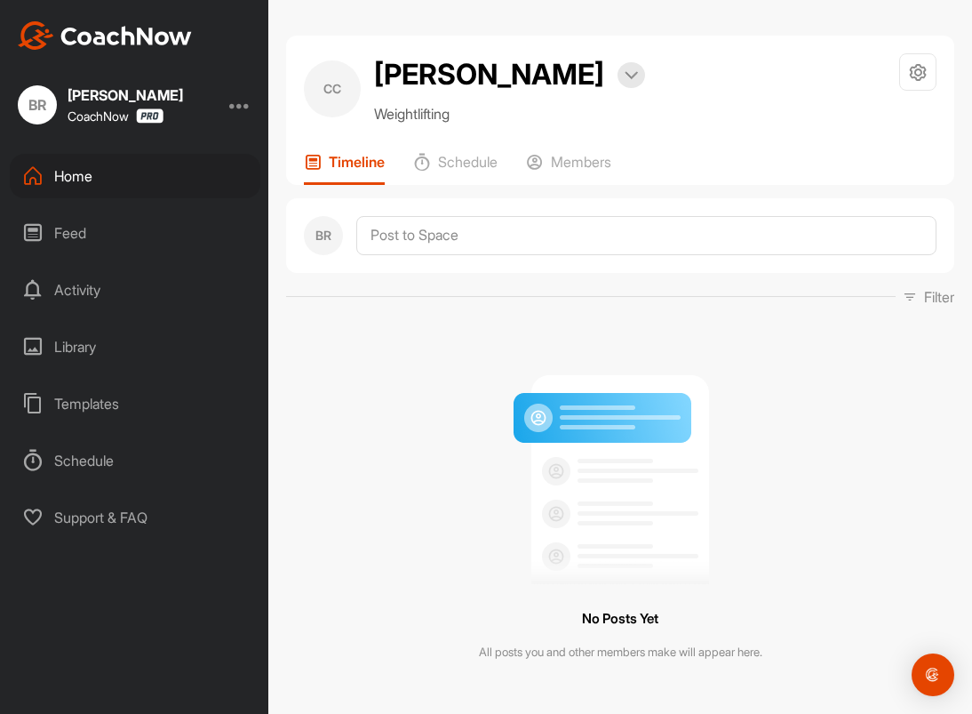
click at [97, 183] on div "Home" at bounding box center [135, 176] width 251 height 44
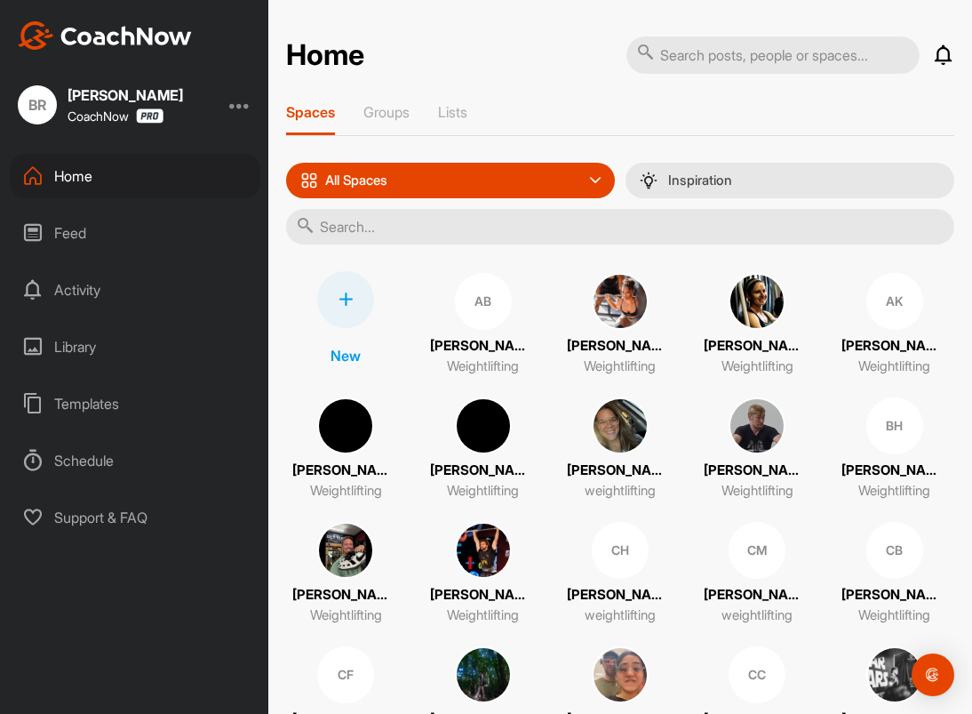
click at [340, 302] on icon at bounding box center [346, 299] width 14 height 14
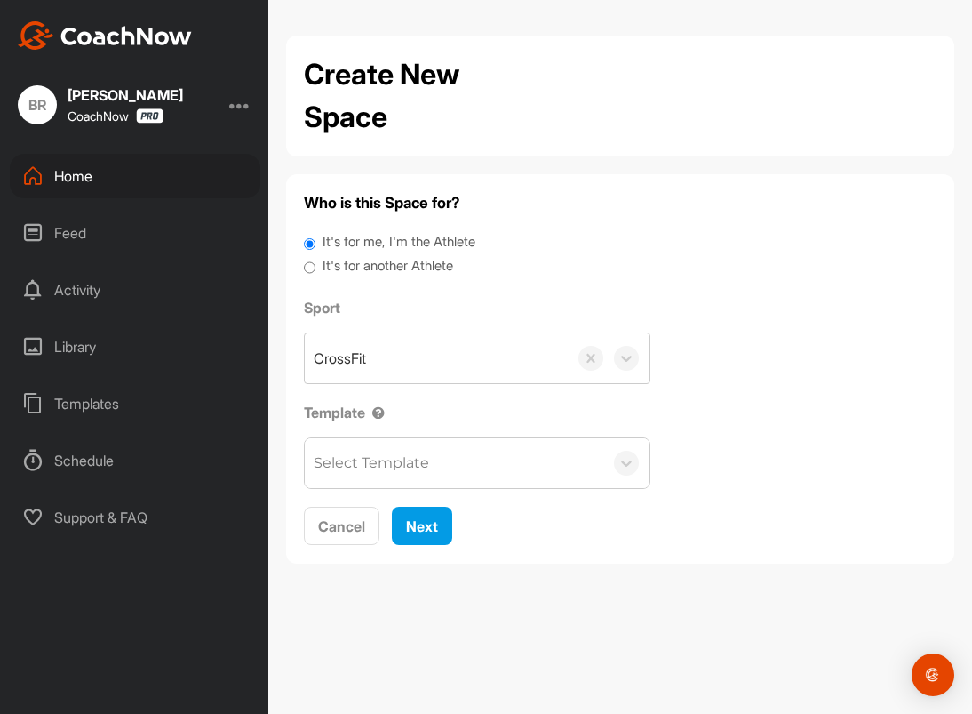
click at [396, 262] on label "It's for another Athlete" at bounding box center [388, 266] width 131 height 20
click at [316, 262] on input "It's for another Athlete" at bounding box center [310, 268] width 12 height 24
radio input "true"
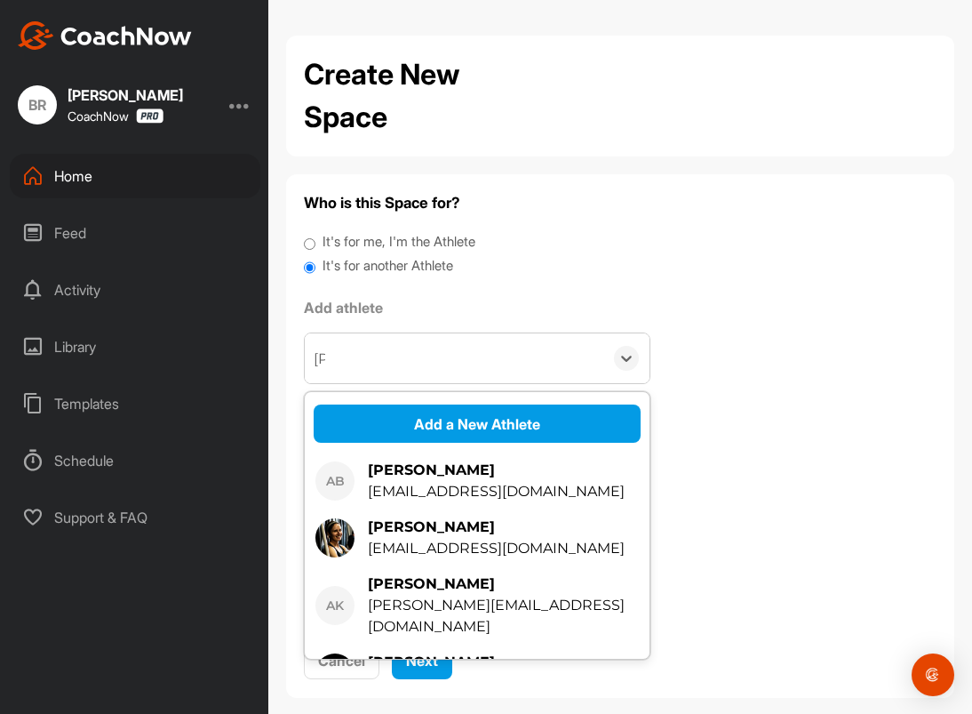
type input "Alis"
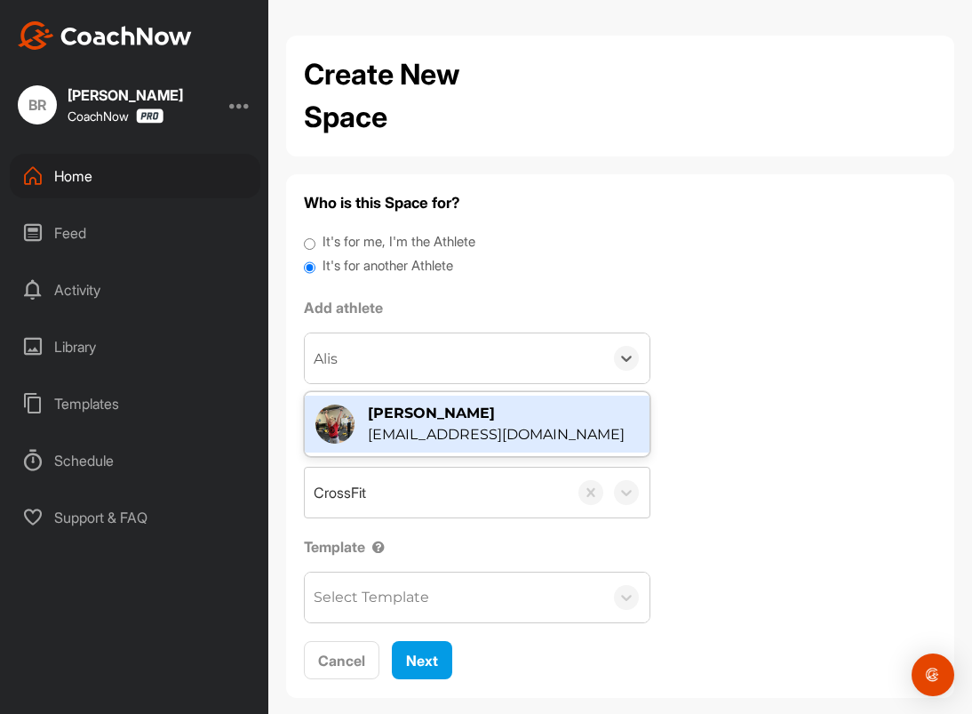
click at [412, 417] on div "alise enriquez" at bounding box center [496, 413] width 257 height 21
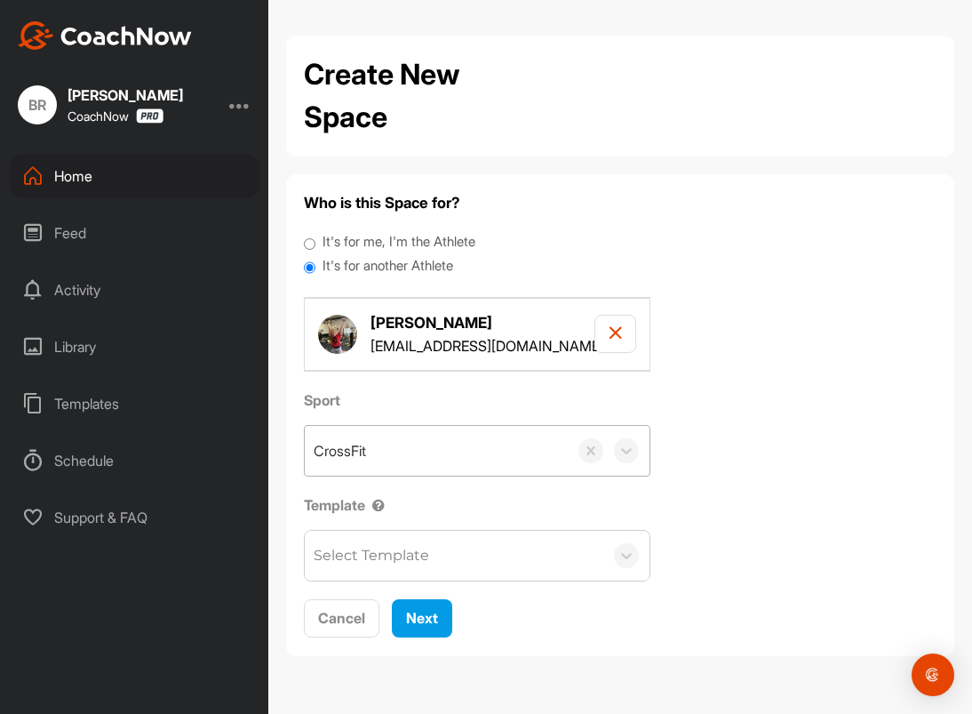
click at [382, 455] on div "CrossFit" at bounding box center [436, 451] width 263 height 50
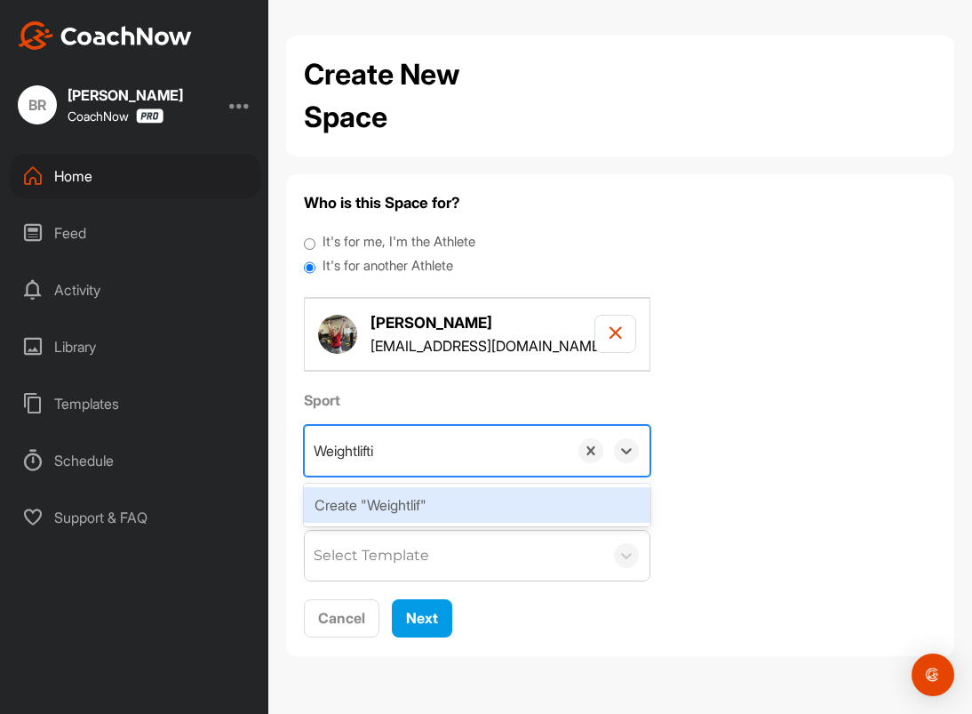
type input "Weightlifting"
click at [394, 503] on div "Create "Weightlifting"" at bounding box center [477, 505] width 347 height 36
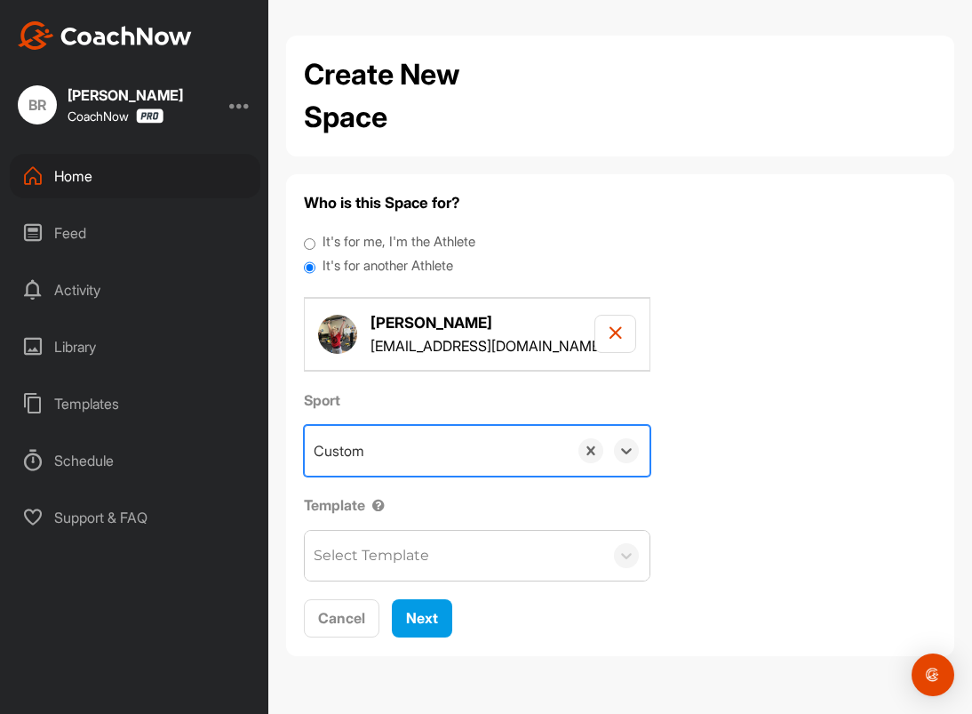
click at [394, 542] on div "Select Template" at bounding box center [454, 556] width 299 height 50
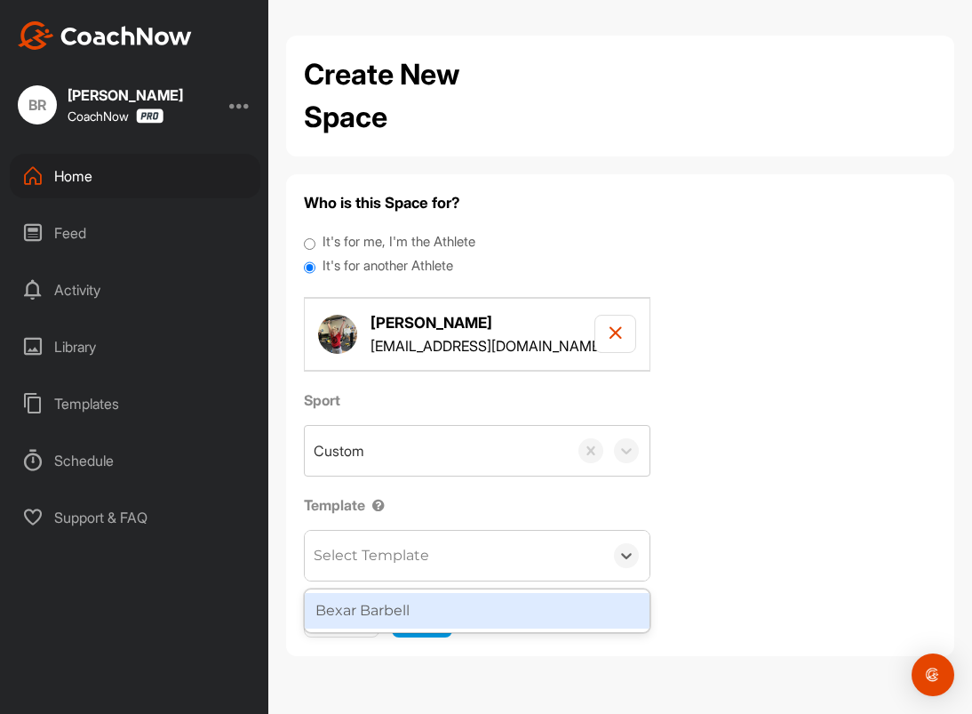
click at [404, 608] on div "Bexar Barbell" at bounding box center [477, 611] width 345 height 36
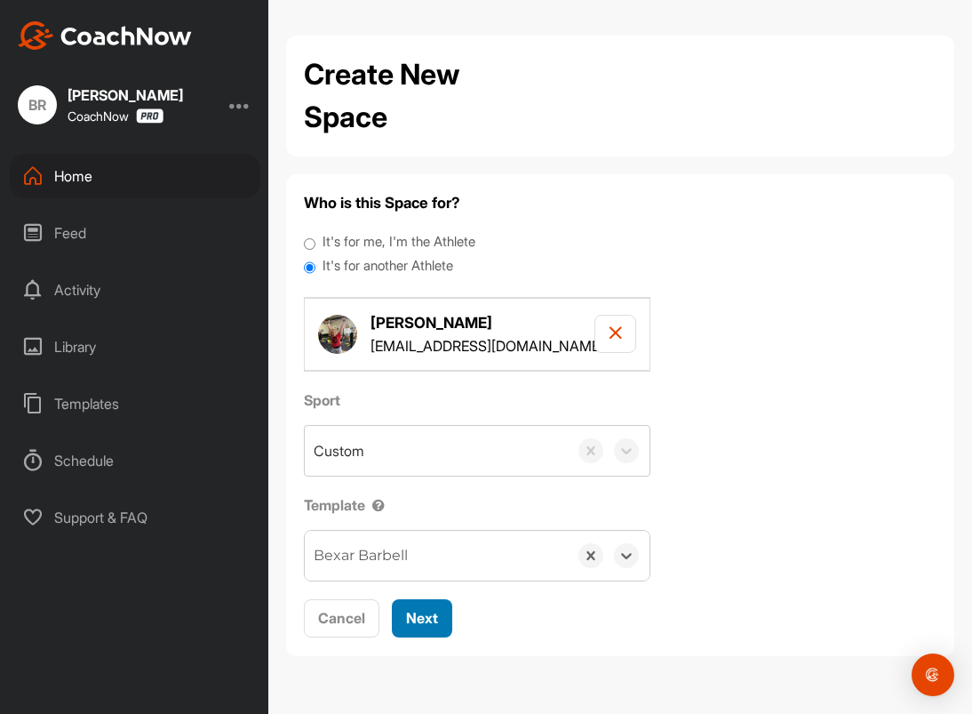
click at [414, 613] on span "Next" at bounding box center [422, 618] width 32 height 18
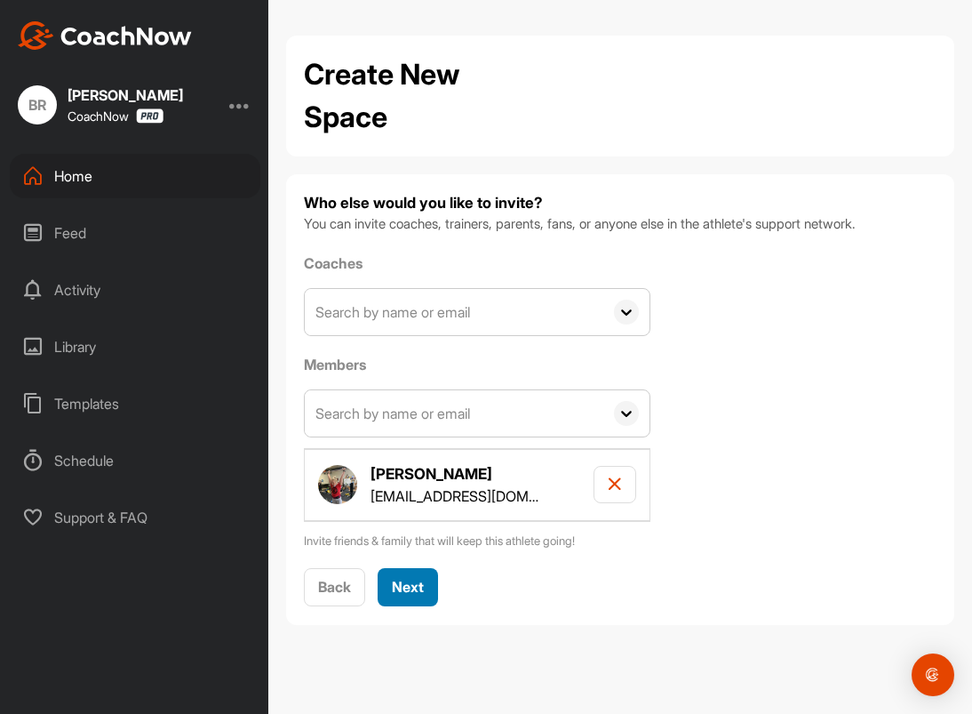
click at [405, 581] on span "Next" at bounding box center [408, 587] width 32 height 18
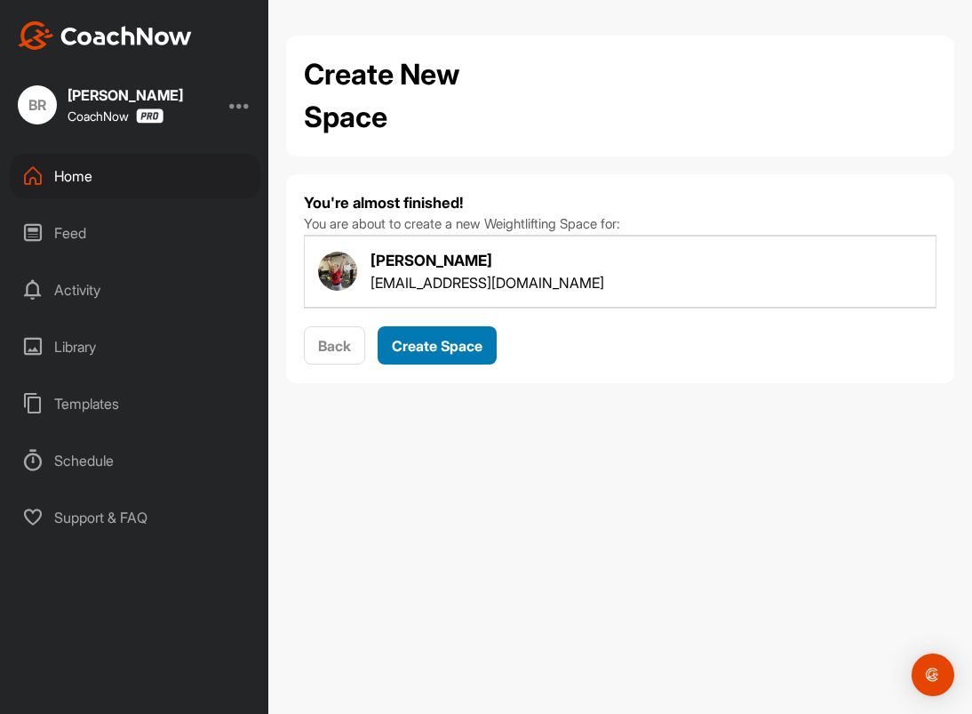
click at [418, 339] on span "Create Space" at bounding box center [437, 346] width 91 height 18
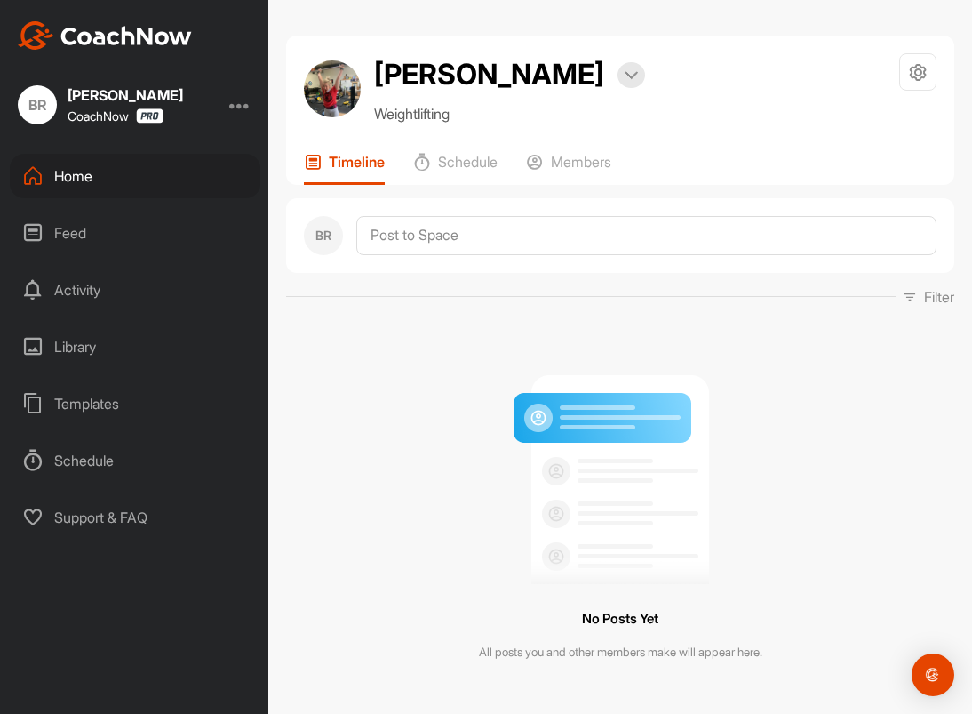
click at [79, 182] on div "Home" at bounding box center [135, 176] width 251 height 44
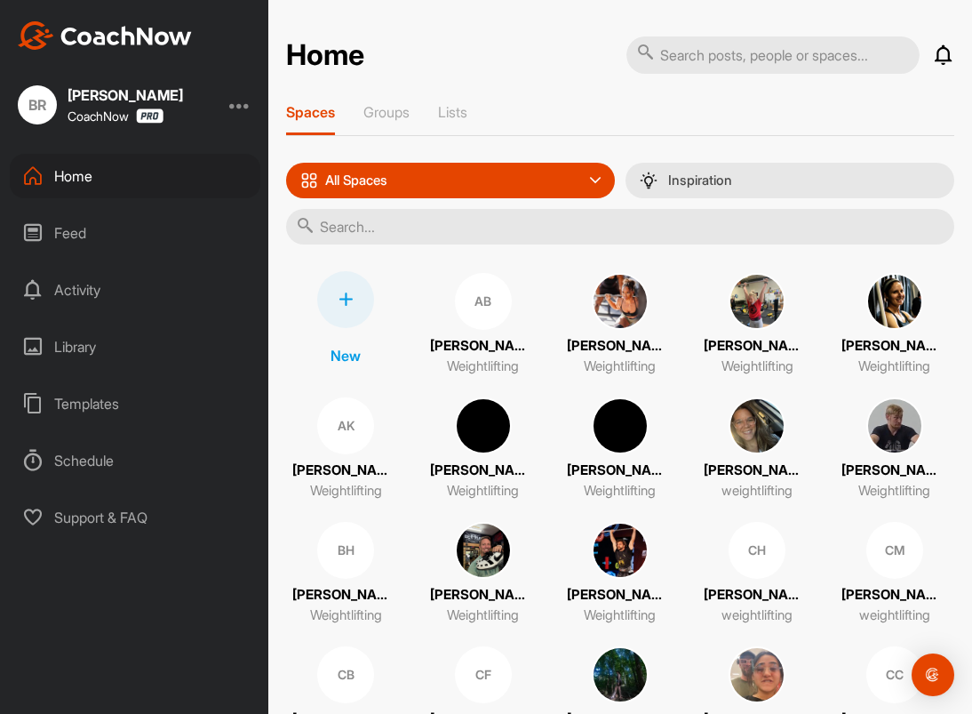
click at [389, 225] on input "text" at bounding box center [620, 227] width 668 height 36
type input "serg"
